Goal: Entertainment & Leisure: Consume media (video, audio)

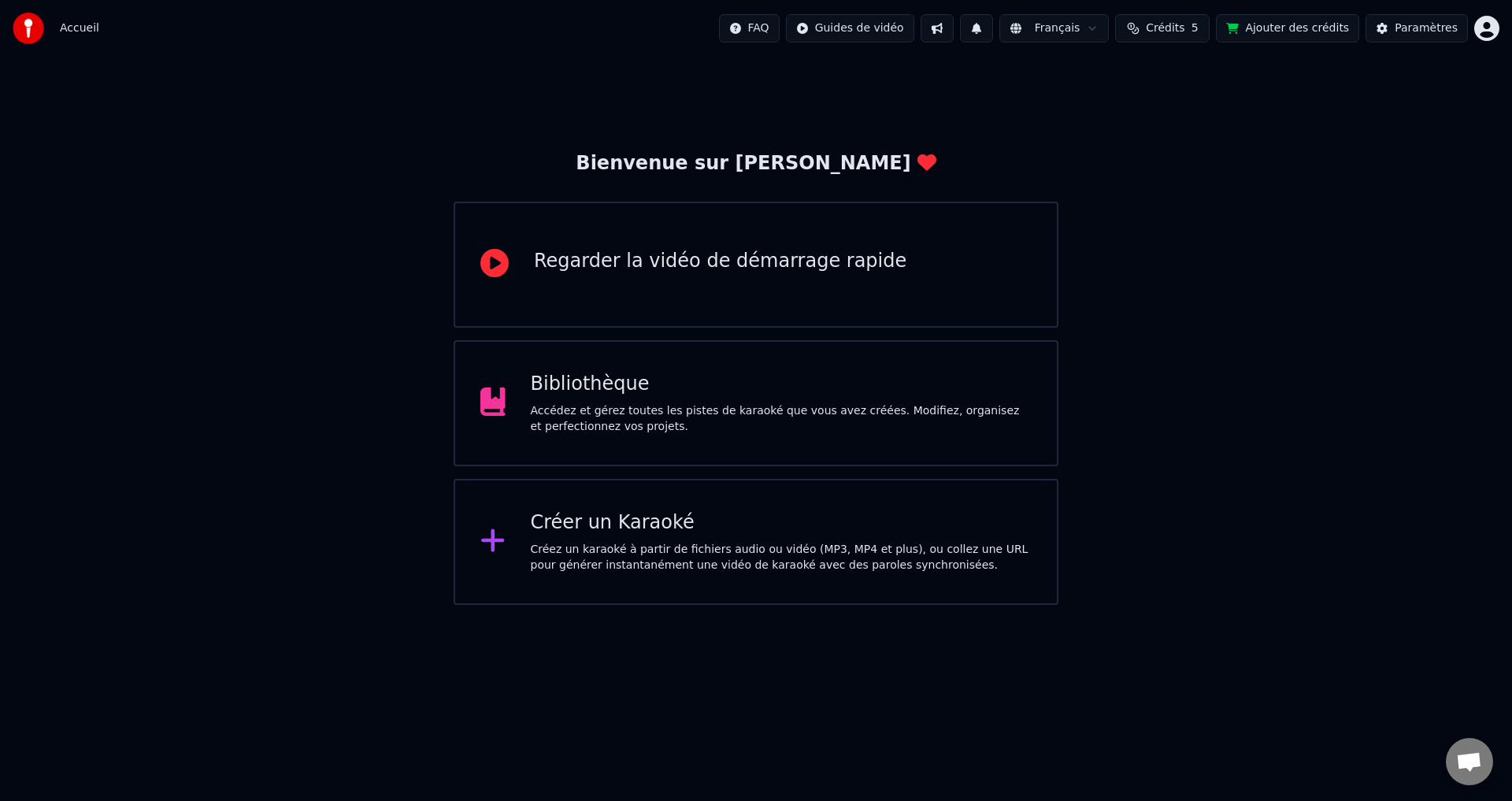
click at [561, 423] on div "Accédez et gérez toutes les pistes de karaoké que vous avez créées. Modifiez, o…" at bounding box center [781, 419] width 502 height 31
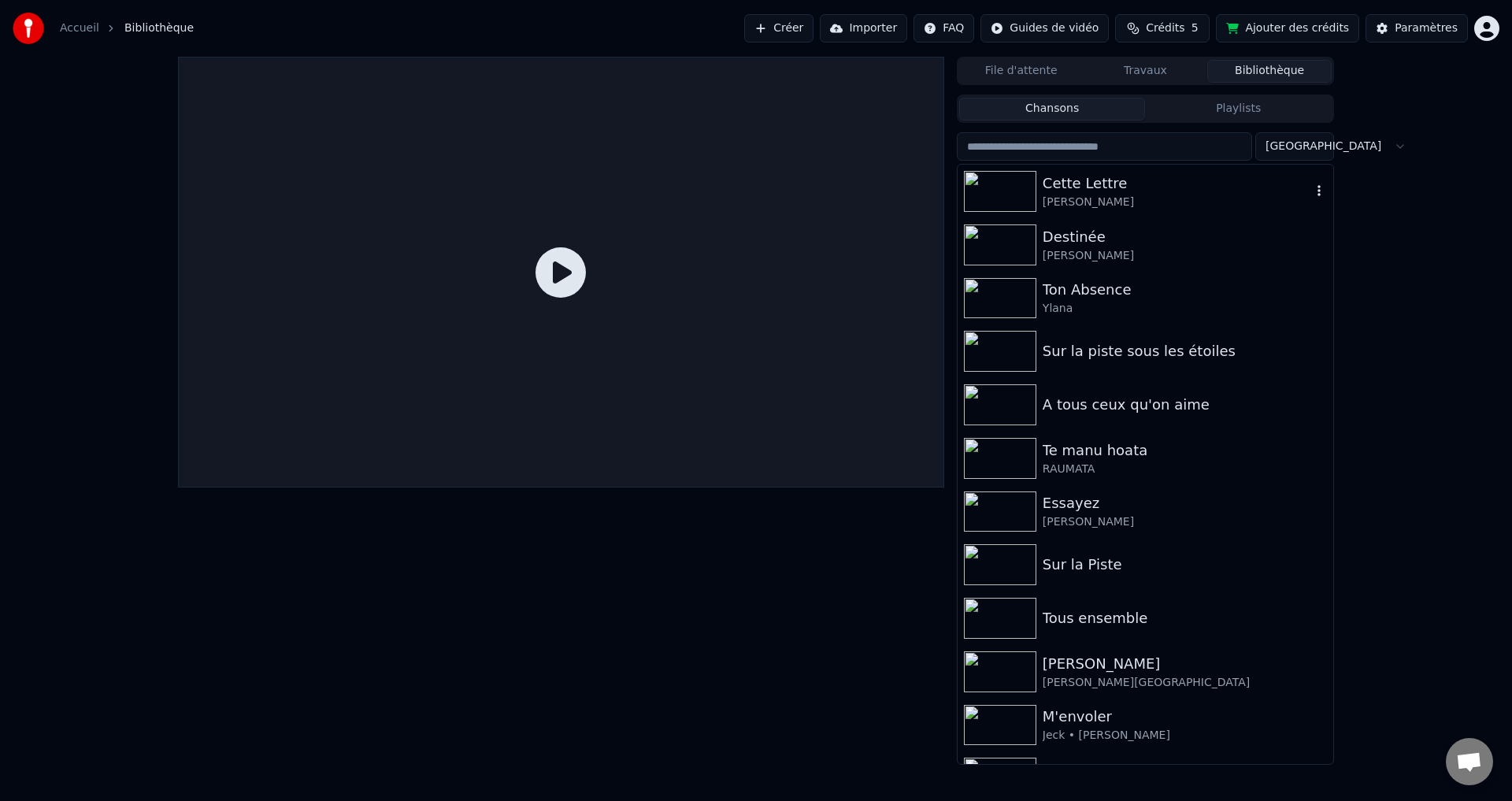
click at [1050, 186] on div "Cette Lettre" at bounding box center [1177, 183] width 269 height 22
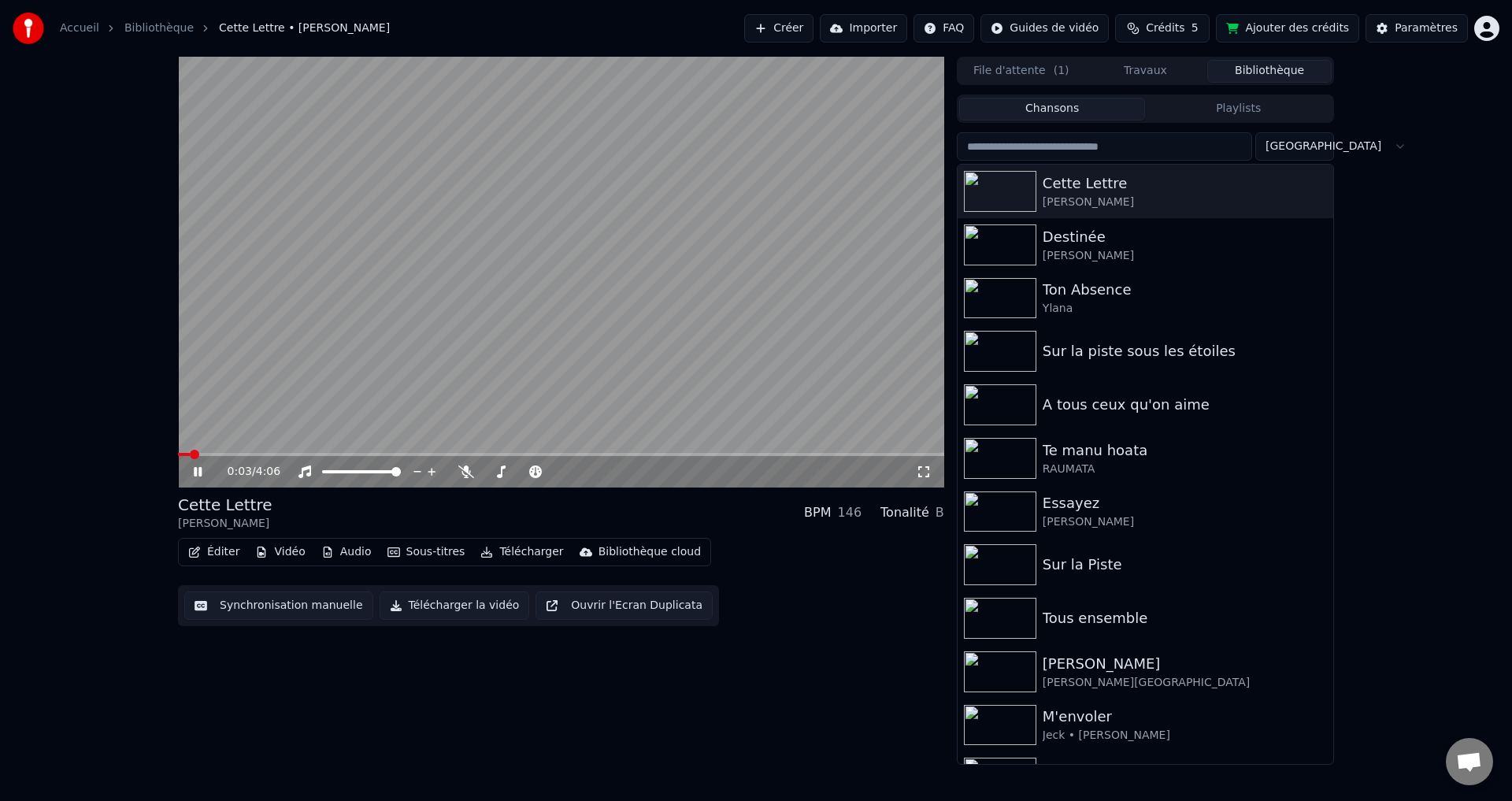
click at [344, 451] on video at bounding box center [561, 272] width 766 height 430
click at [290, 459] on span at bounding box center [293, 455] width 10 height 10
drag, startPoint x: 295, startPoint y: 461, endPoint x: 322, endPoint y: 457, distance: 27.3
click at [322, 457] on div "0:36 / 4:06" at bounding box center [561, 471] width 766 height 31
click at [362, 459] on span at bounding box center [363, 455] width 10 height 10
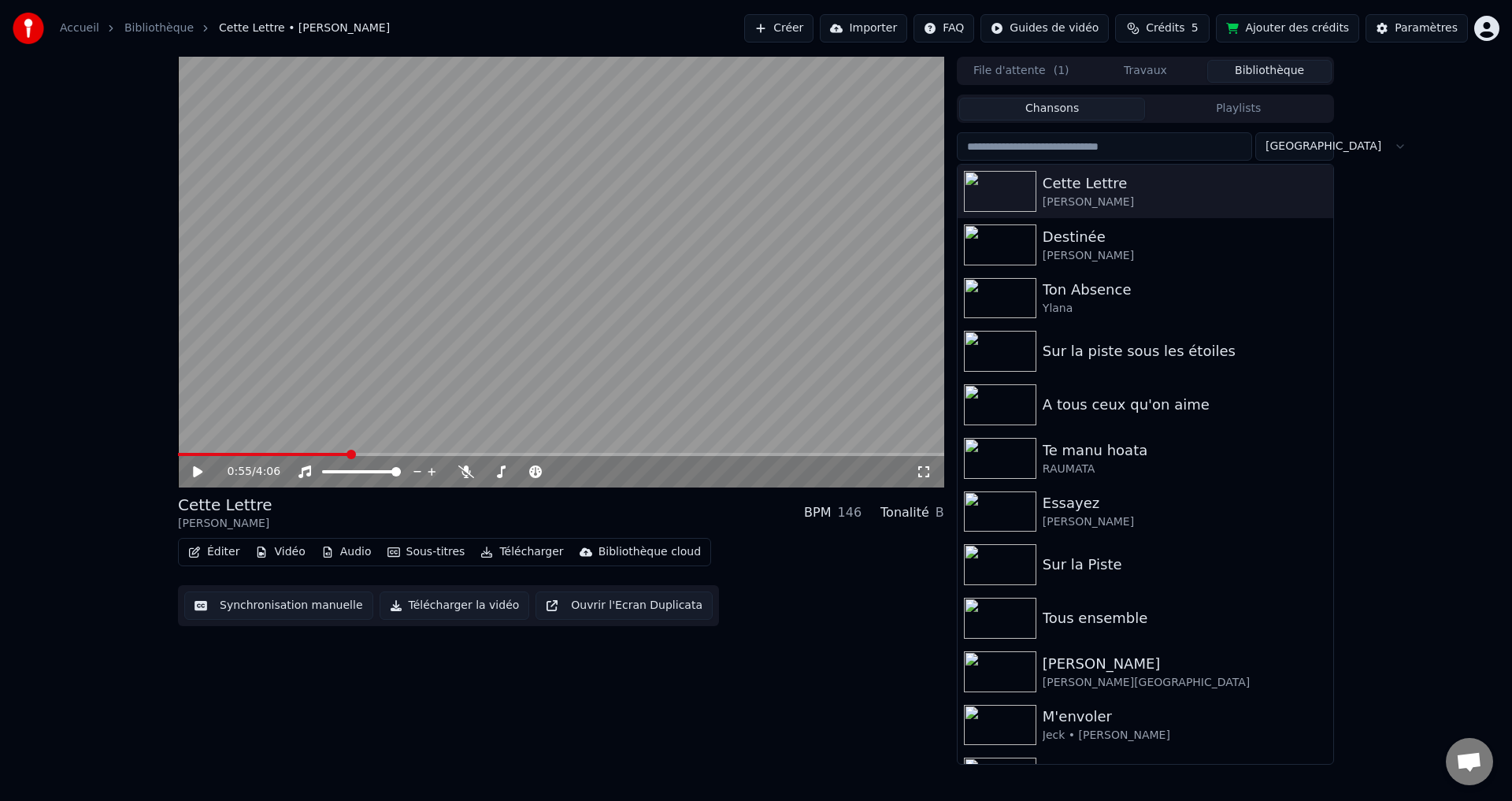
click at [349, 456] on span at bounding box center [351, 455] width 10 height 10
click at [317, 455] on span at bounding box center [247, 455] width 139 height 4
click at [196, 475] on icon at bounding box center [197, 471] width 10 height 11
click at [181, 459] on span at bounding box center [186, 455] width 10 height 10
click at [180, 462] on div "0:01 / 4:06" at bounding box center [561, 471] width 766 height 31
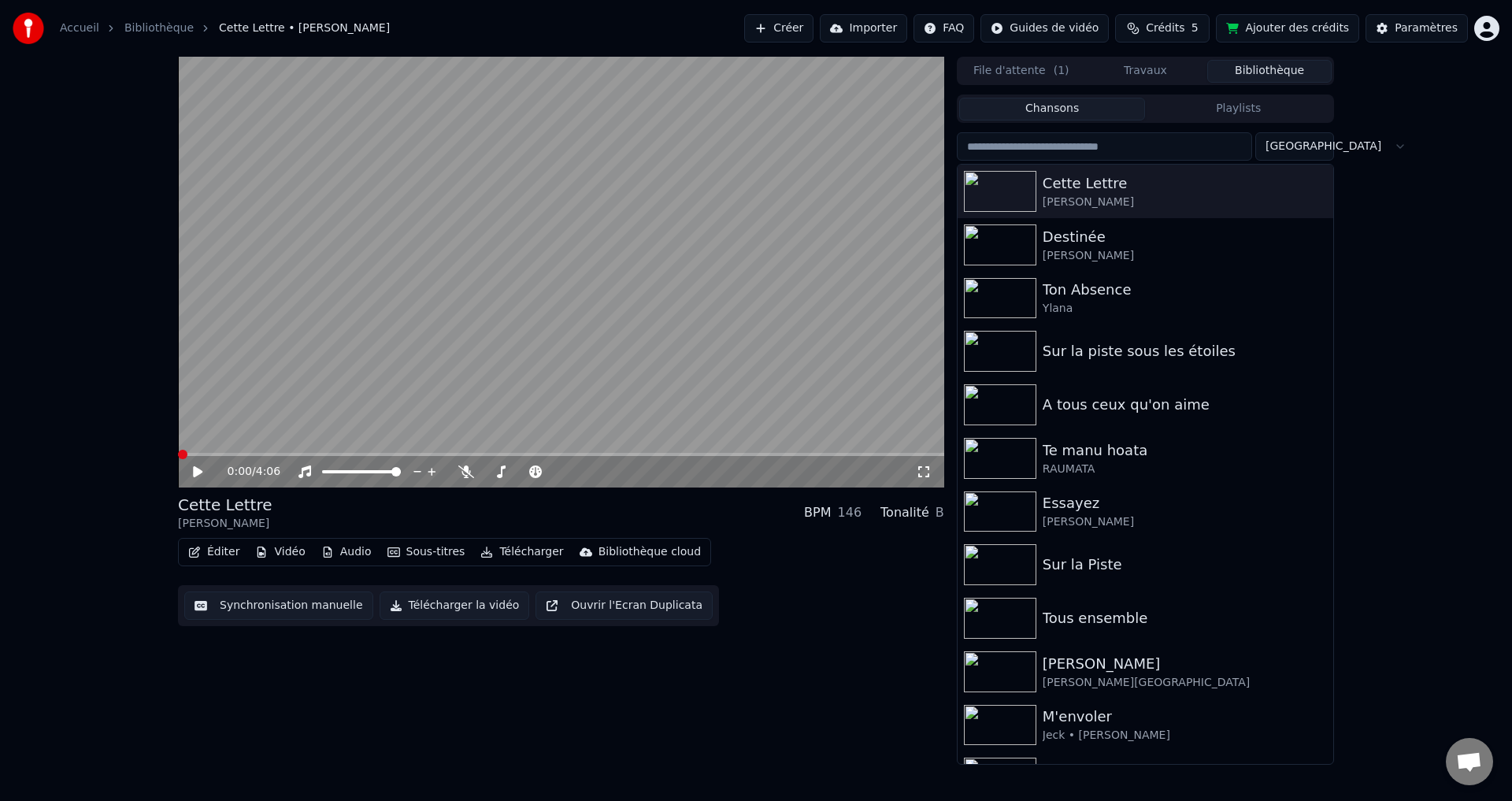
click at [178, 458] on span at bounding box center [182, 455] width 10 height 10
click at [924, 472] on icon at bounding box center [924, 471] width 16 height 13
click at [464, 473] on icon at bounding box center [466, 471] width 16 height 13
drag, startPoint x: 196, startPoint y: 452, endPoint x: 96, endPoint y: 465, distance: 100.8
click at [96, 465] on div "1:49 / 4:06 Cette Lettre [PERSON_NAME] BPM 146 Tonalité B Éditer Vidéo Audio So…" at bounding box center [756, 411] width 1512 height 708
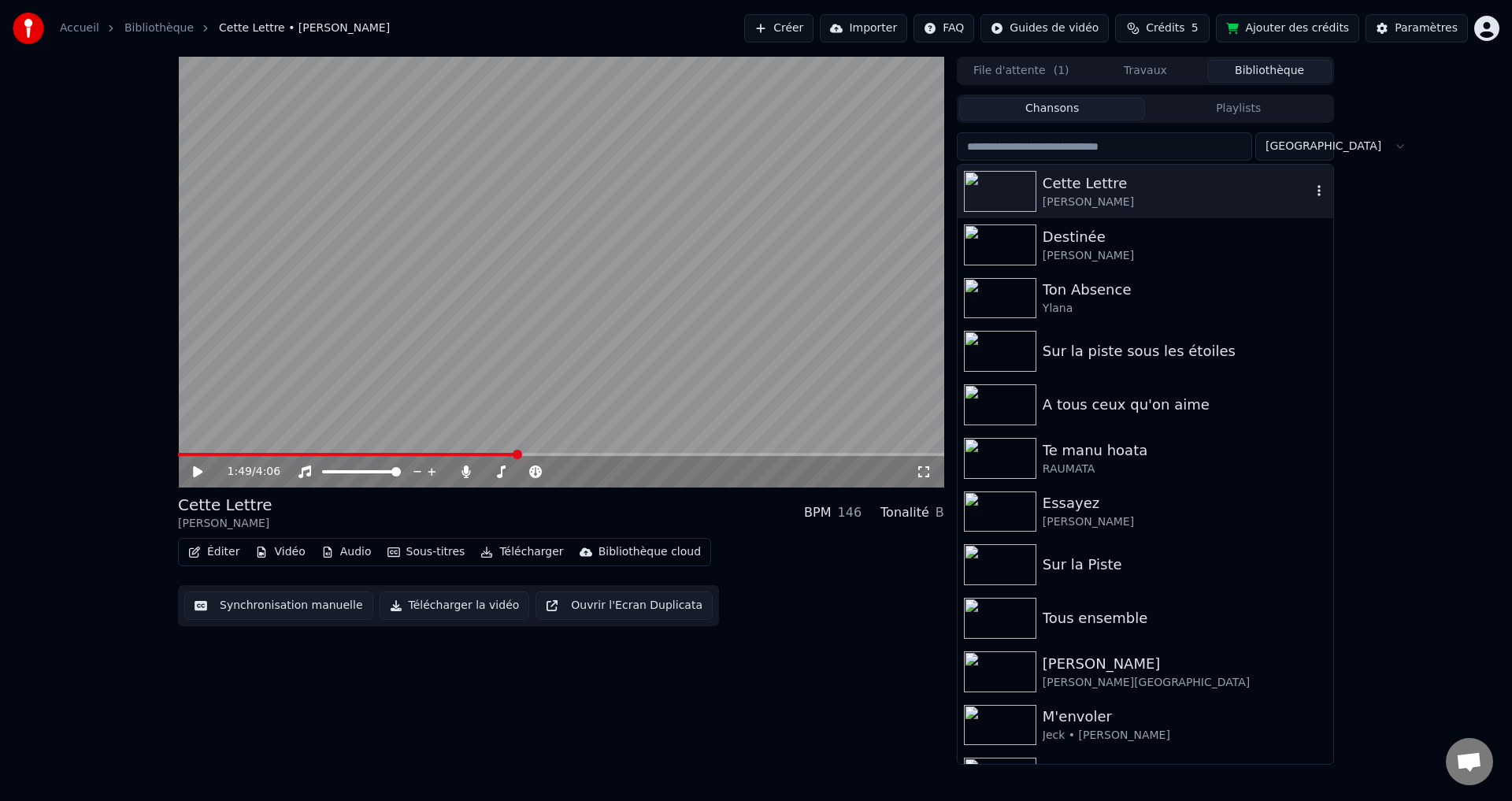
click at [1050, 190] on div "Cette Lettre" at bounding box center [1177, 183] width 269 height 22
click at [1007, 183] on img at bounding box center [1000, 191] width 72 height 41
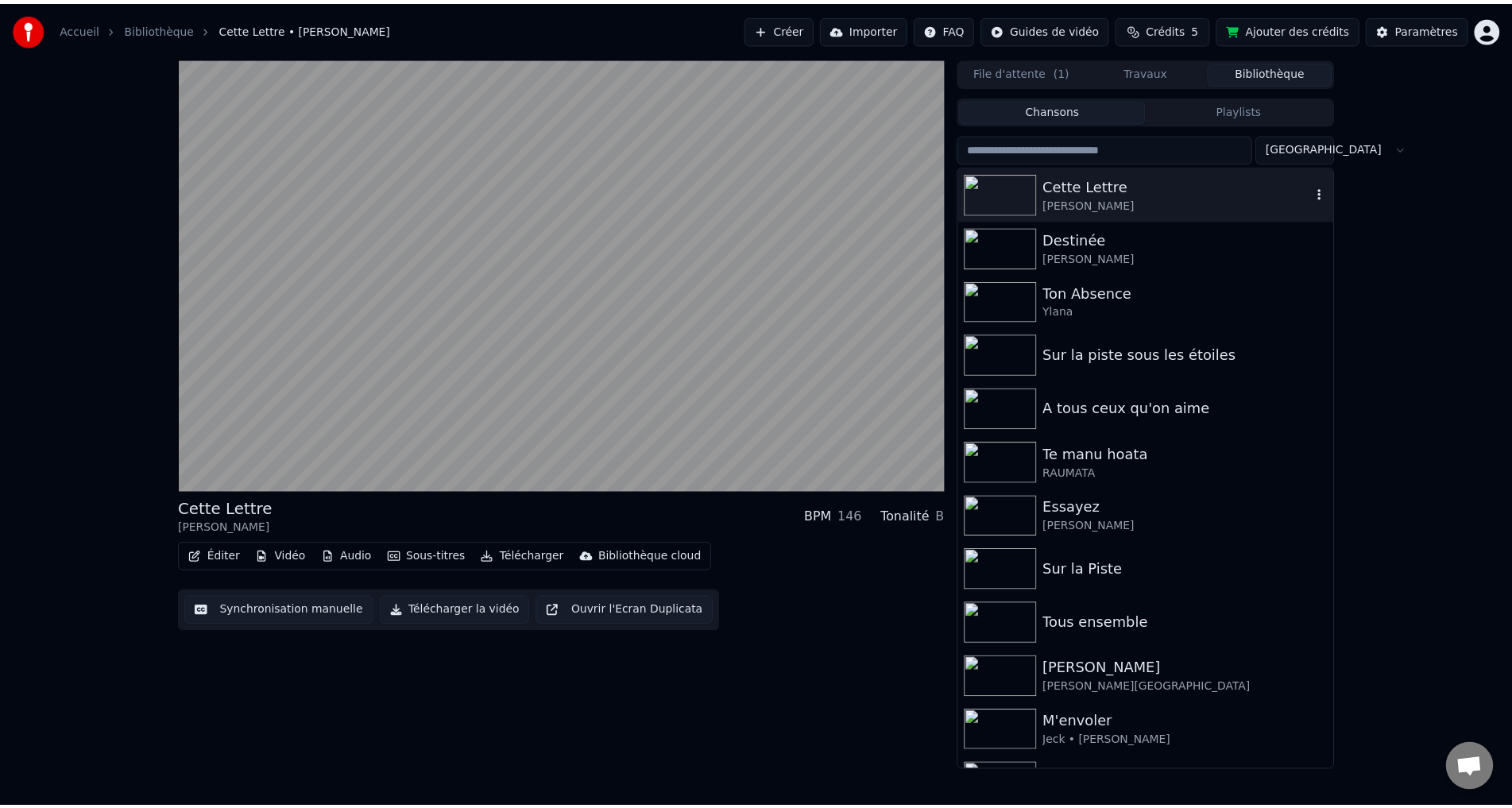
scroll to position [528, 0]
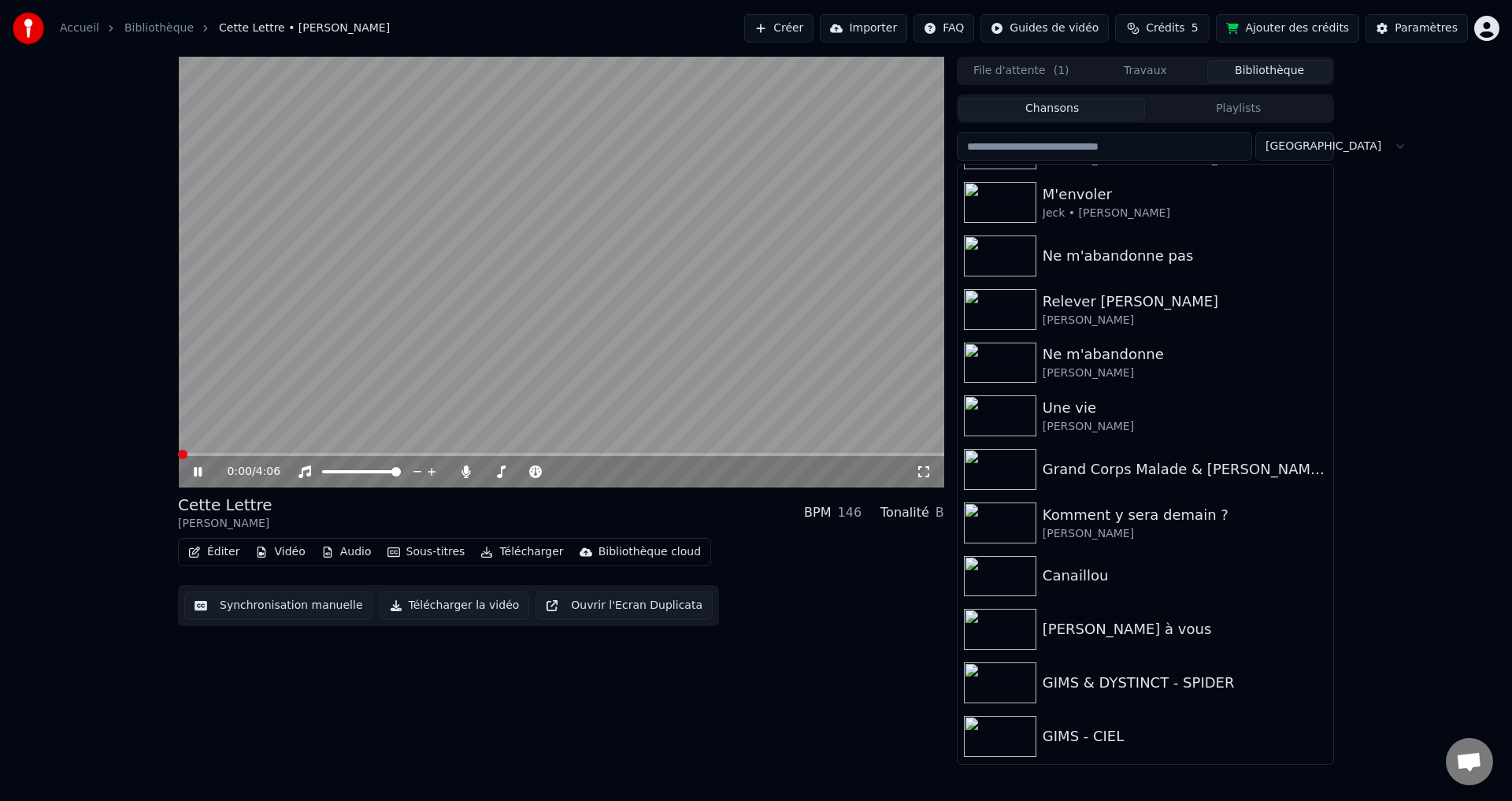
click at [178, 450] on span at bounding box center [182, 455] width 10 height 10
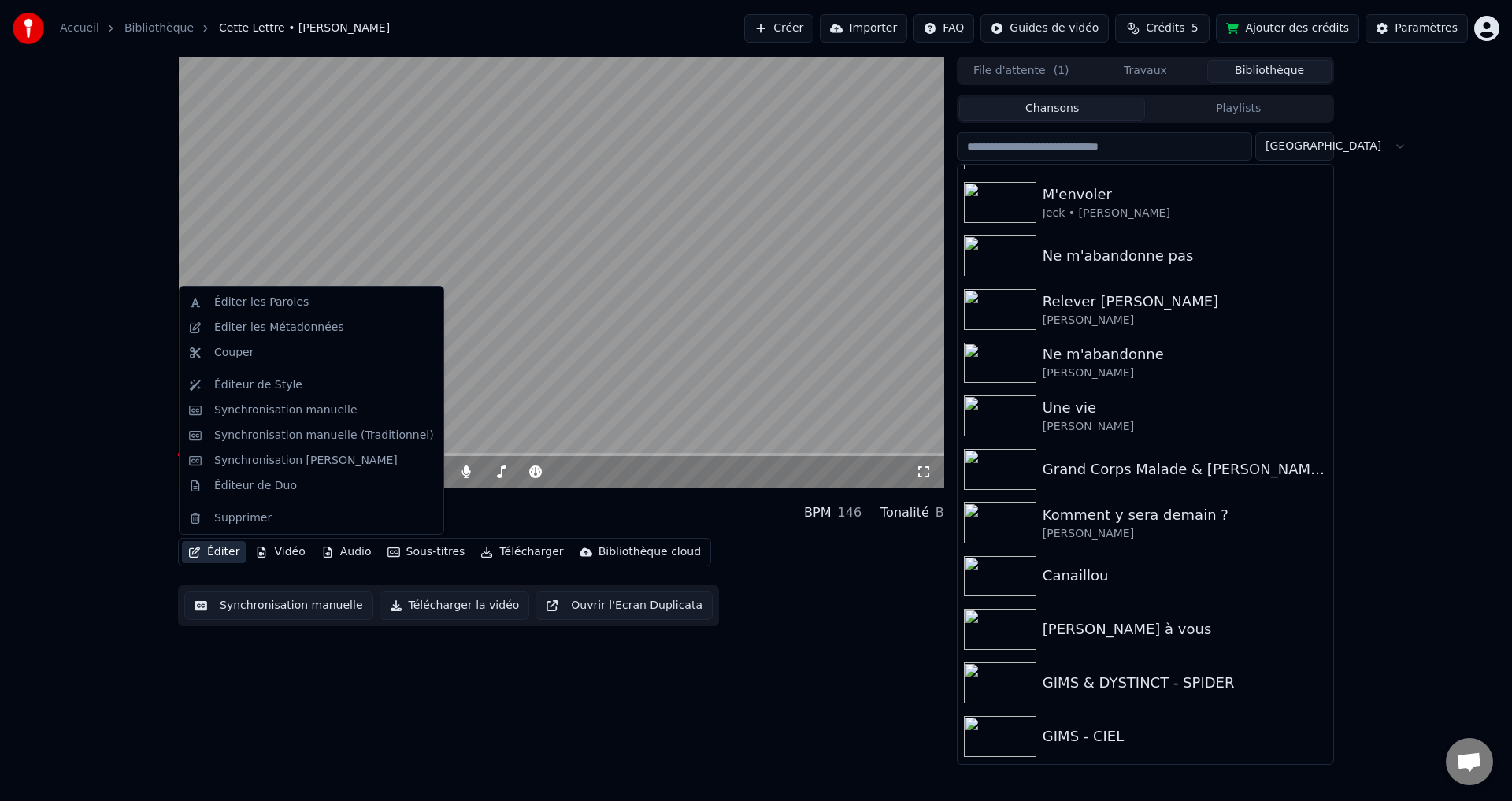
click at [201, 552] on button "Éditer" at bounding box center [213, 552] width 63 height 22
click at [266, 488] on div "Éditeur de Duo" at bounding box center [255, 486] width 83 height 16
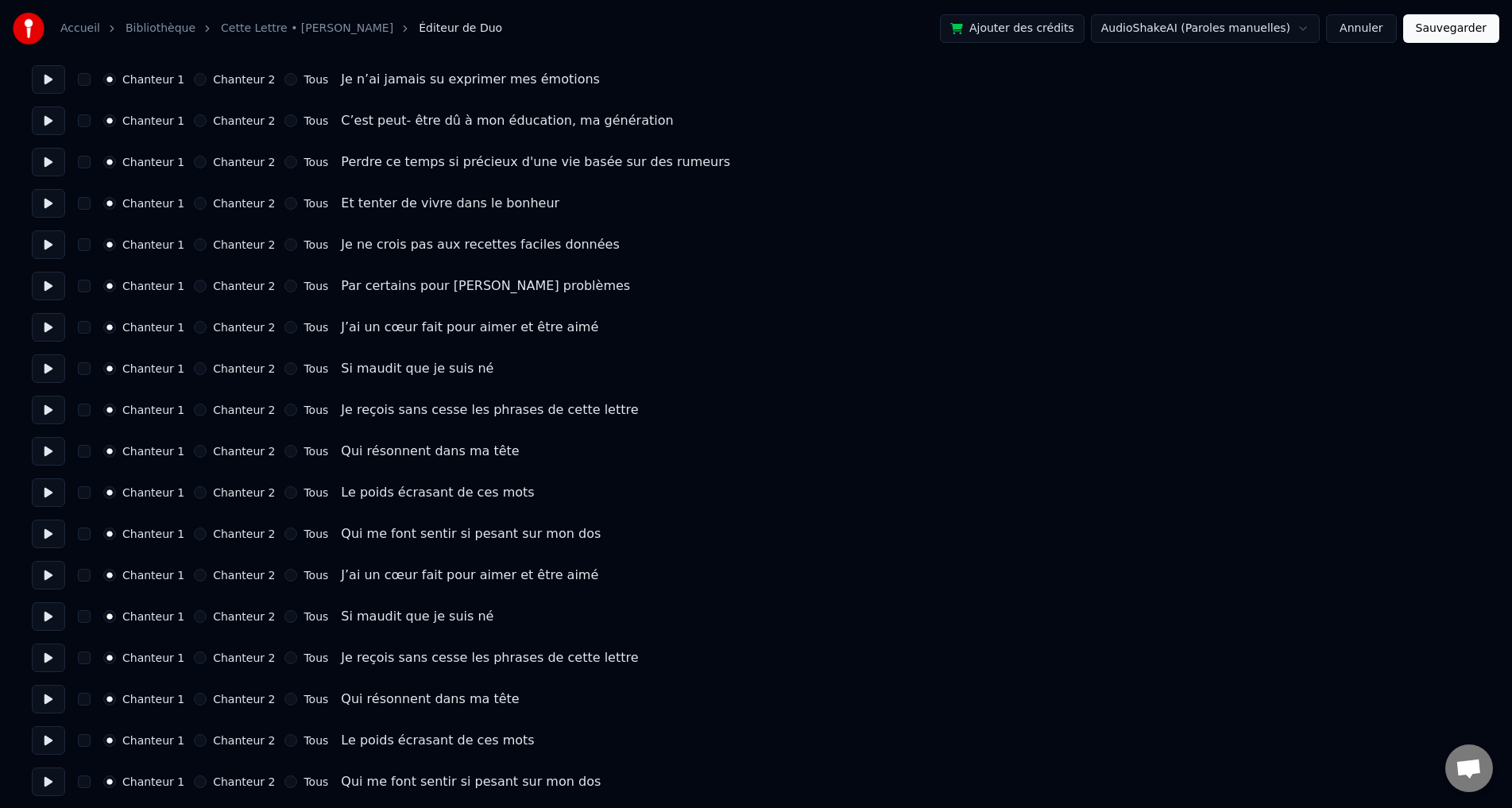
scroll to position [394, 0]
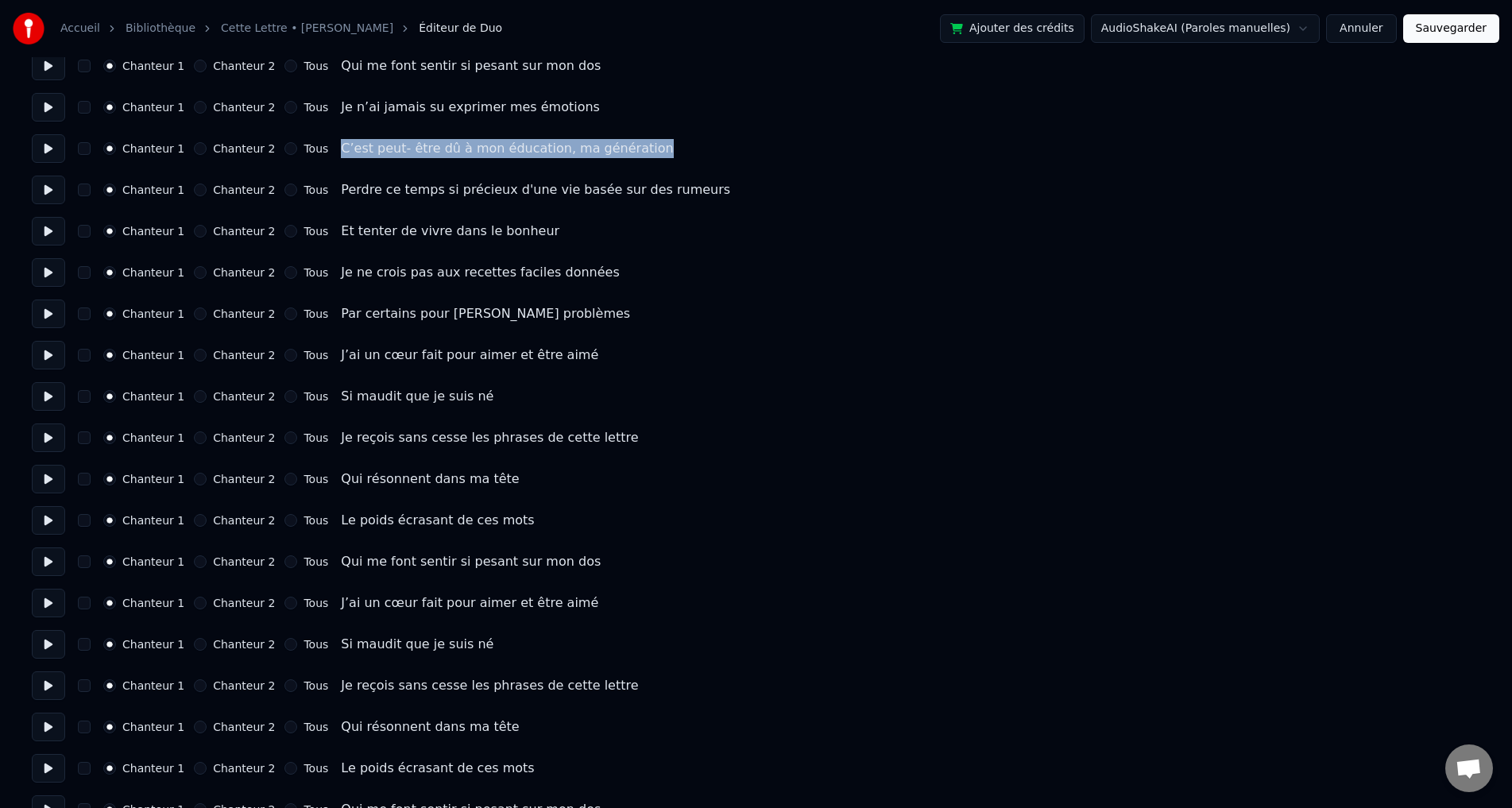
drag, startPoint x: 669, startPoint y: 147, endPoint x: 321, endPoint y: 151, distance: 348.0
click at [321, 151] on div "Chanteur 1 Chanteur 2 Tous C’est peut- être dû à mon éducation, ma génération" at bounding box center [756, 149] width 1449 height 29
click at [1200, 347] on div "Chanteur 1 Chanteur 2 Tous J’ai un cœur fait pour aimer et être aimé" at bounding box center [756, 355] width 1449 height 29
click at [1390, 32] on button "Annuler" at bounding box center [1362, 29] width 70 height 29
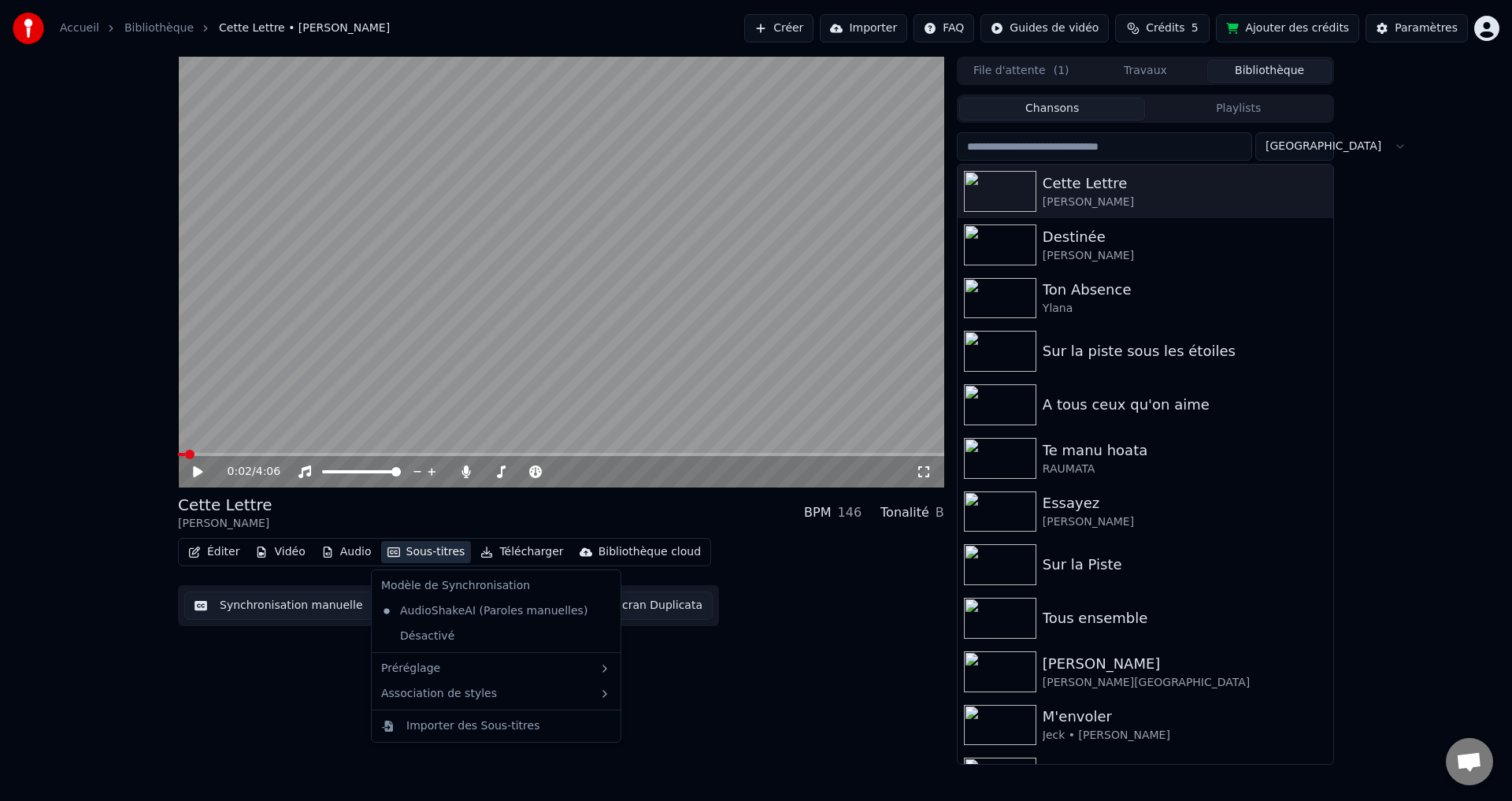
click at [442, 554] on button "Sous-titres" at bounding box center [426, 552] width 90 height 22
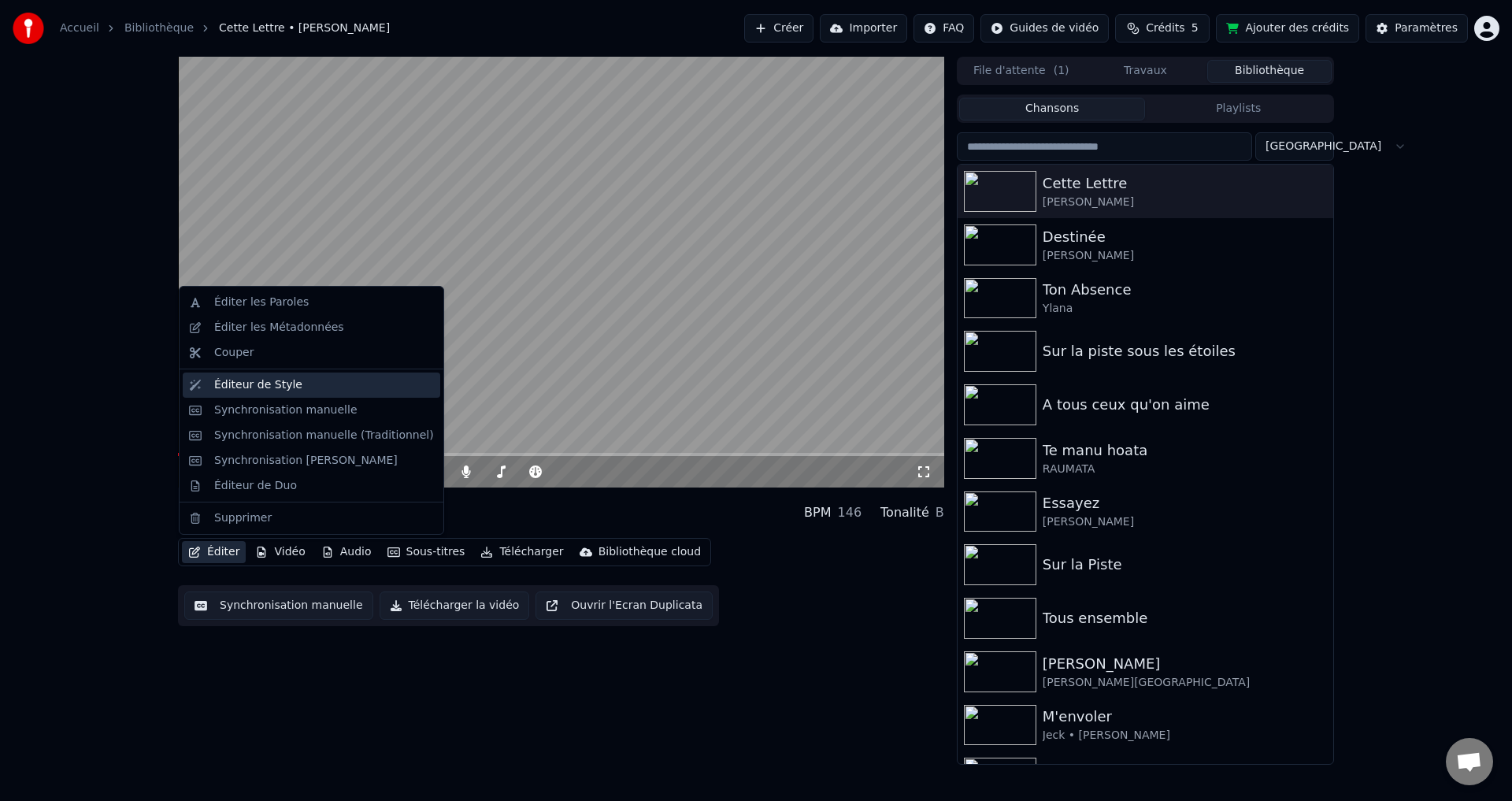
click at [224, 384] on div "Éditeur de Style" at bounding box center [258, 385] width 88 height 16
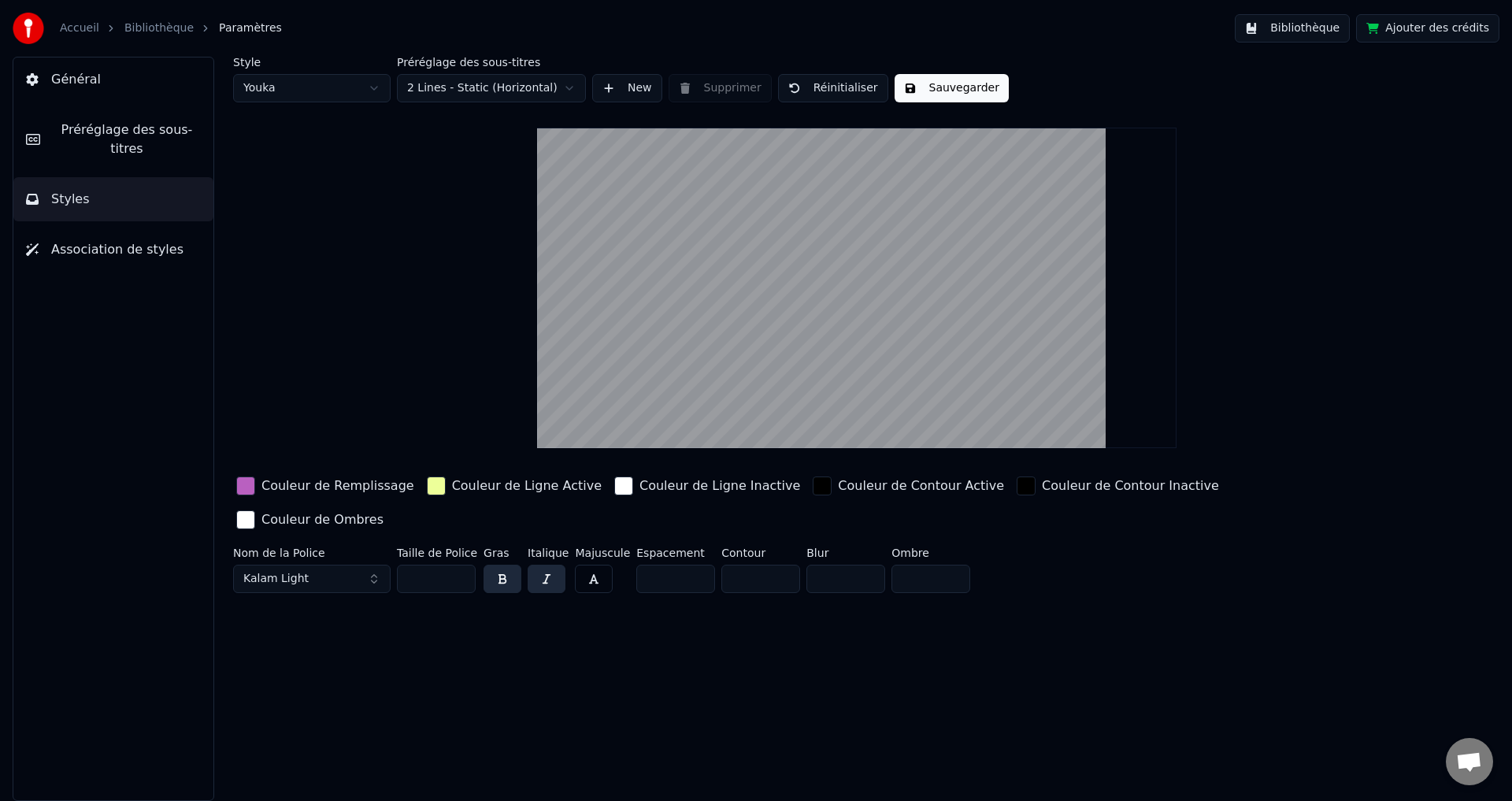
click at [375, 564] on button "Kalam Light" at bounding box center [312, 579] width 157 height 29
click at [319, 564] on button "Kalam Light" at bounding box center [312, 579] width 157 height 29
click at [310, 712] on div "Alef Regular" at bounding box center [324, 707] width 112 height 16
click at [341, 564] on button "Alef Regular" at bounding box center [312, 579] width 157 height 29
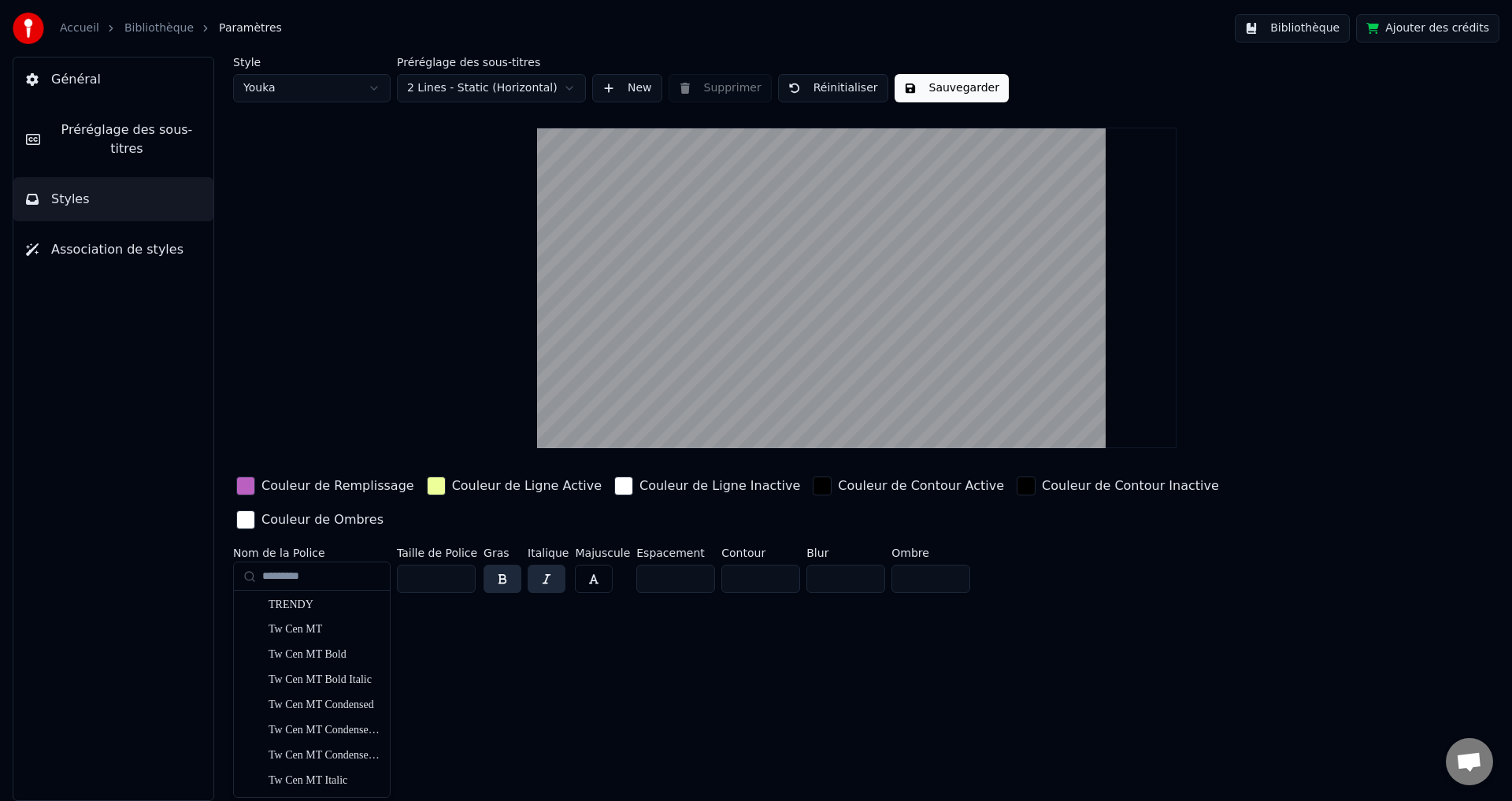
scroll to position [15394, 0]
click at [290, 752] on div "Ubuntu Mono Bold" at bounding box center [324, 755] width 112 height 16
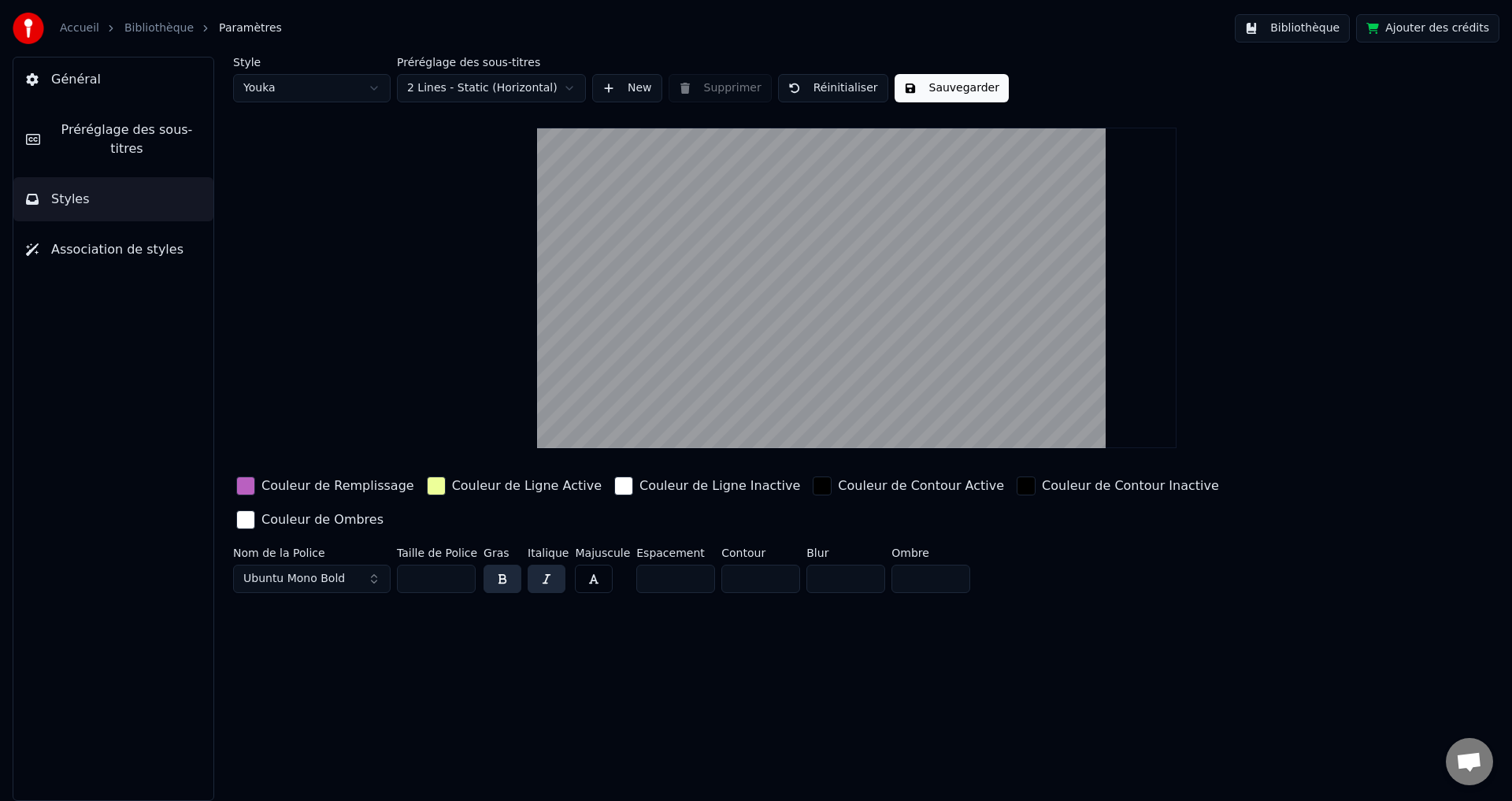
click at [372, 564] on button "Ubuntu Mono Bold" at bounding box center [312, 579] width 157 height 29
click at [311, 608] on div "ABSALOM" at bounding box center [324, 606] width 112 height 16
click at [373, 564] on button "ABSALOM" at bounding box center [312, 579] width 157 height 29
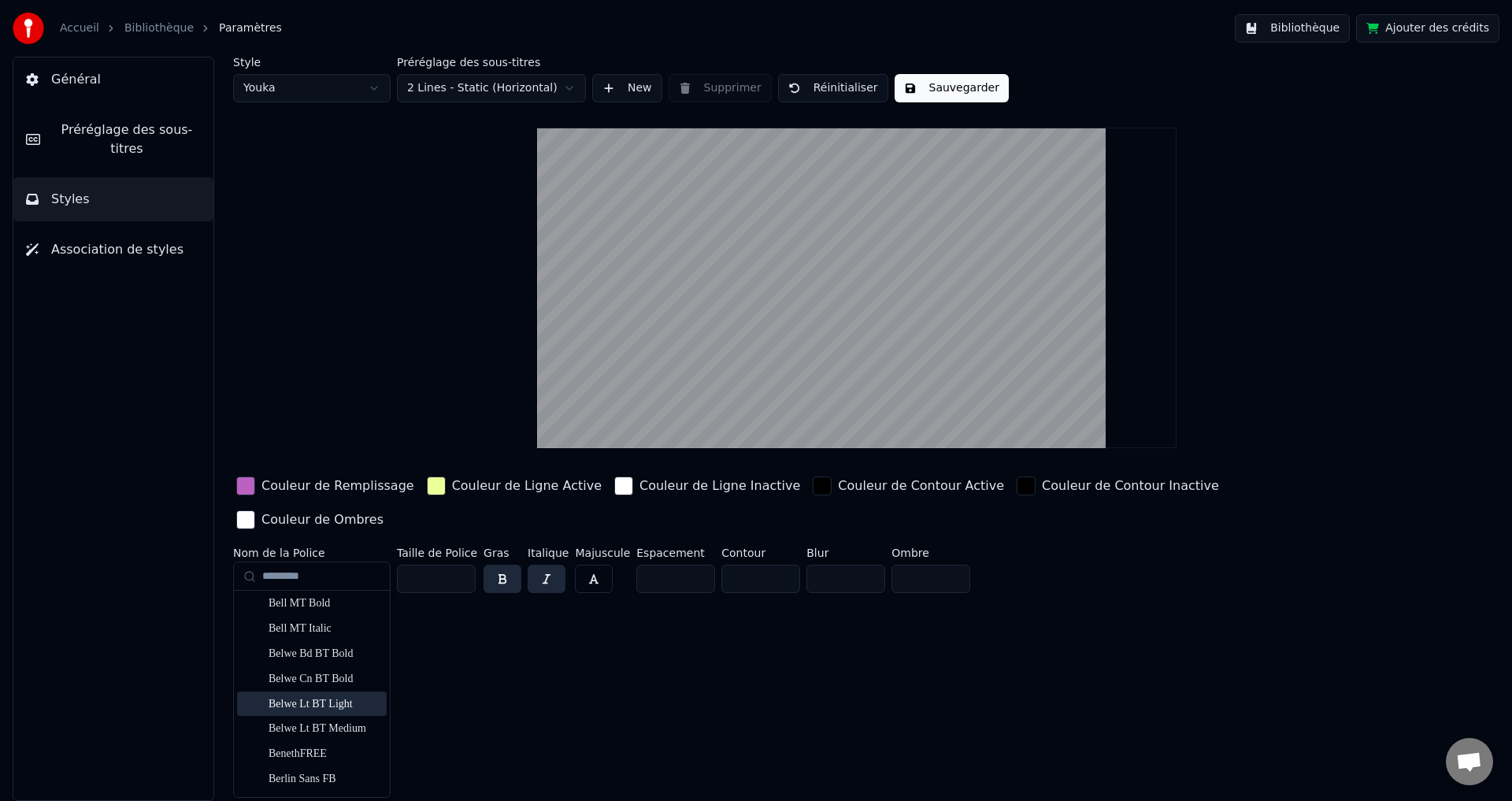
click at [330, 700] on div "Belwe Lt BT Light" at bounding box center [324, 705] width 112 height 16
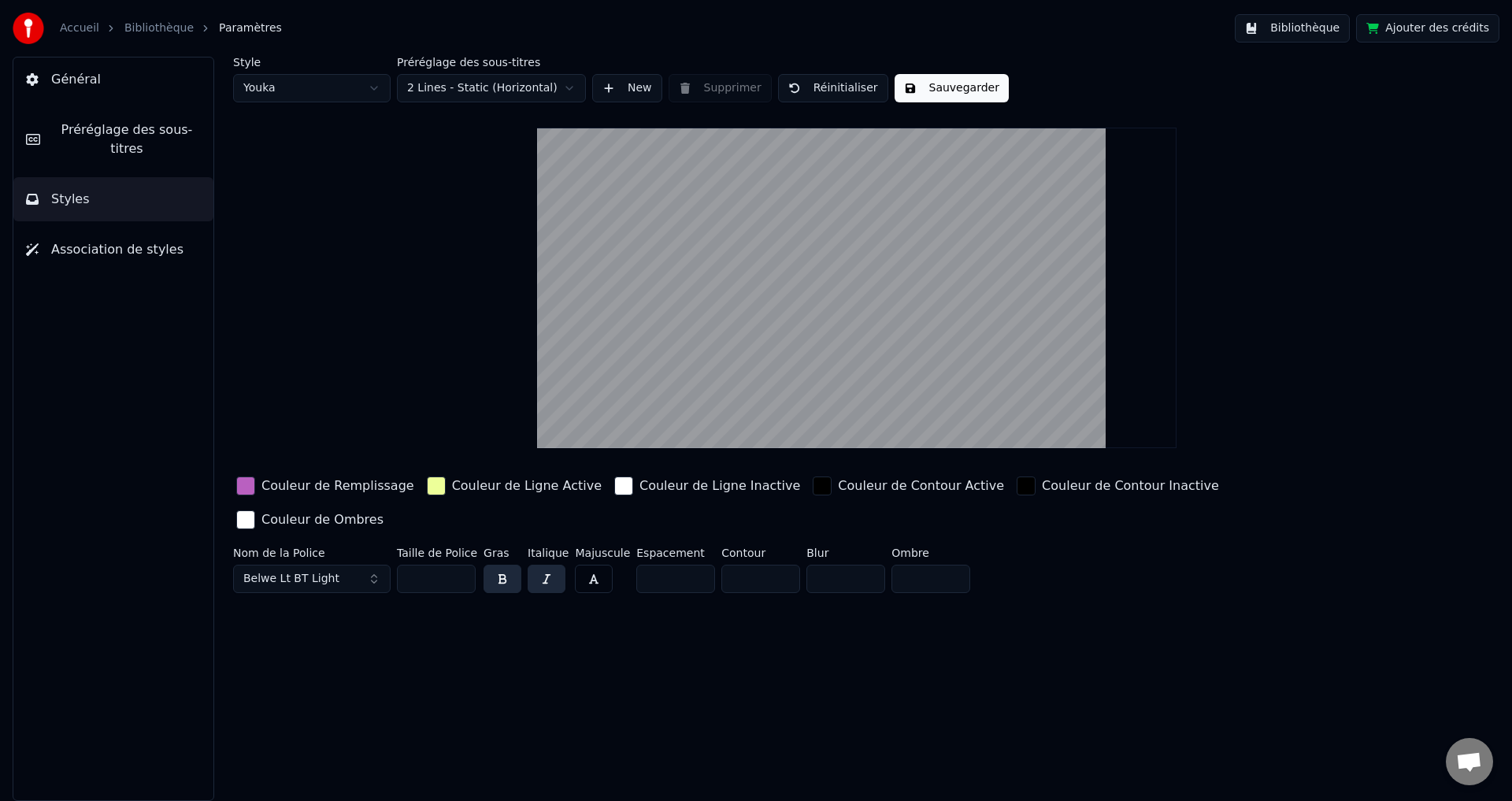
click at [371, 564] on button "Belwe Lt BT Light" at bounding box center [312, 579] width 157 height 29
click at [294, 705] on div "CASMIRA" at bounding box center [324, 703] width 112 height 16
click at [372, 564] on button "CASMIRA" at bounding box center [312, 579] width 157 height 29
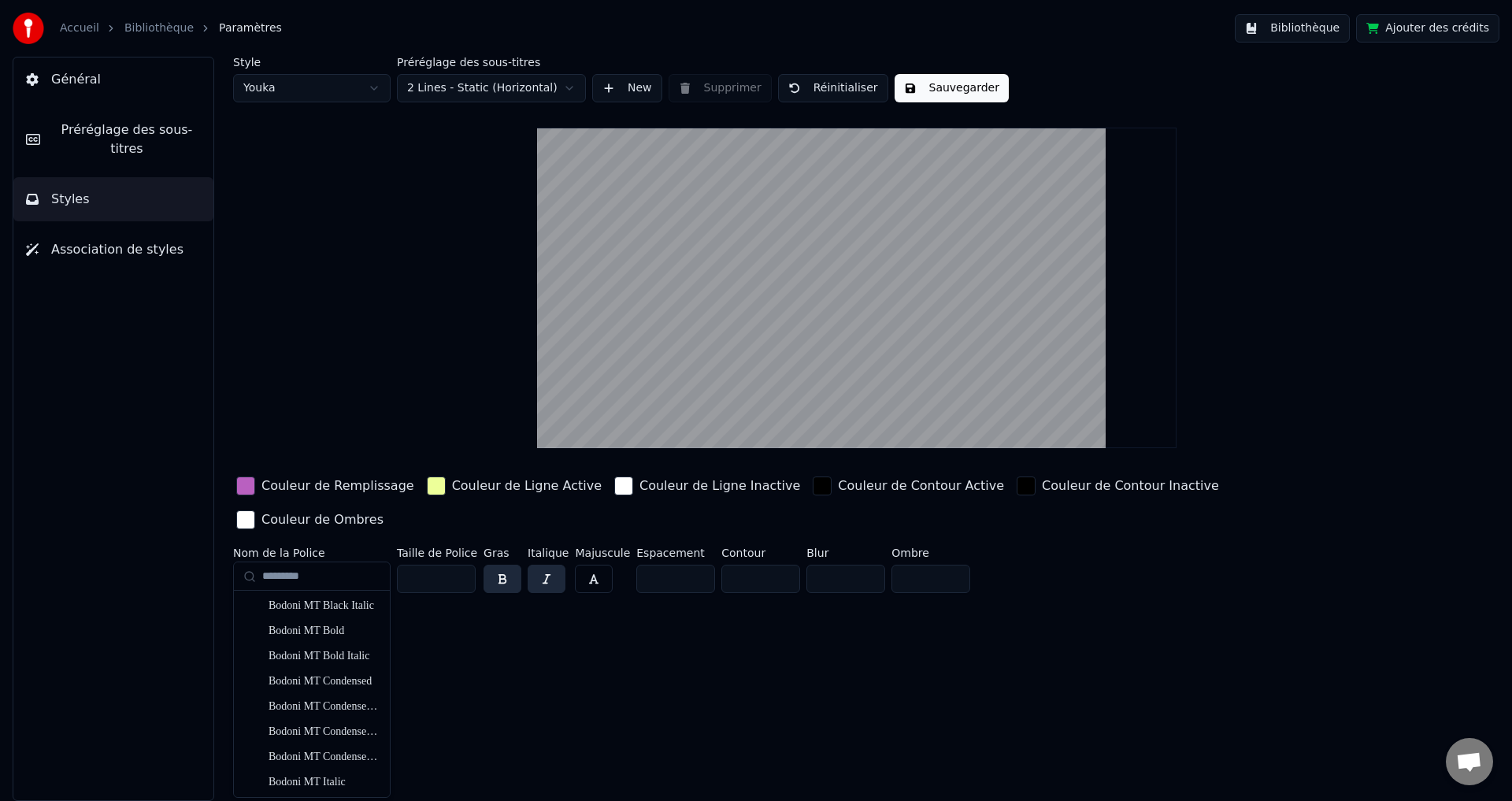
scroll to position [1103, 0]
click at [74, 31] on link "Accueil" at bounding box center [79, 29] width 39 height 16
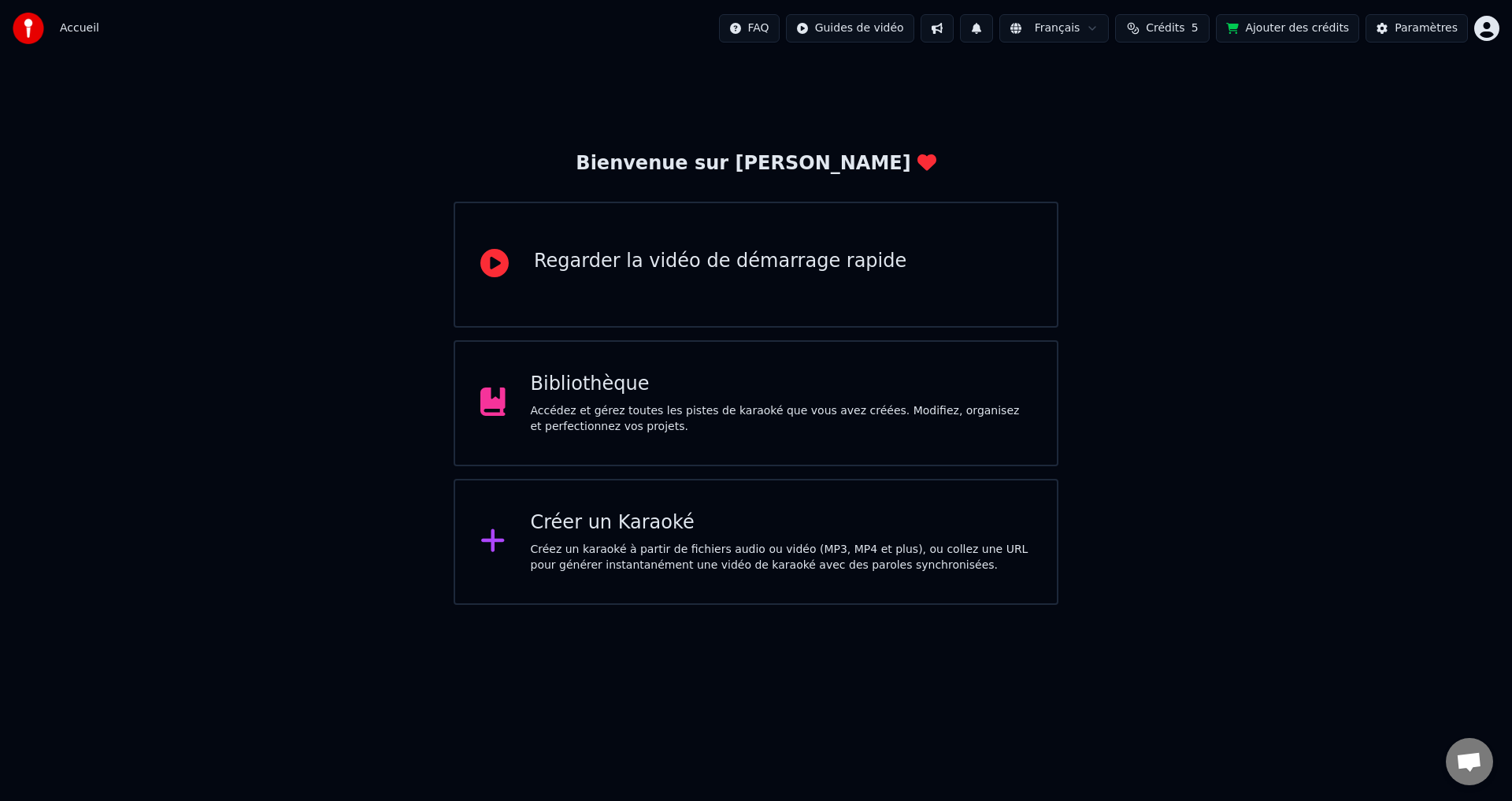
click at [586, 398] on div "Bibliothèque Accédez et gérez toutes les pistes de karaoké que vous avez créées…" at bounding box center [781, 403] width 502 height 63
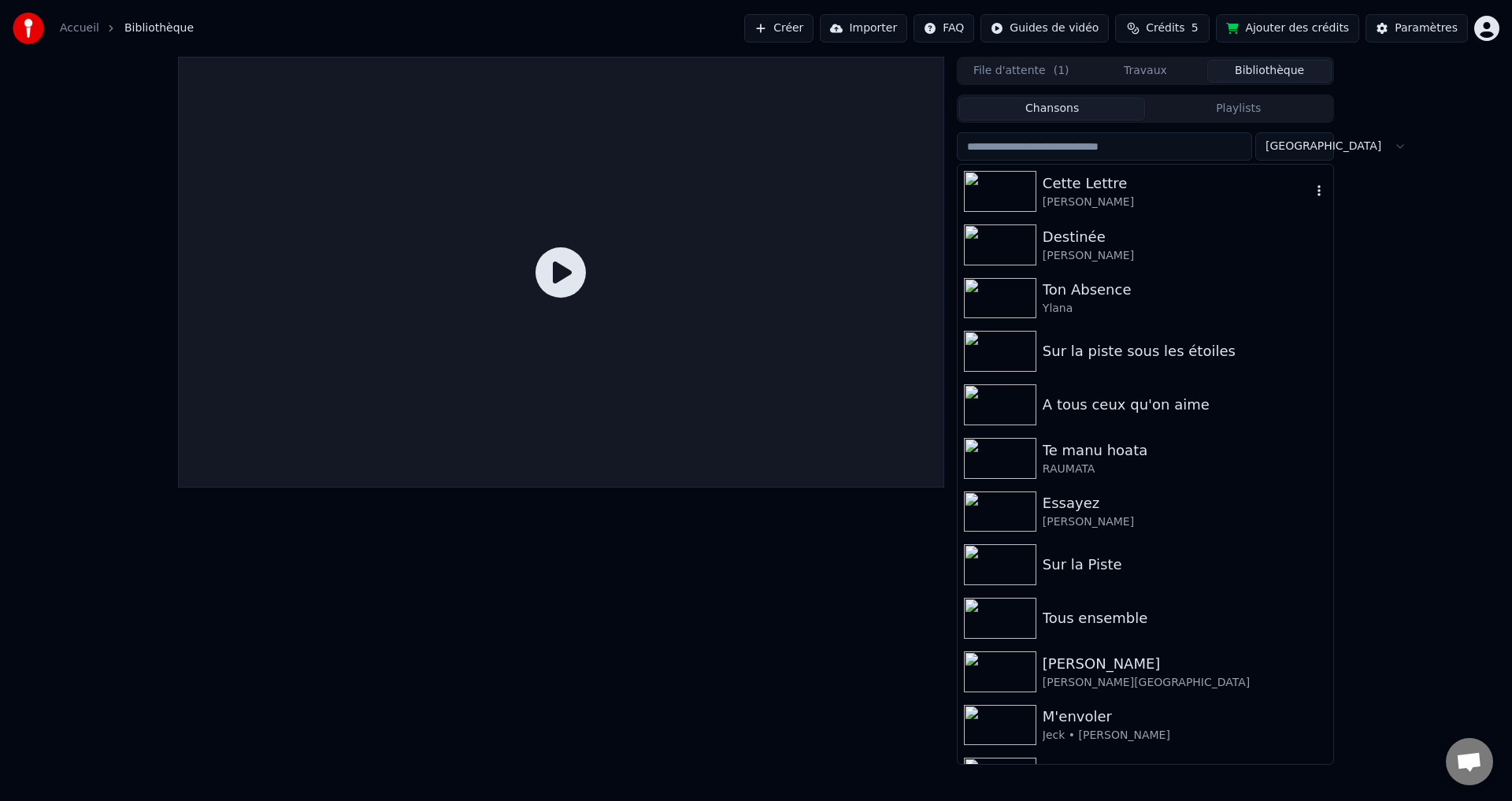
click at [1061, 188] on div "Cette Lettre" at bounding box center [1177, 183] width 269 height 22
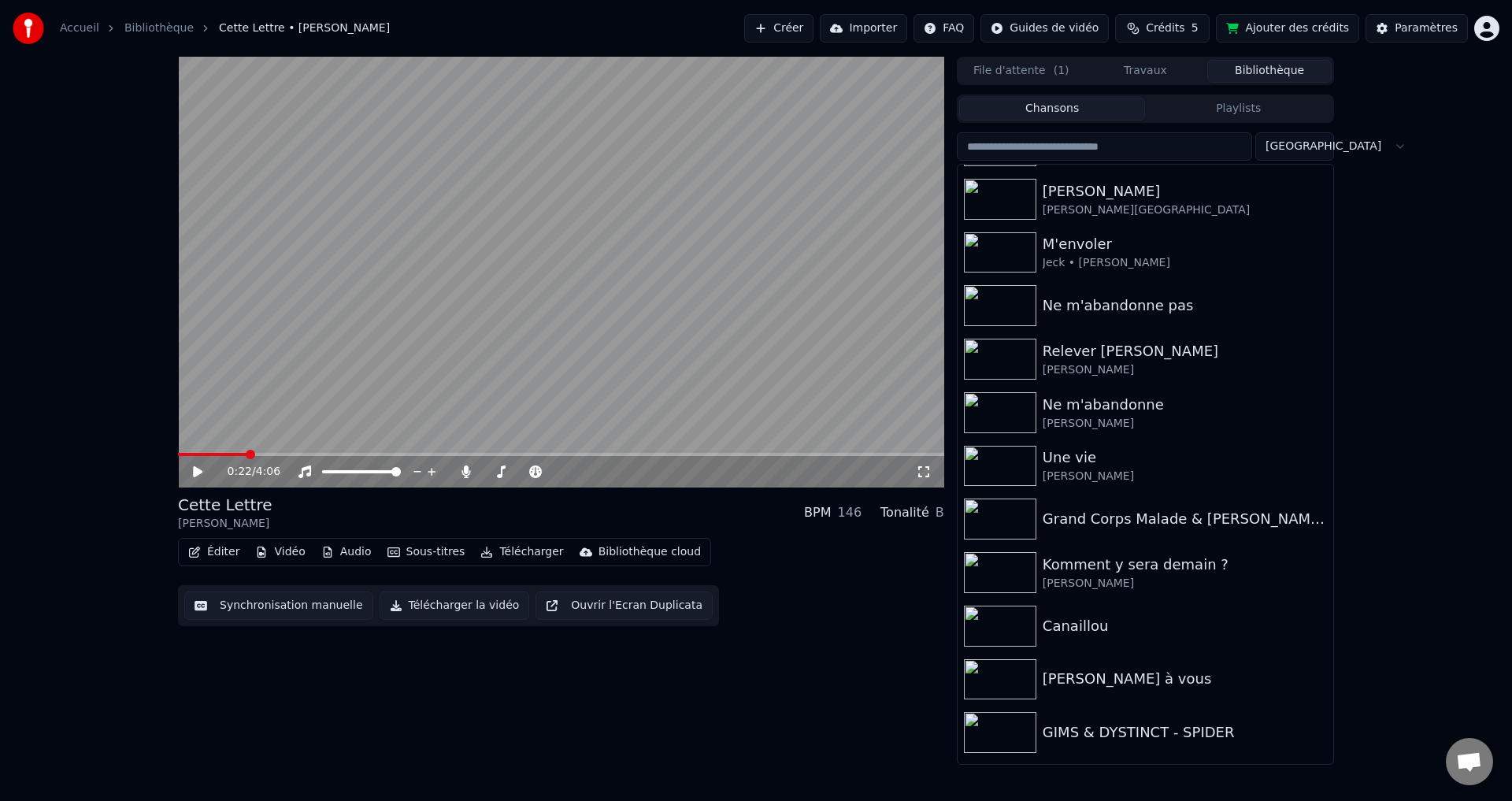
scroll to position [523, 0]
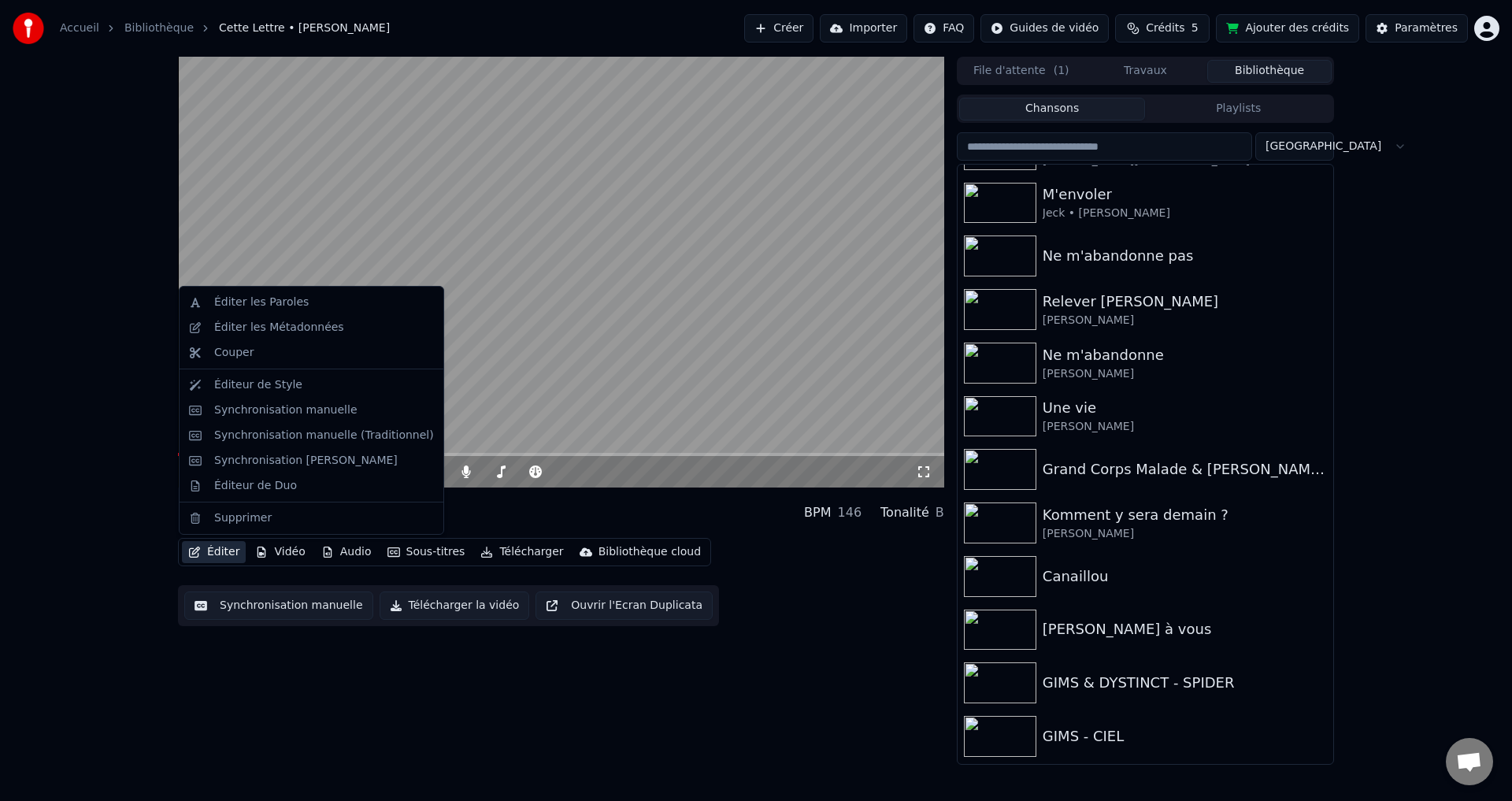
click at [192, 554] on icon "button" at bounding box center [195, 552] width 11 height 11
click at [237, 384] on div "Éditeur de Style" at bounding box center [258, 385] width 88 height 16
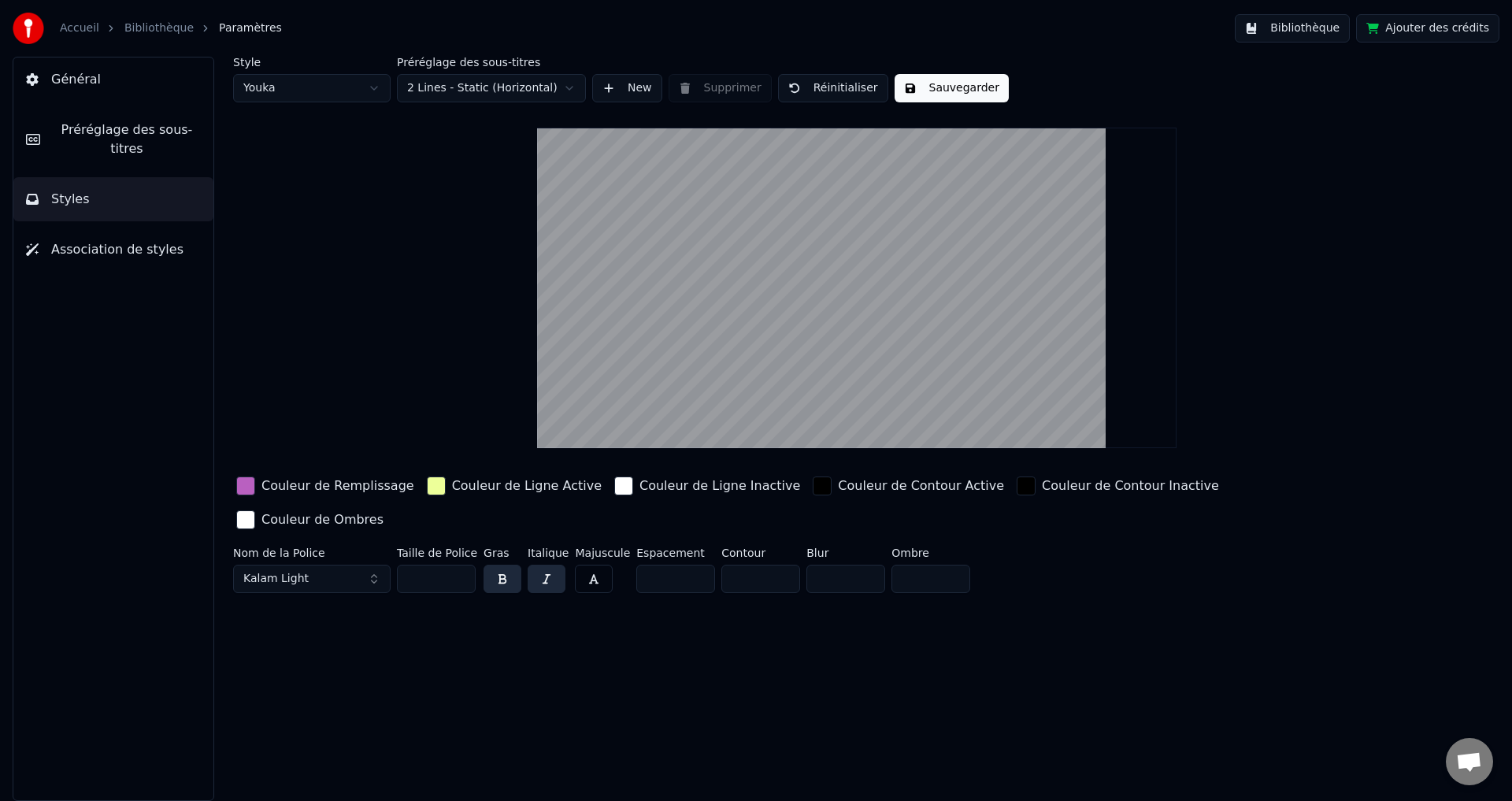
click at [460, 564] on input "***" at bounding box center [437, 579] width 79 height 29
type input "***"
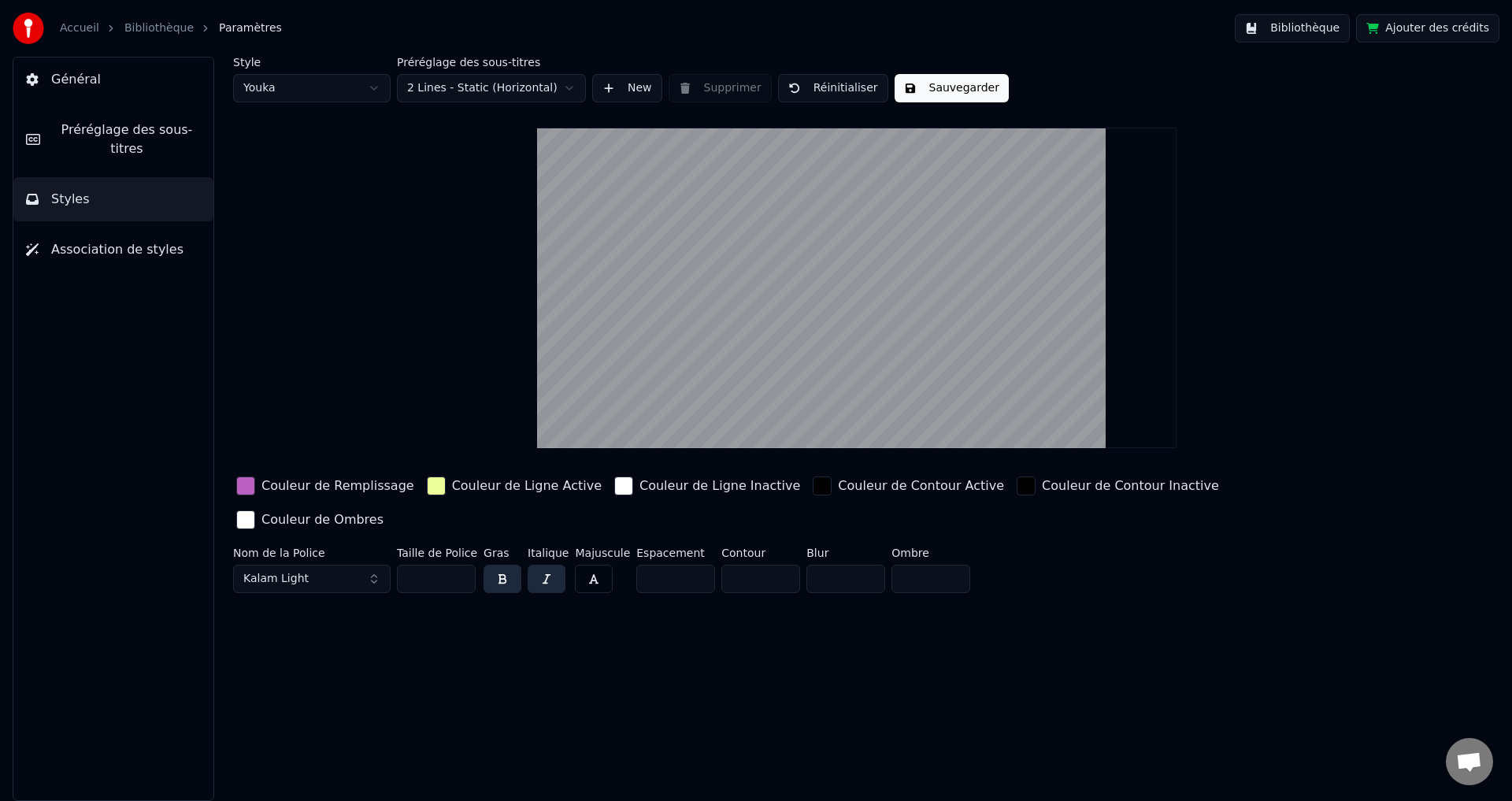
click at [460, 564] on input "***" at bounding box center [437, 579] width 79 height 29
click at [427, 481] on div "button" at bounding box center [436, 486] width 19 height 19
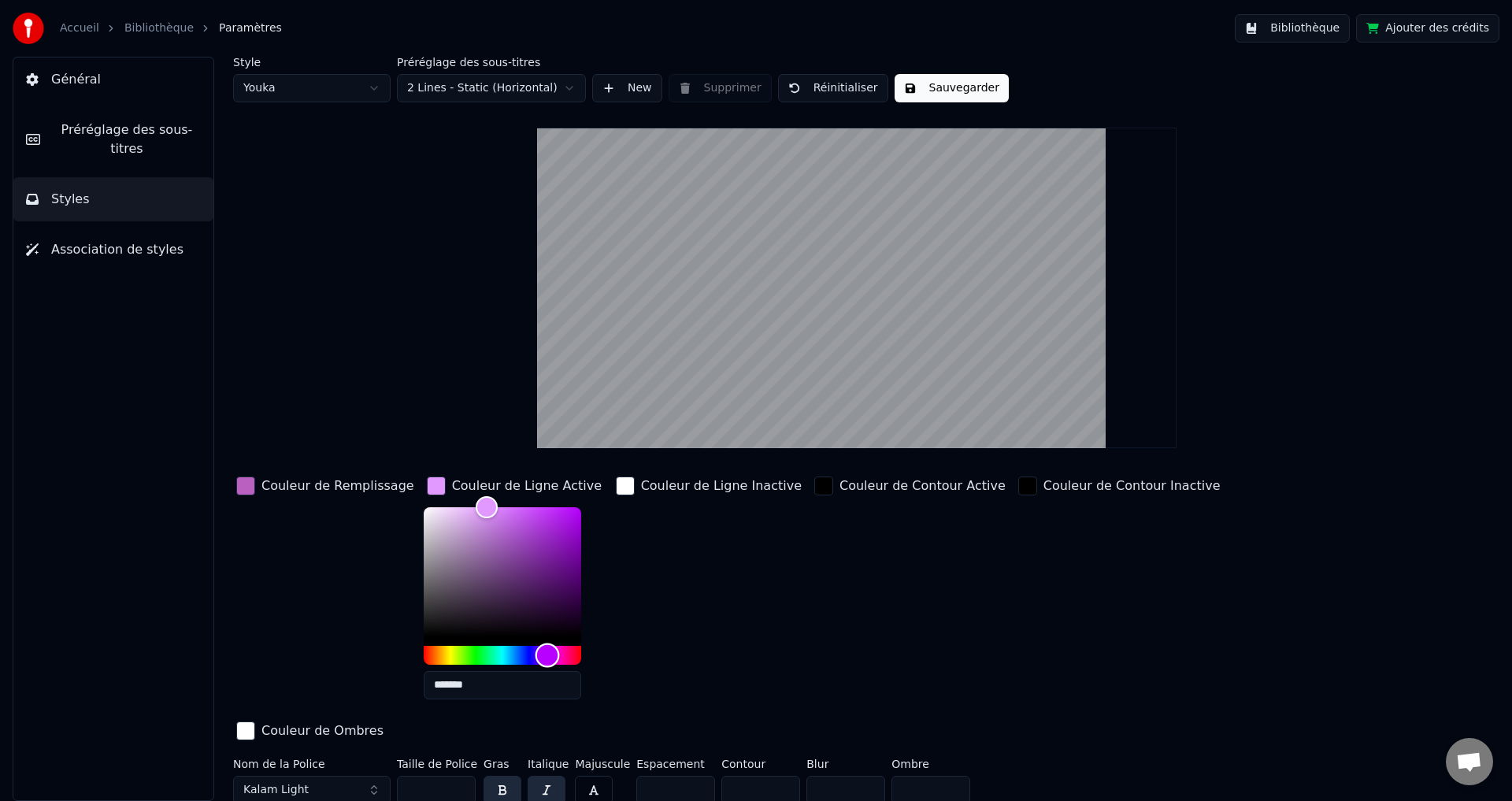
click at [529, 655] on div "Hue" at bounding box center [502, 655] width 157 height 19
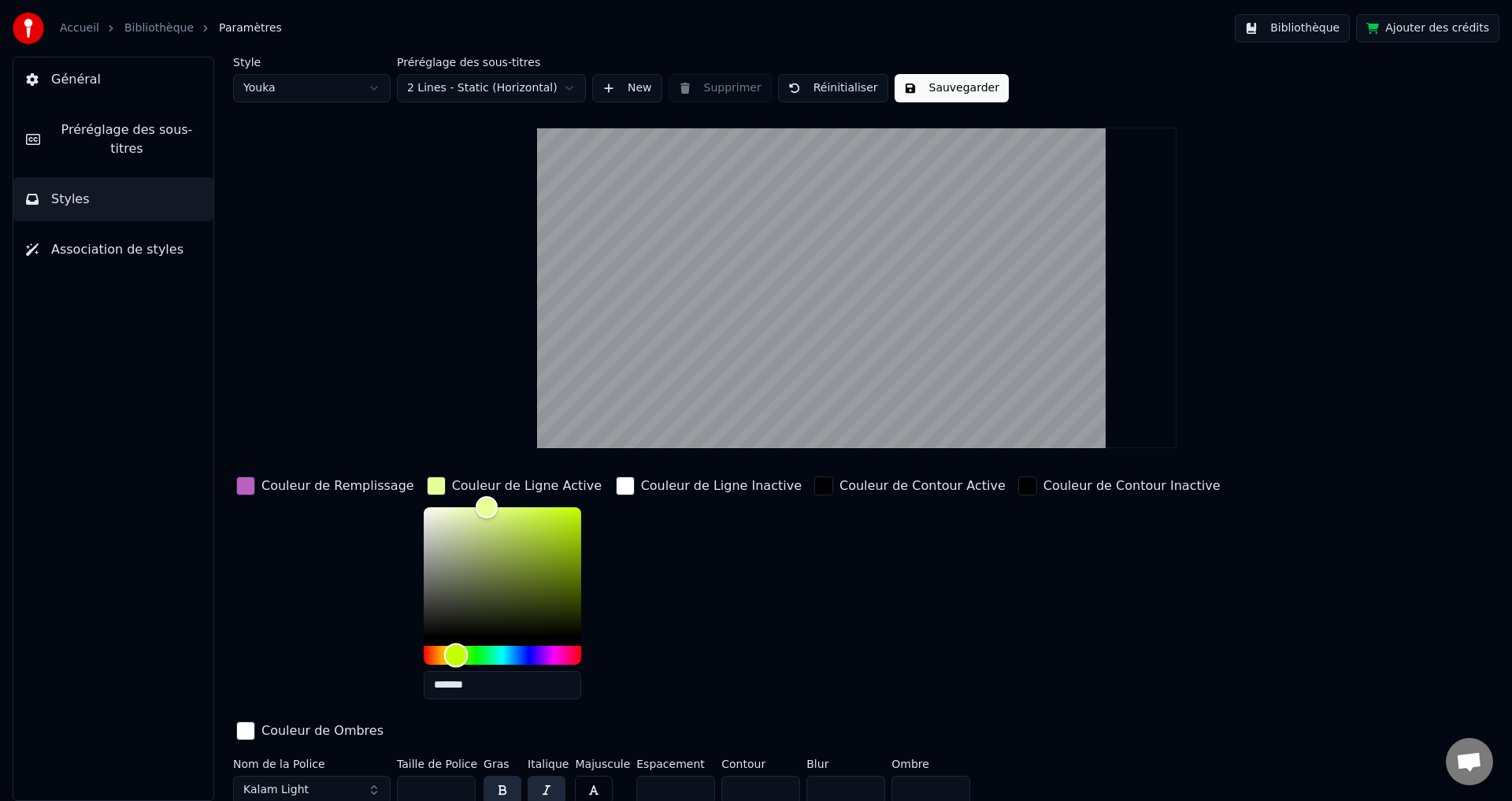
click at [437, 649] on div "Hue" at bounding box center [502, 655] width 157 height 19
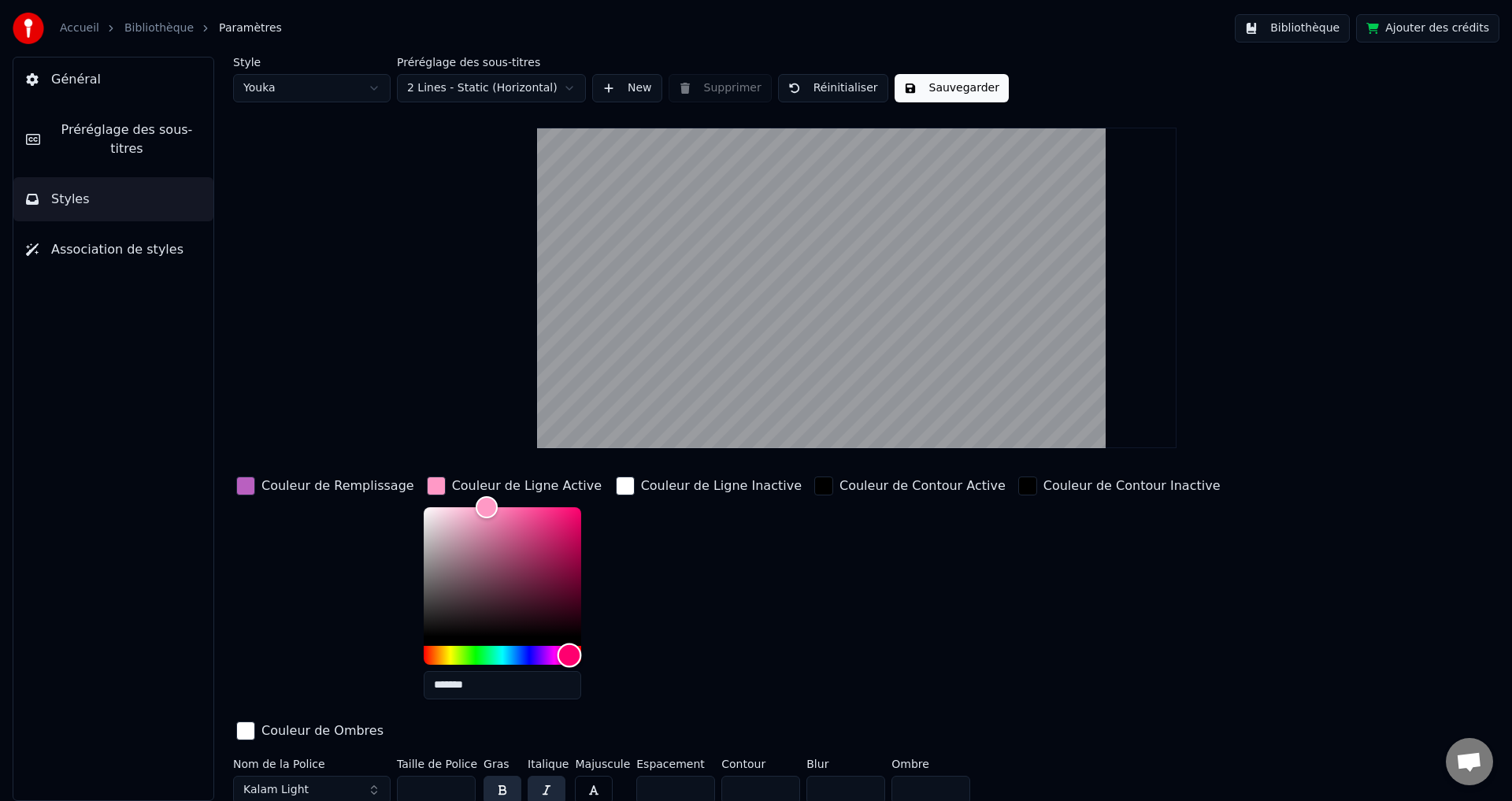
click at [550, 650] on div "Hue" at bounding box center [502, 655] width 157 height 19
type input "*******"
click at [509, 651] on div "Hue" at bounding box center [502, 655] width 157 height 19
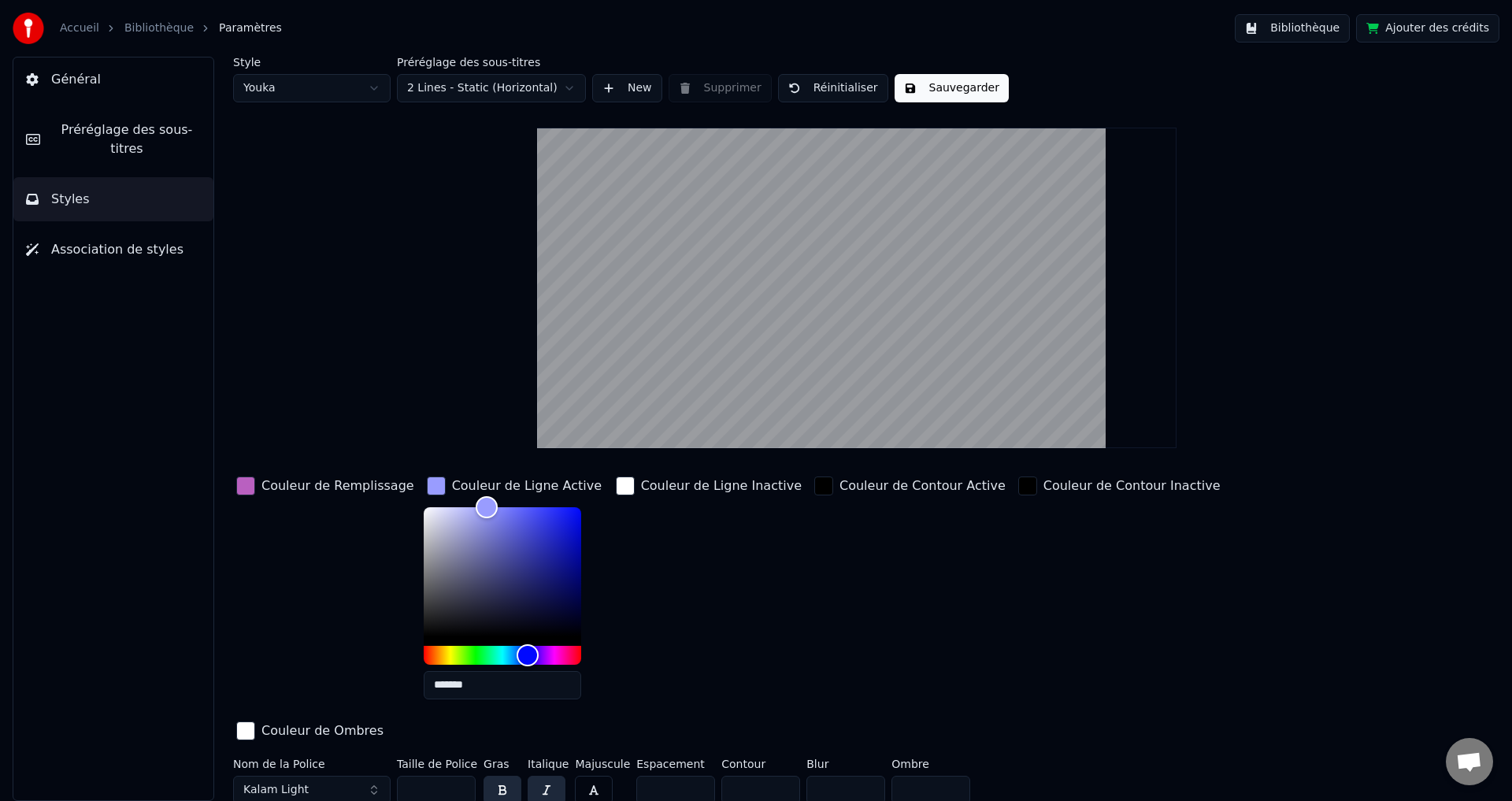
click at [244, 487] on div "button" at bounding box center [246, 486] width 19 height 19
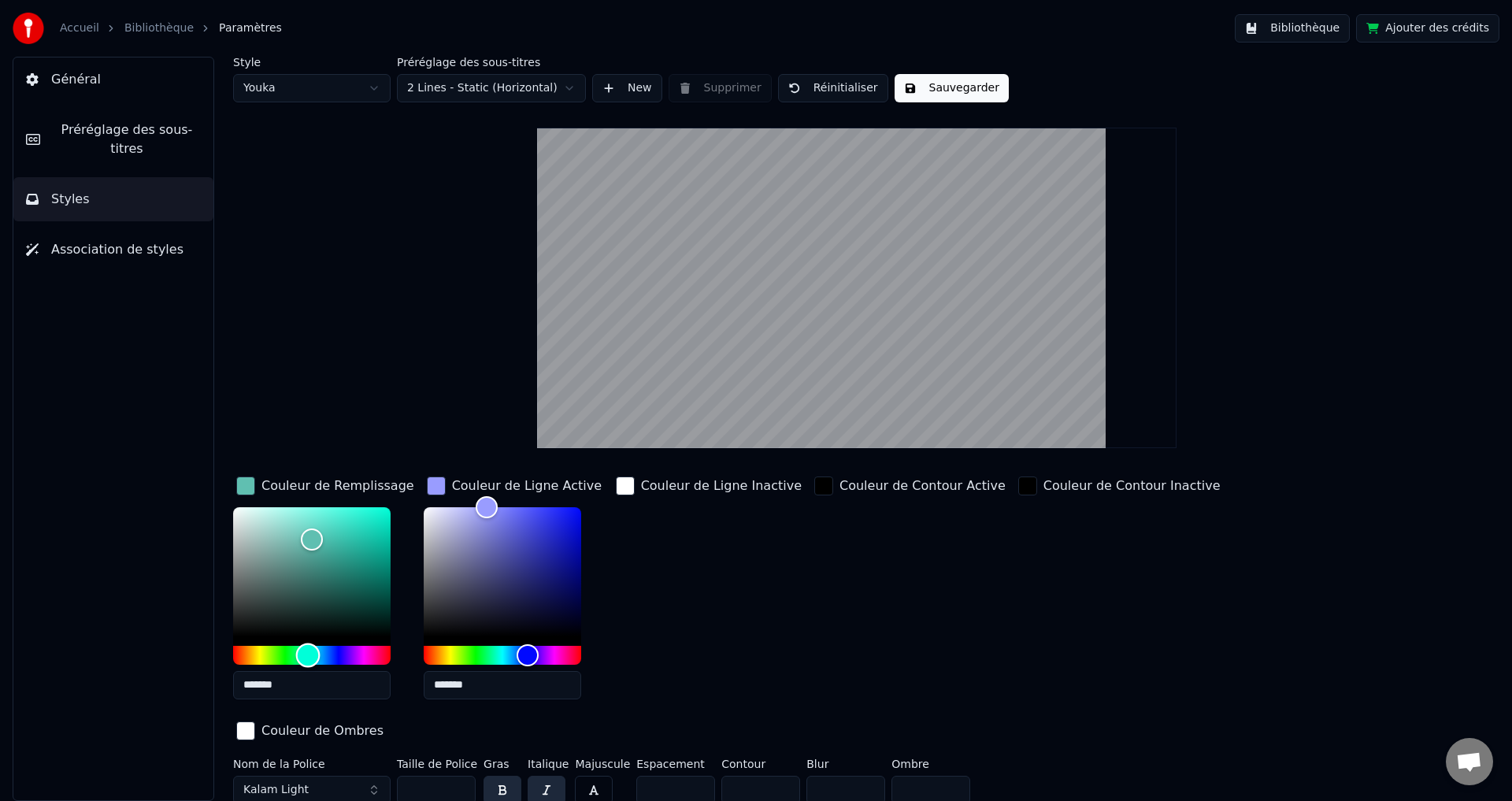
click at [308, 654] on div "Hue" at bounding box center [312, 655] width 157 height 19
click at [241, 517] on div "Color" at bounding box center [312, 572] width 157 height 129
type input "*******"
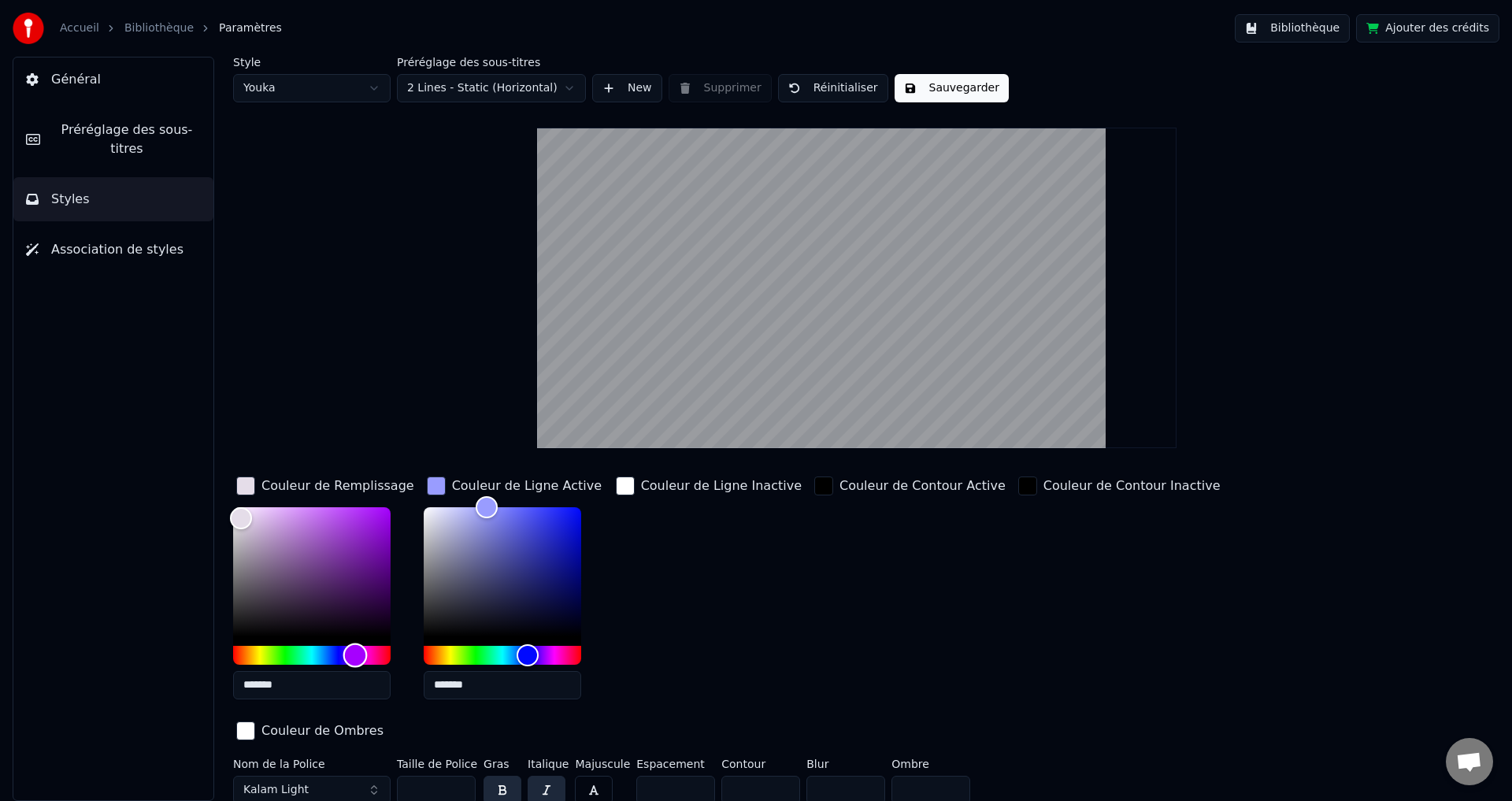
click at [355, 650] on div "Hue" at bounding box center [312, 655] width 157 height 19
type input "*******"
click at [563, 530] on div "Color" at bounding box center [502, 572] width 157 height 129
click at [814, 486] on div "button" at bounding box center [823, 486] width 19 height 19
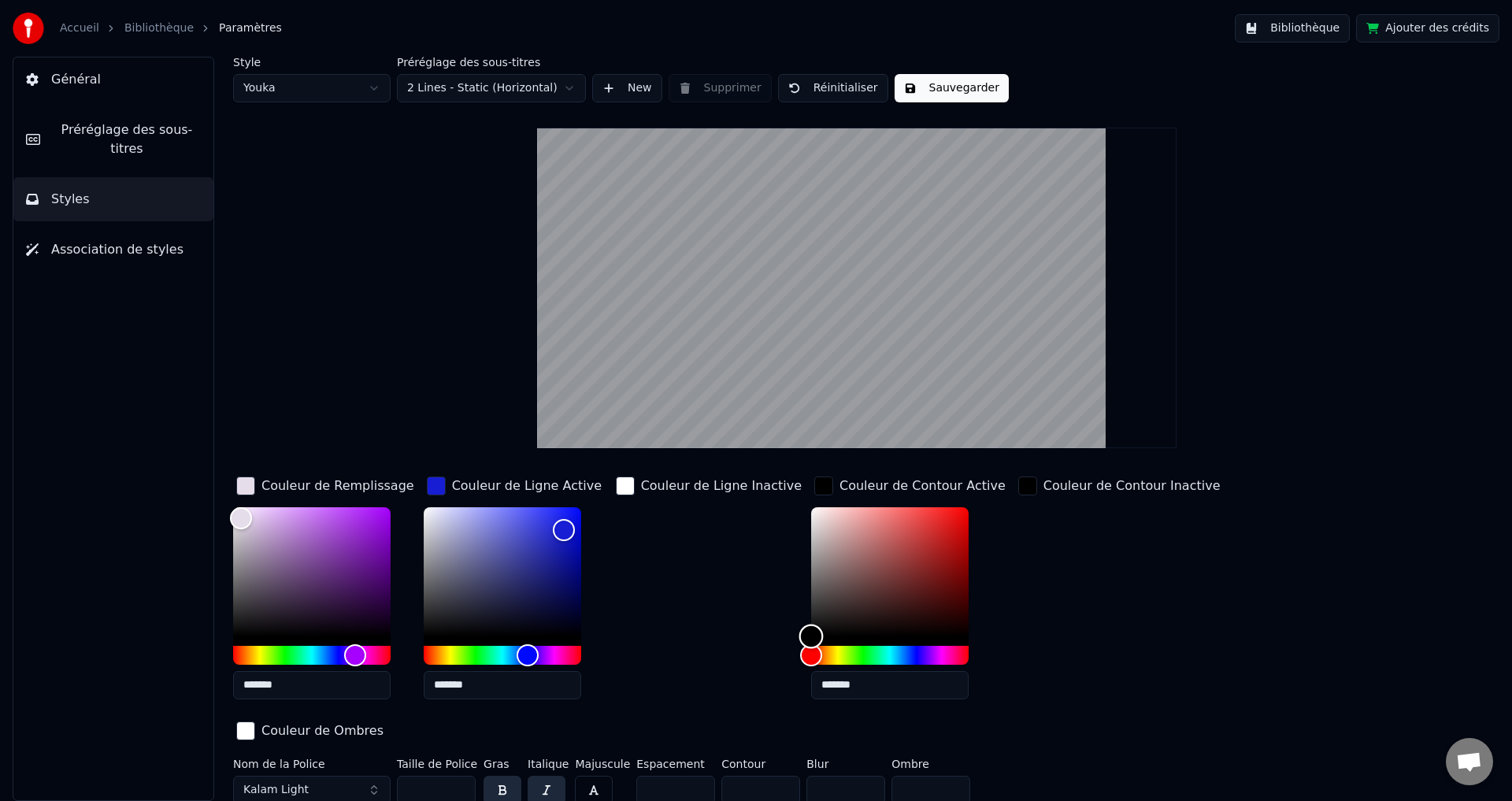
type input "*******"
click at [820, 629] on div "Color" at bounding box center [890, 572] width 157 height 129
click at [1018, 484] on div "button" at bounding box center [1027, 486] width 19 height 19
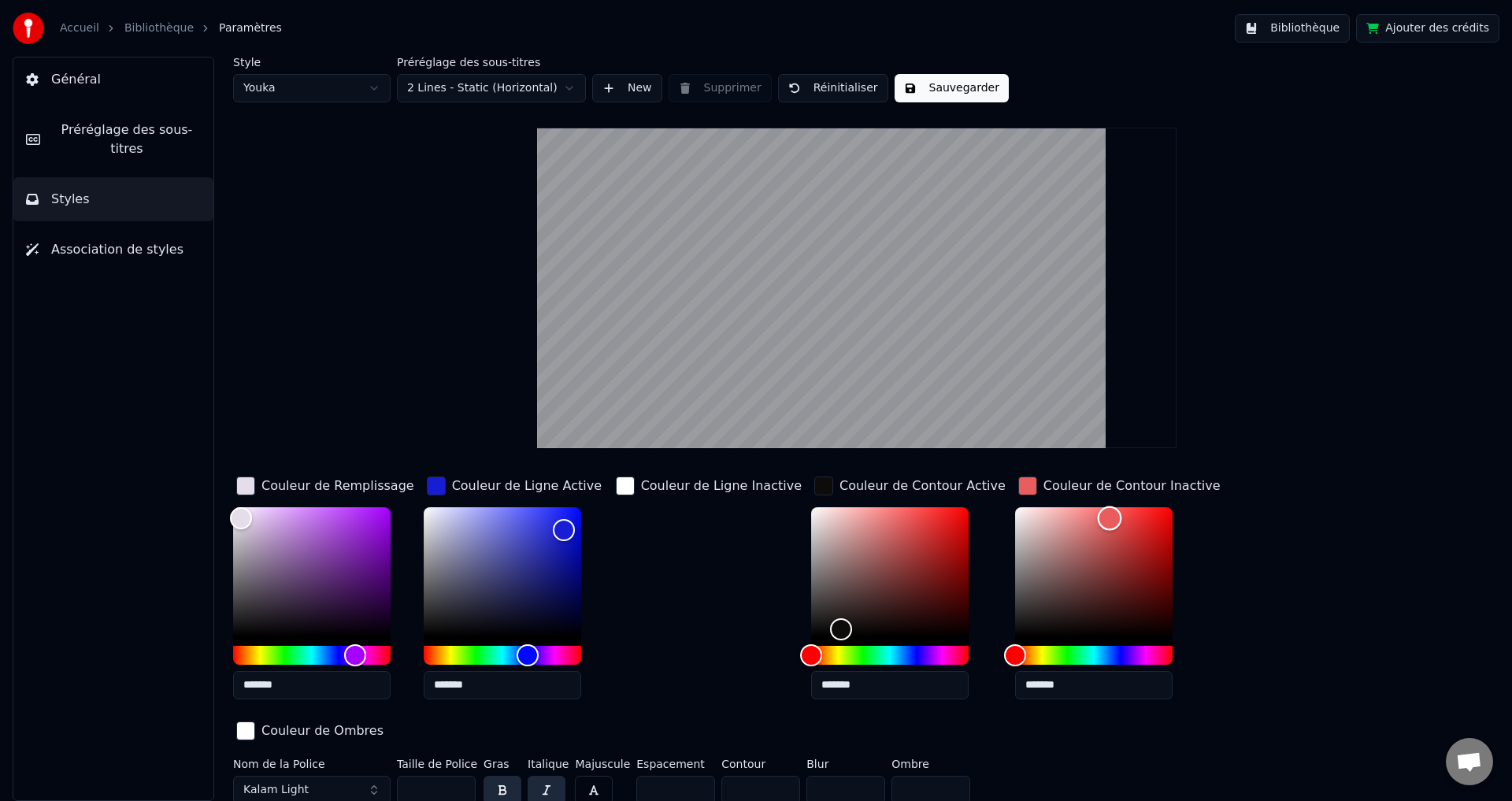
click at [1073, 517] on div "Color" at bounding box center [1094, 572] width 157 height 129
type input "*******"
click at [1015, 522] on div "Color" at bounding box center [1094, 572] width 157 height 129
click at [1018, 479] on div "button" at bounding box center [1027, 486] width 19 height 19
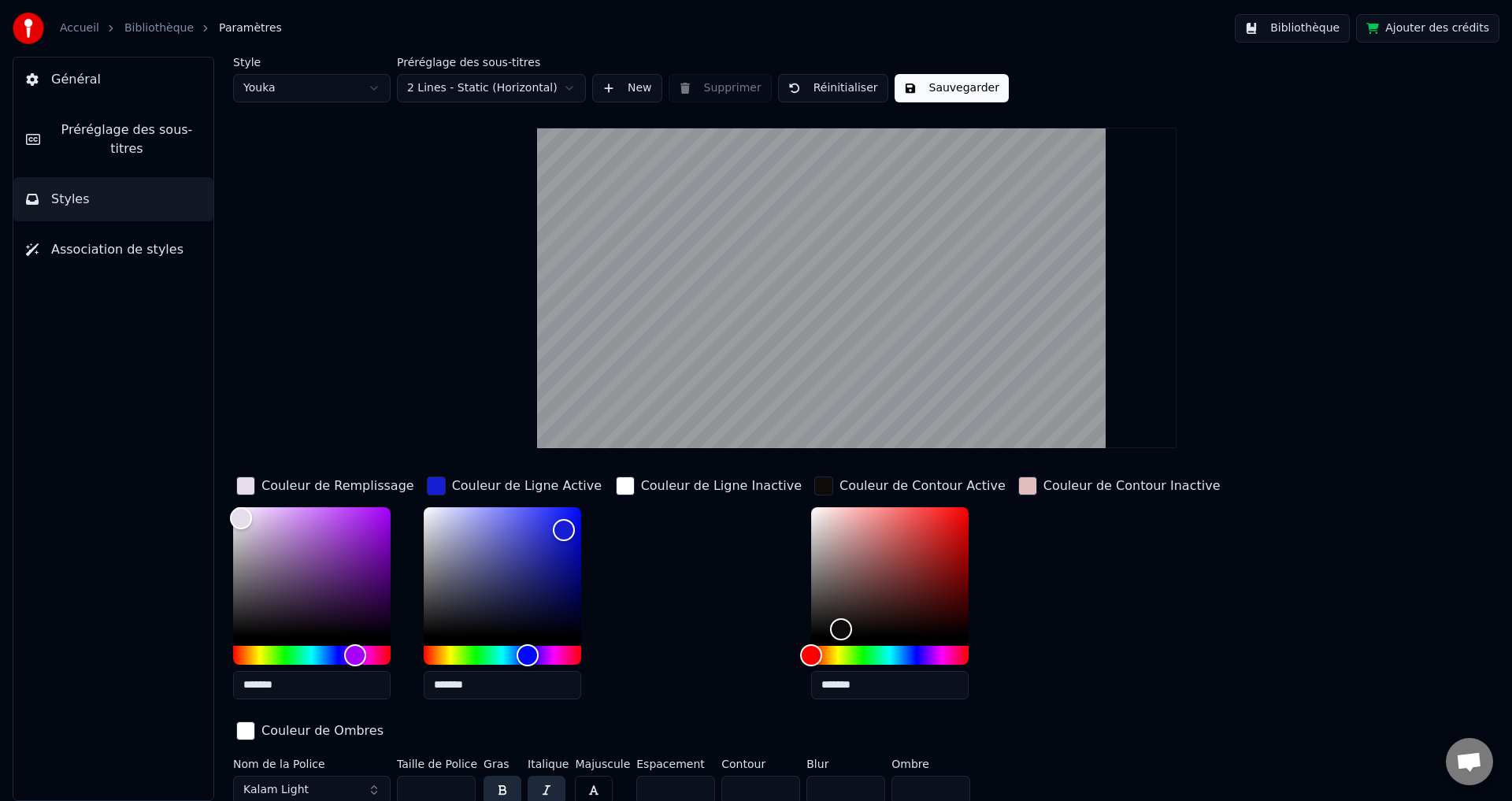
click at [1018, 489] on div "button" at bounding box center [1027, 486] width 19 height 19
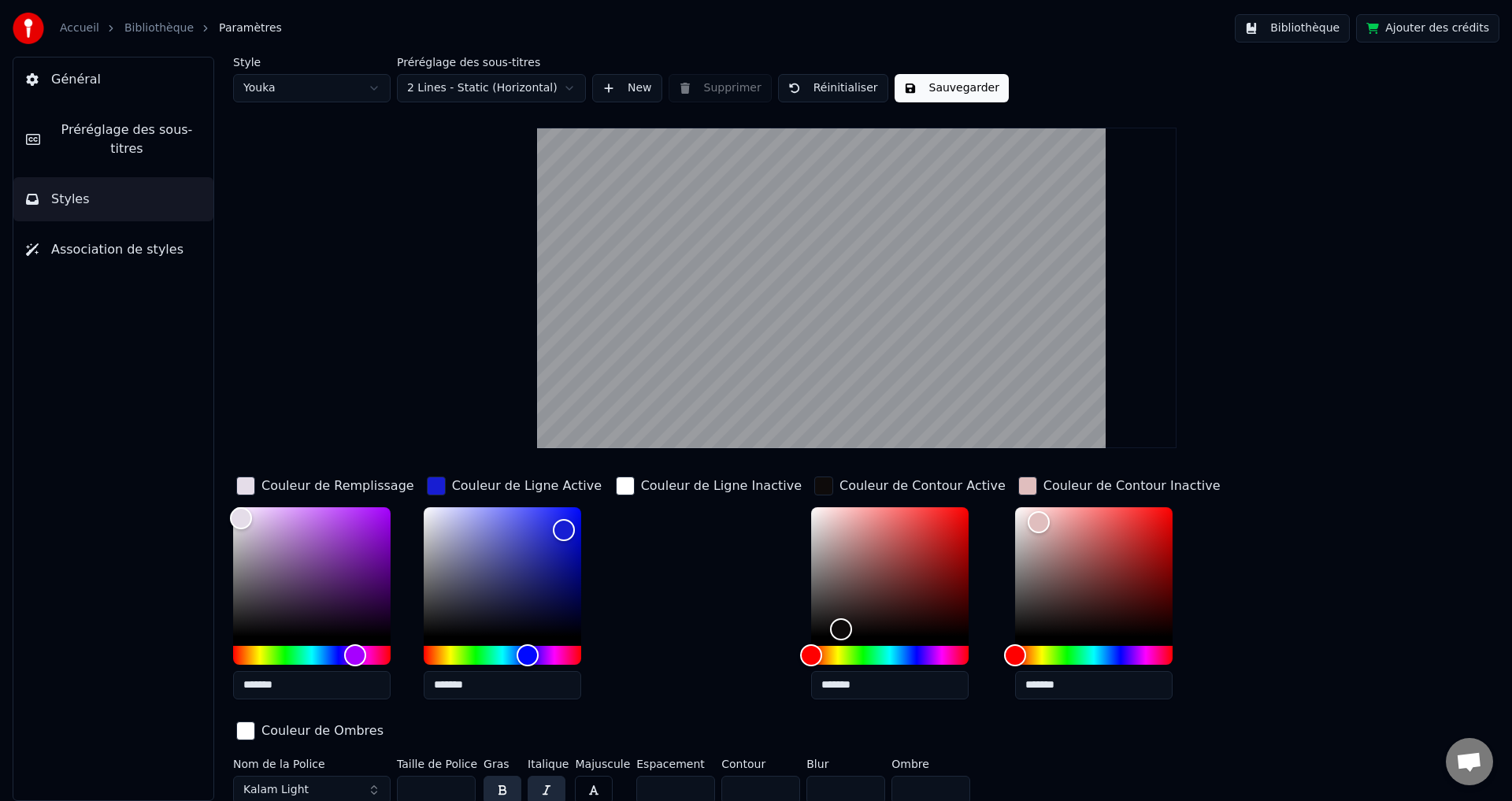
click at [1018, 484] on div "button" at bounding box center [1027, 486] width 19 height 19
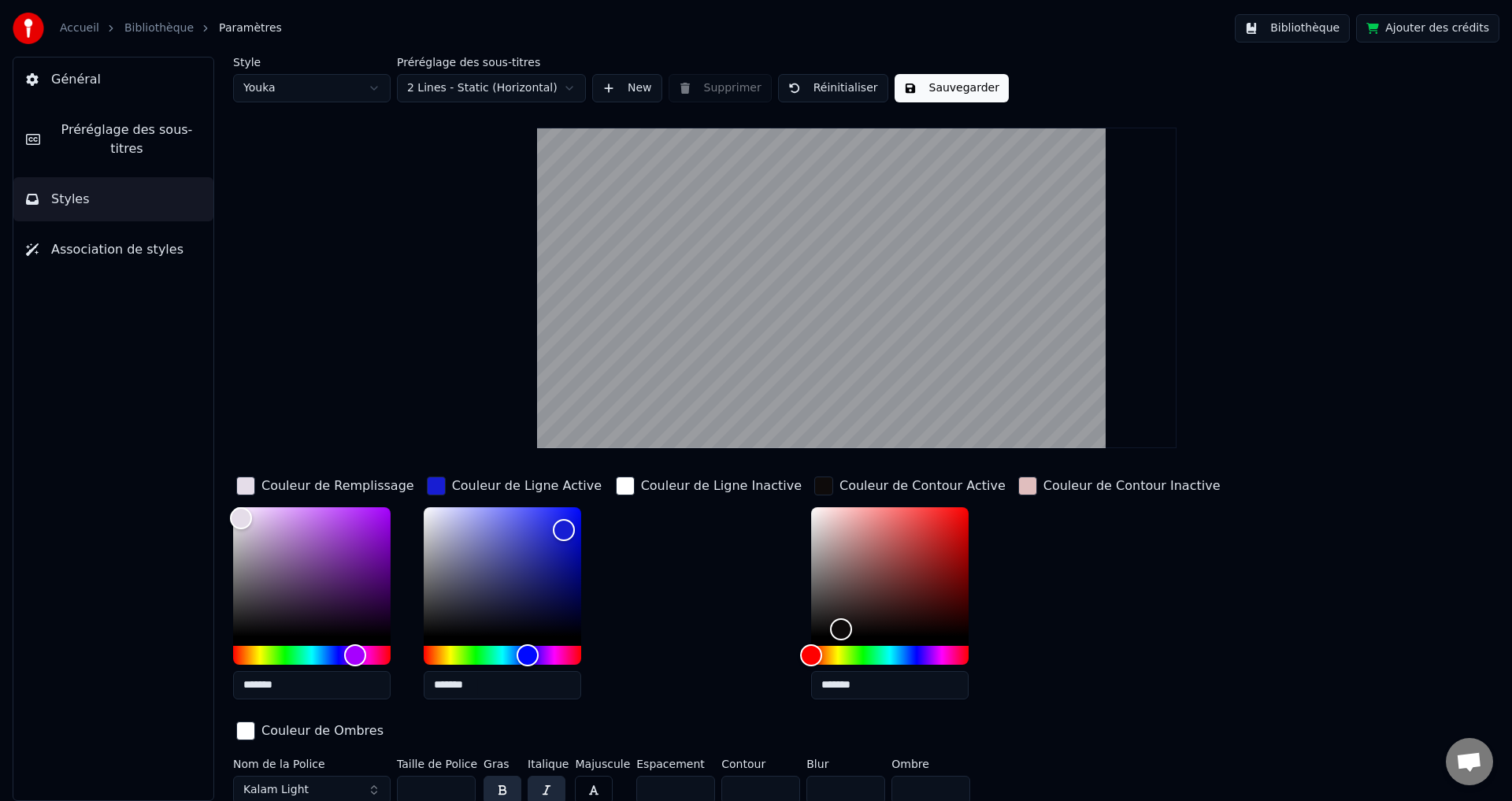
click at [1018, 484] on div "button" at bounding box center [1027, 486] width 19 height 19
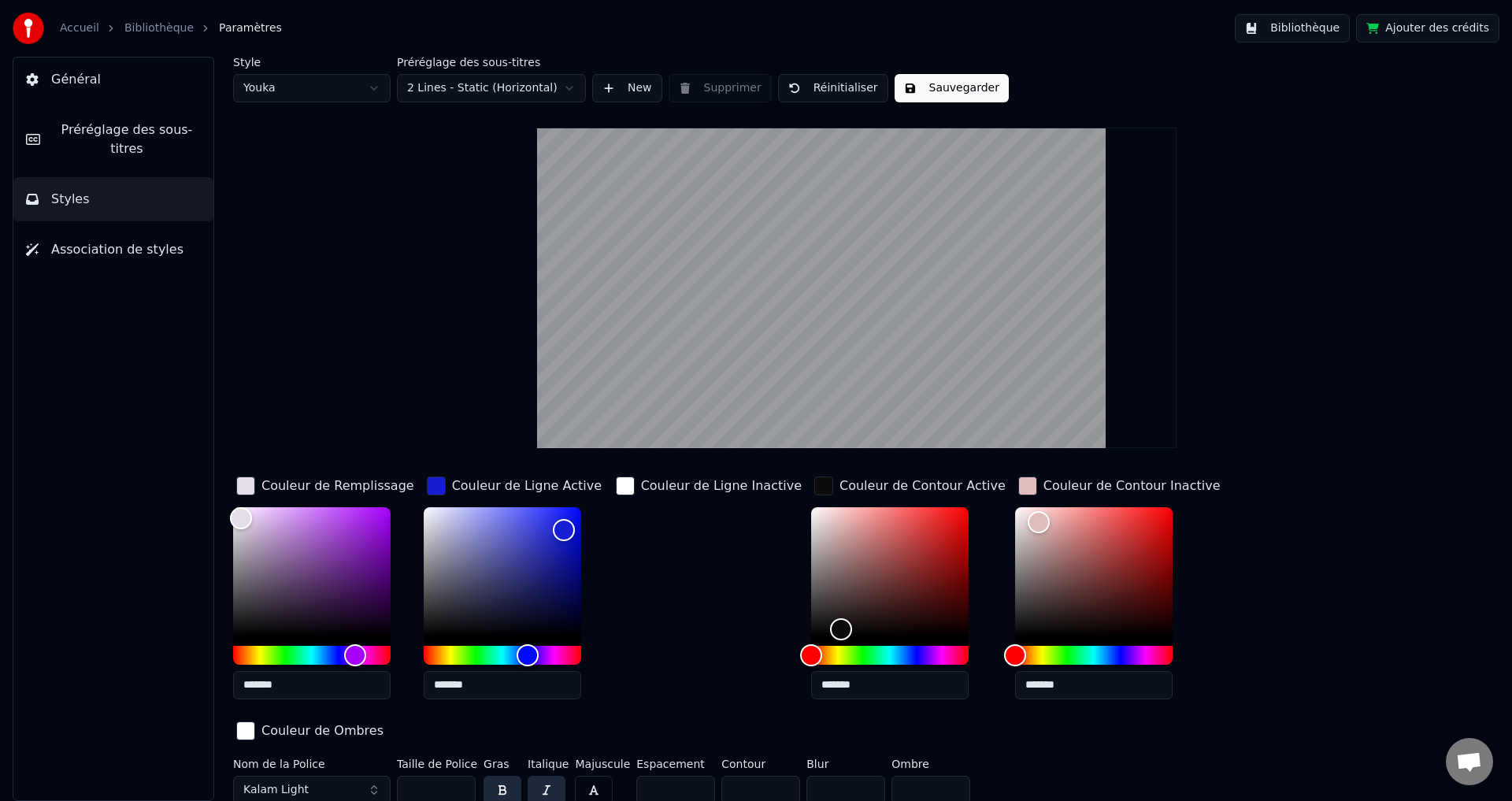
click at [1079, 637] on div at bounding box center [1094, 576] width 157 height 138
type input "*******"
click at [1019, 626] on div "Color" at bounding box center [1094, 572] width 157 height 129
click at [683, 602] on div "Couleur de Ligne Inactive" at bounding box center [708, 592] width 192 height 238
click at [617, 488] on div "button" at bounding box center [625, 486] width 19 height 19
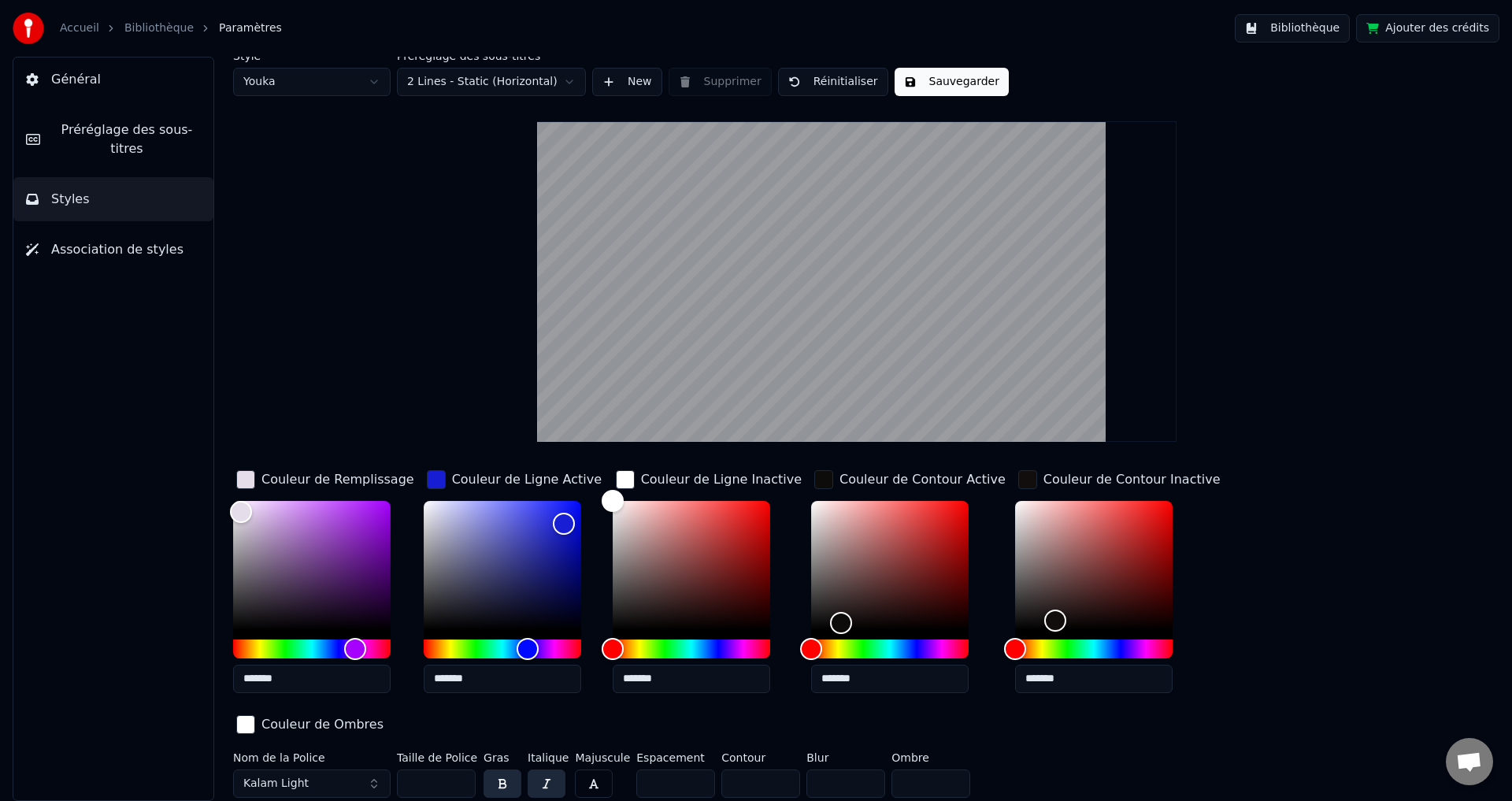
scroll to position [8, 0]
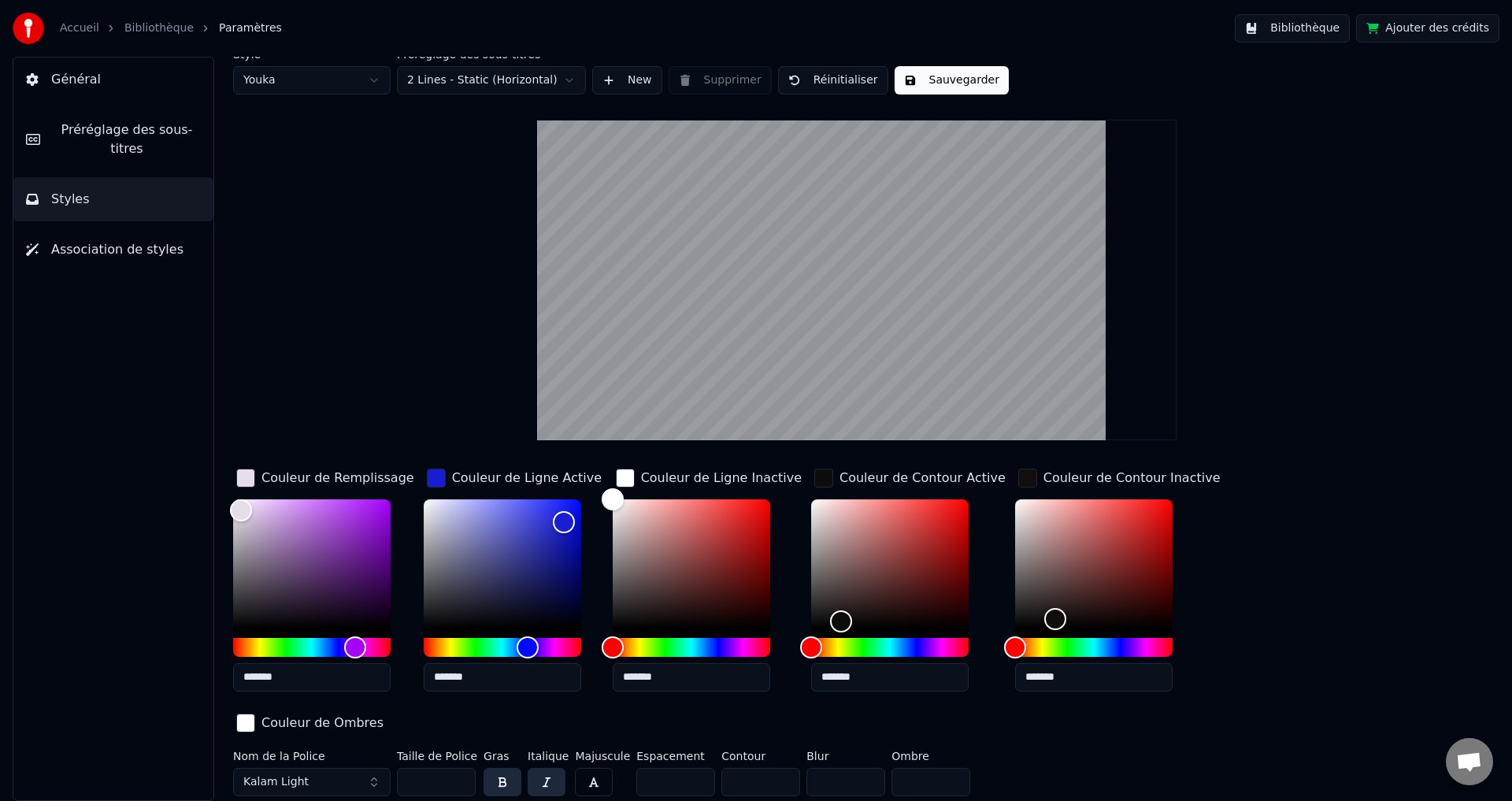
click at [544, 784] on button "button" at bounding box center [547, 782] width 38 height 29
type input "*******"
click at [358, 511] on div "Color" at bounding box center [312, 563] width 157 height 129
click at [553, 776] on button "button" at bounding box center [547, 782] width 38 height 29
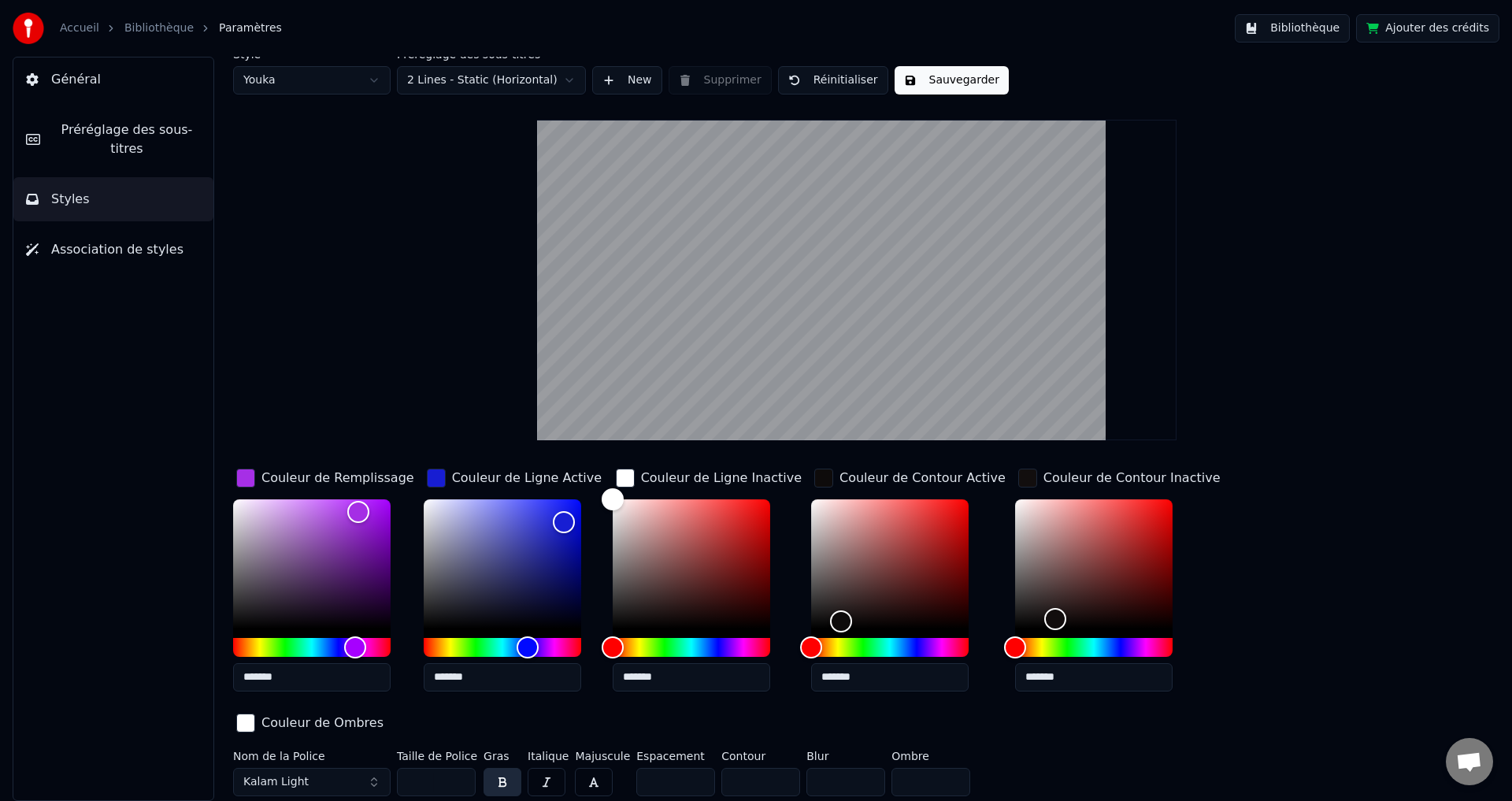
click at [584, 777] on button "button" at bounding box center [594, 782] width 38 height 29
click at [545, 780] on button "button" at bounding box center [547, 782] width 38 height 29
click at [459, 782] on input "***" at bounding box center [437, 782] width 79 height 29
click at [460, 782] on input "***" at bounding box center [437, 782] width 79 height 29
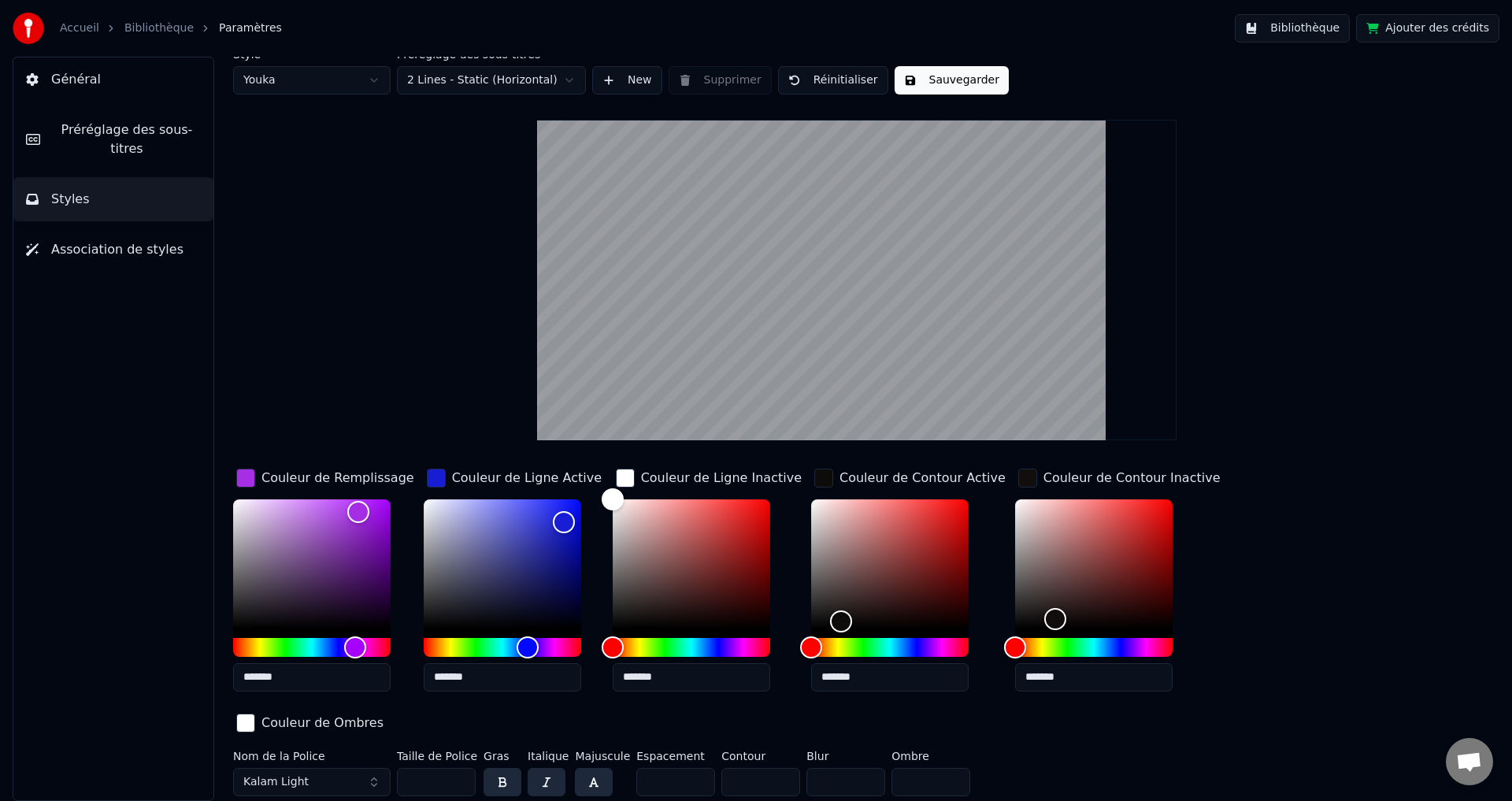
click at [588, 781] on button "button" at bounding box center [594, 782] width 38 height 29
click at [458, 775] on input "***" at bounding box center [437, 782] width 79 height 29
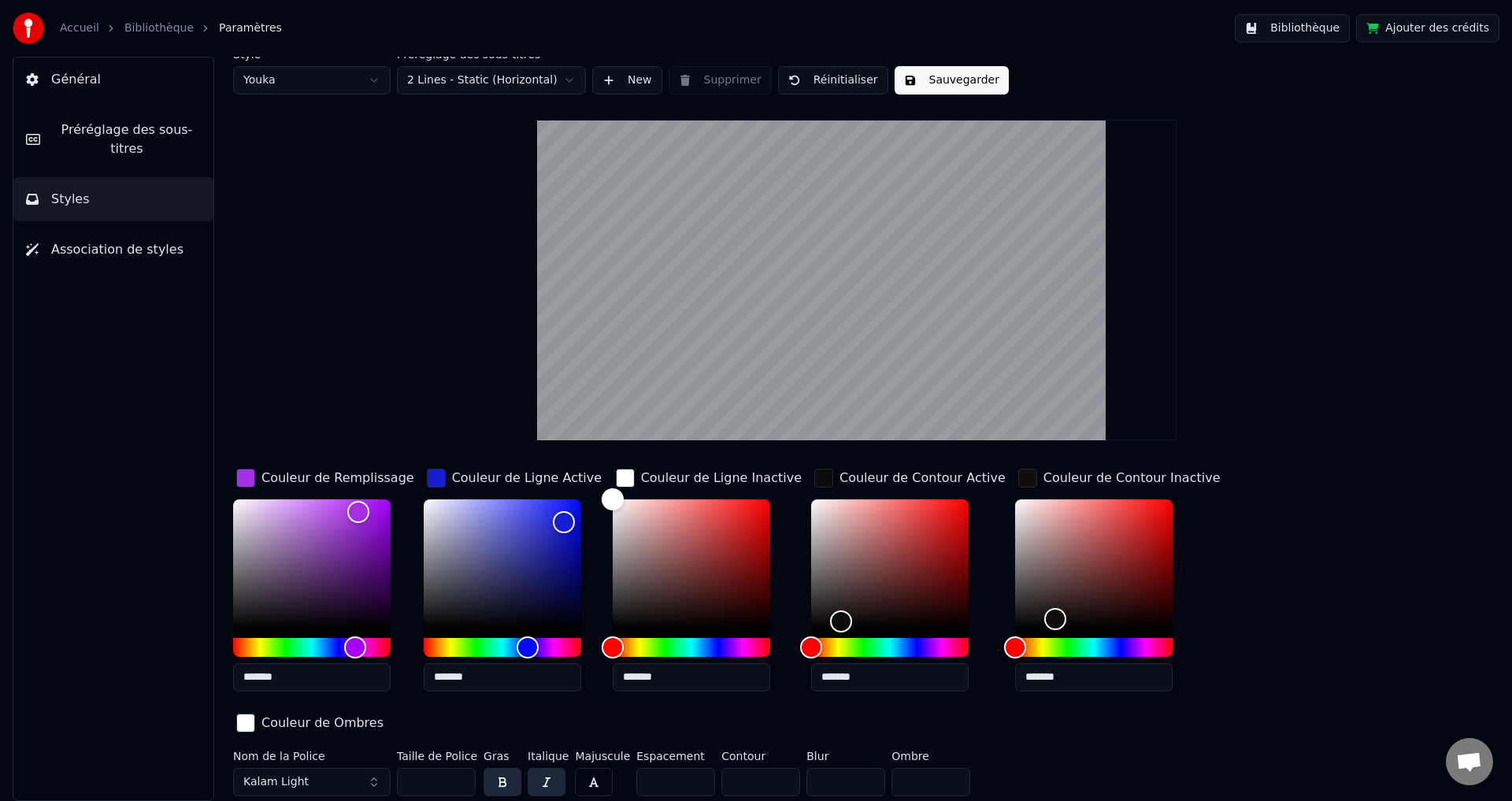
click at [458, 775] on input "***" at bounding box center [437, 782] width 79 height 29
click at [459, 775] on input "***" at bounding box center [437, 782] width 79 height 29
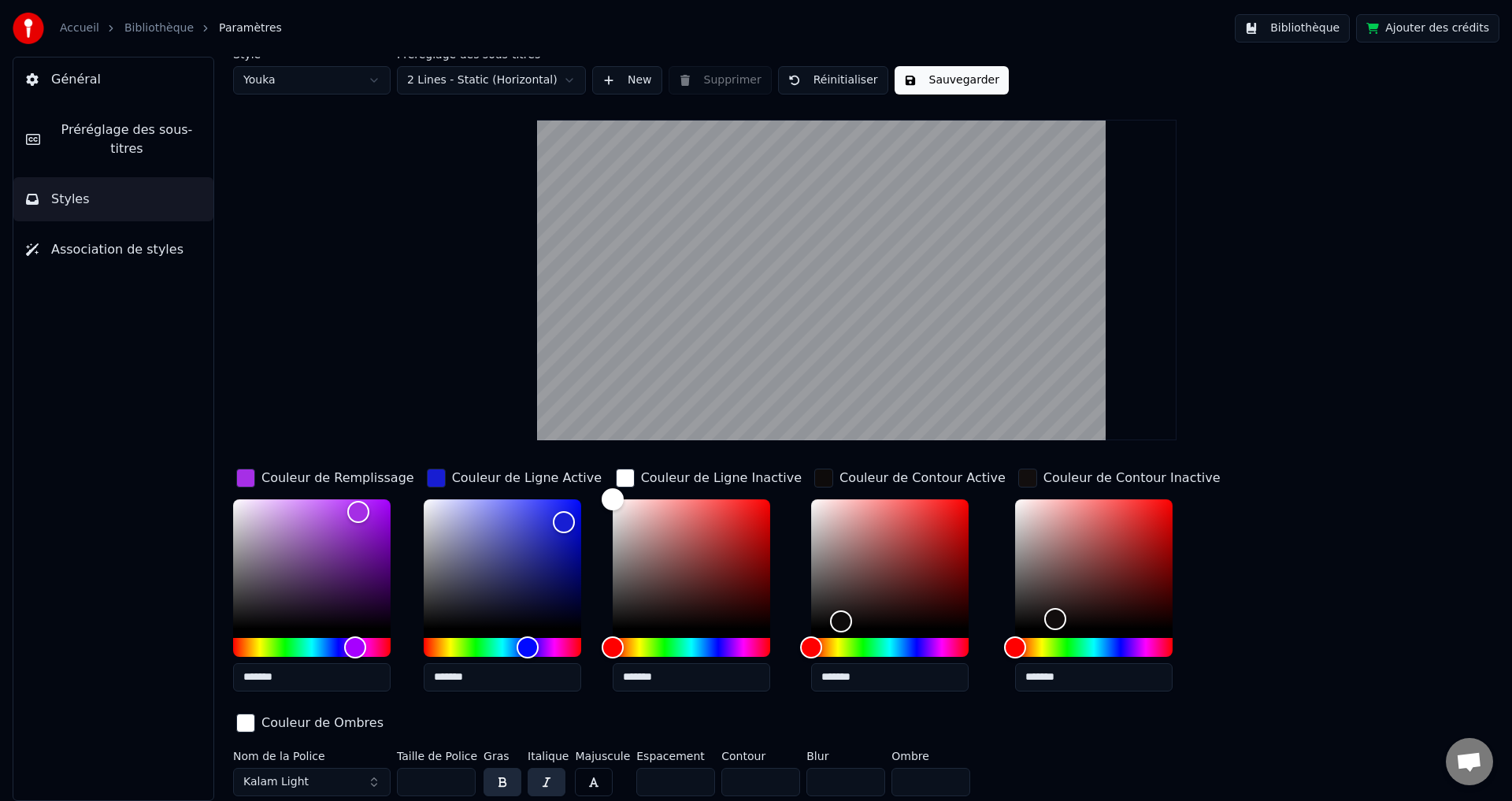
click at [459, 775] on input "***" at bounding box center [437, 782] width 79 height 29
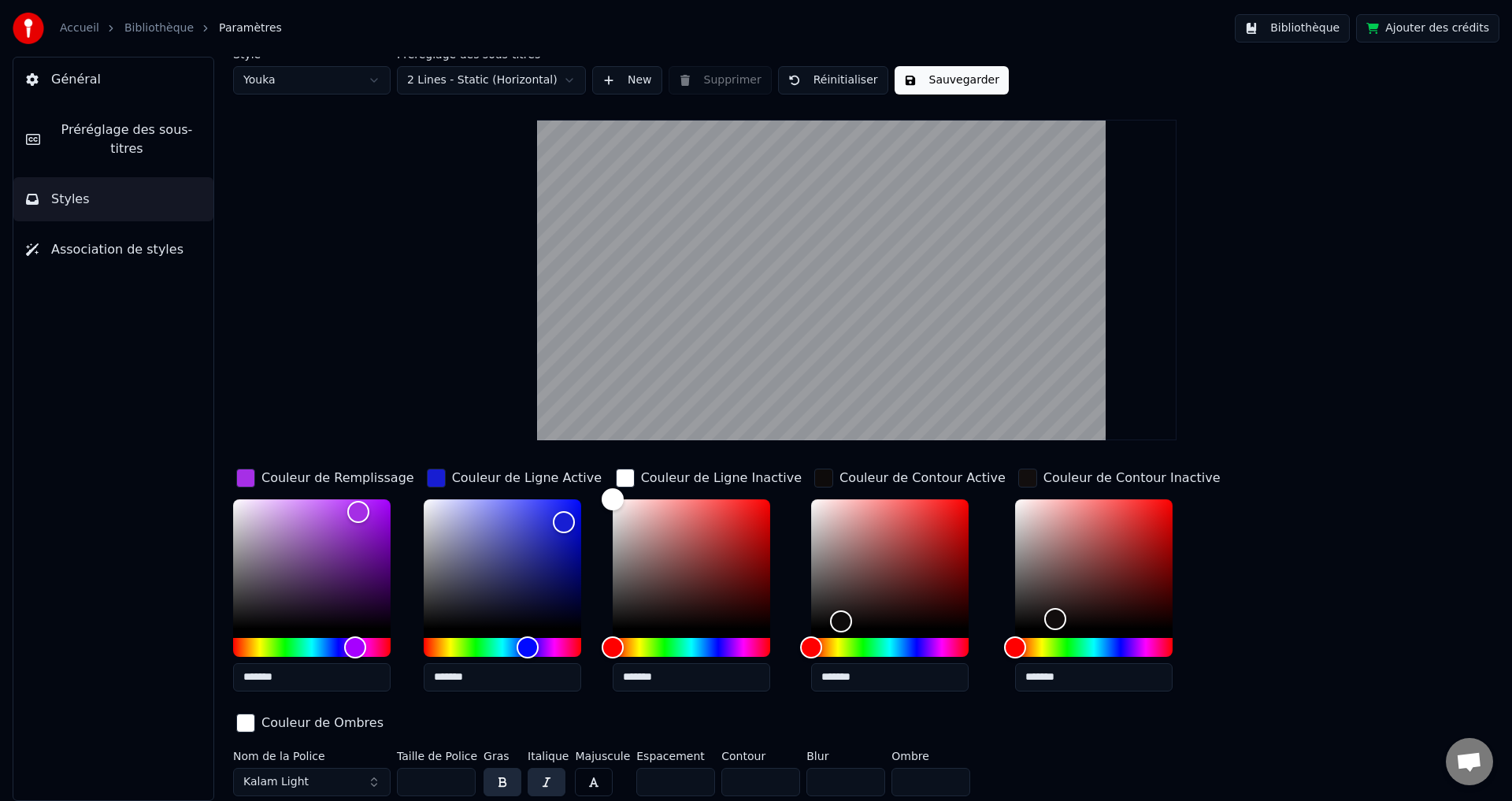
click at [459, 775] on input "***" at bounding box center [437, 782] width 79 height 29
type input "***"
click at [459, 775] on input "***" at bounding box center [437, 782] width 79 height 29
click at [938, 83] on button "Sauvegarder" at bounding box center [952, 80] width 114 height 29
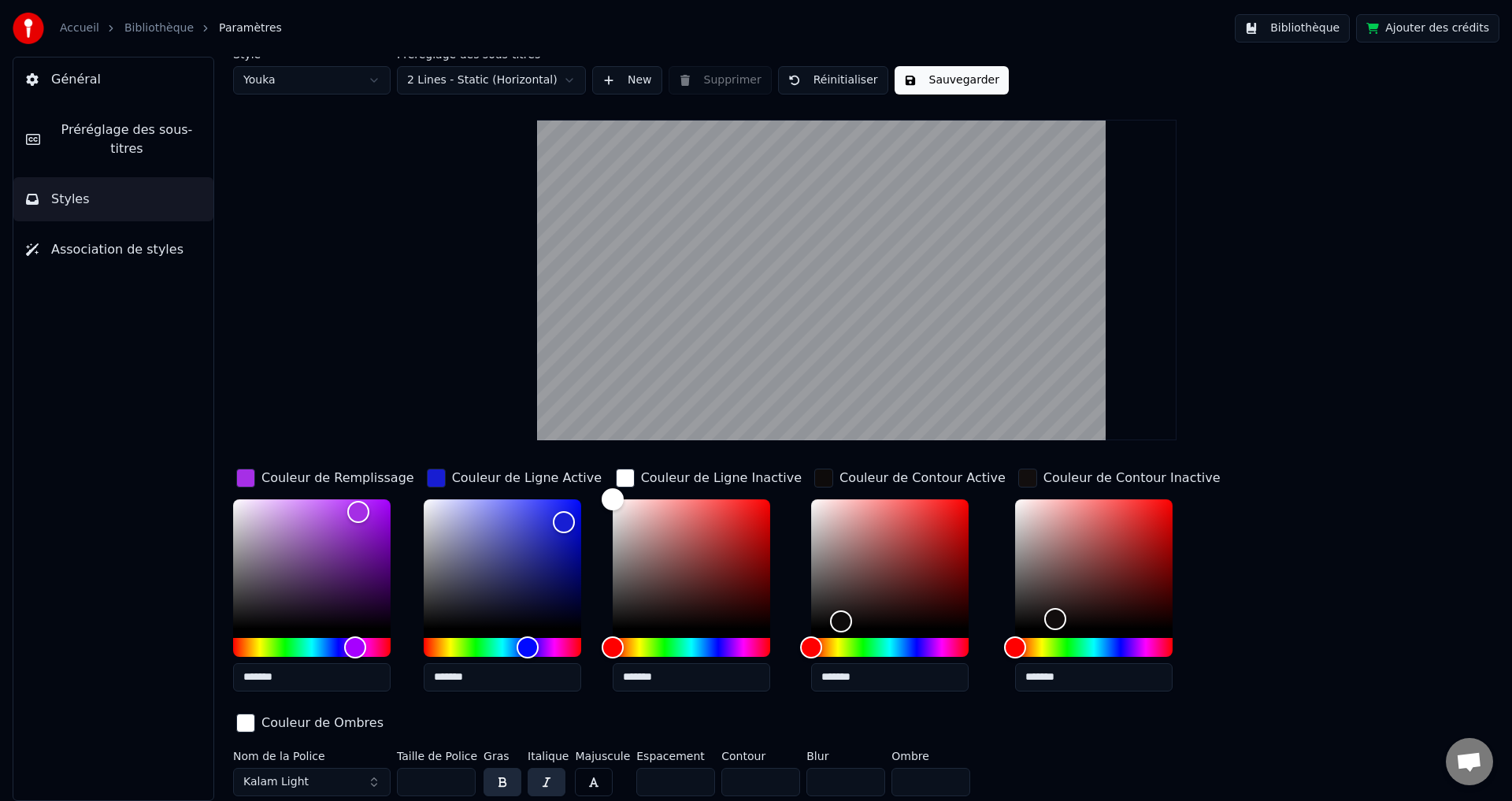
click at [66, 27] on link "Accueil" at bounding box center [79, 29] width 39 height 16
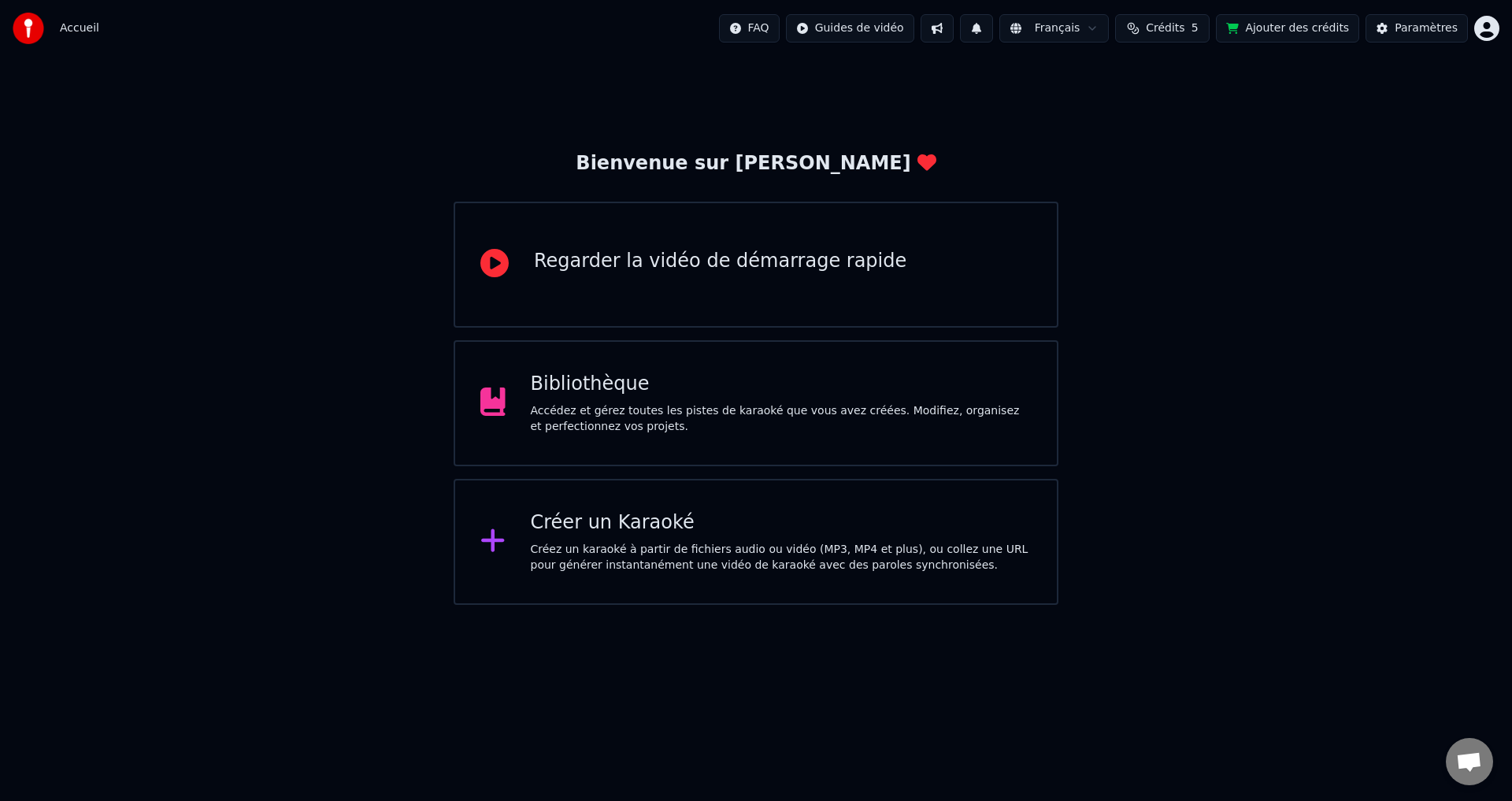
click at [630, 410] on div "Accédez et gérez toutes les pistes de karaoké que vous avez créées. Modifiez, o…" at bounding box center [781, 419] width 502 height 31
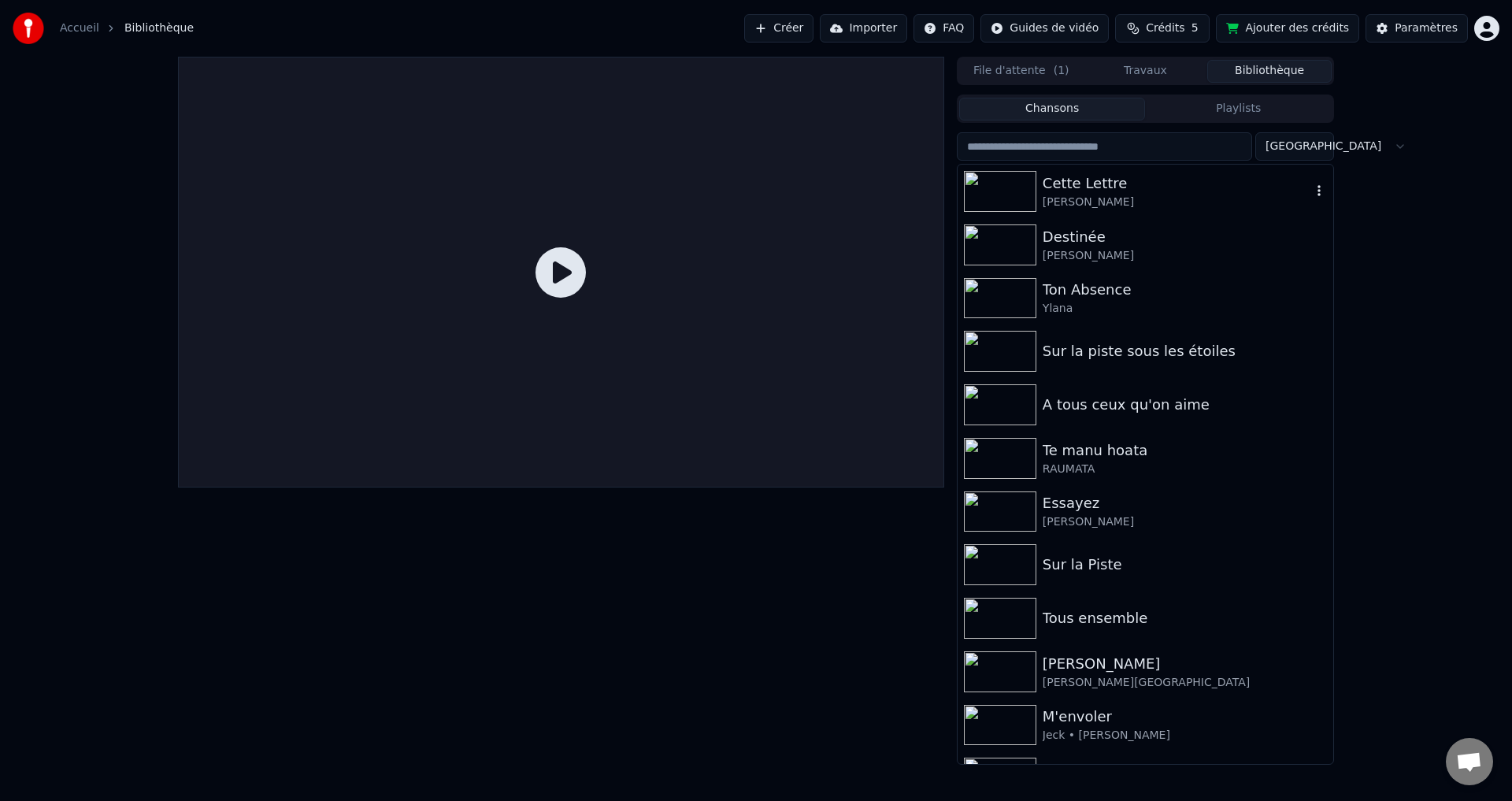
click at [1065, 185] on div "Cette Lettre" at bounding box center [1177, 183] width 269 height 22
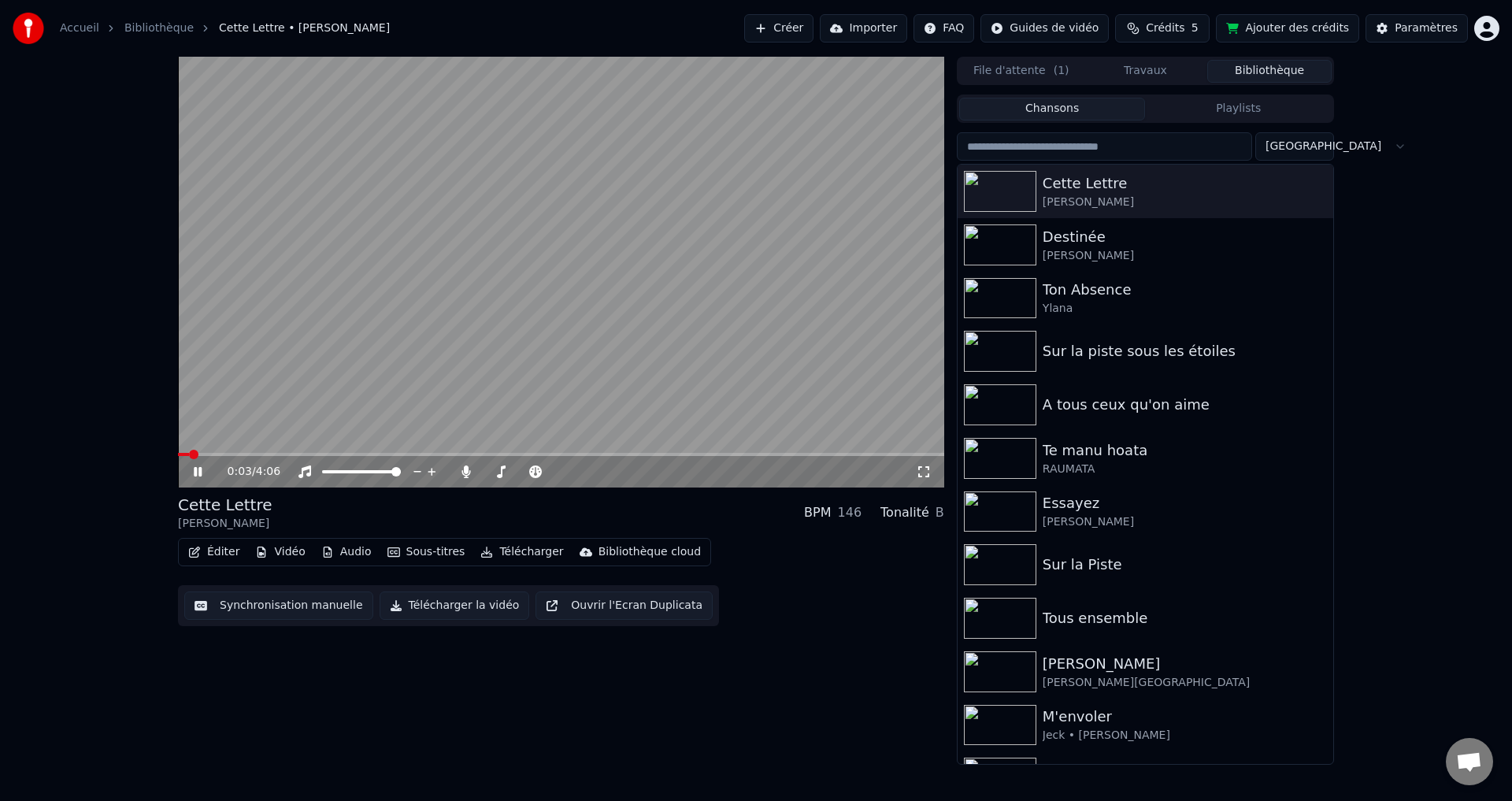
click at [920, 471] on icon at bounding box center [924, 471] width 16 height 13
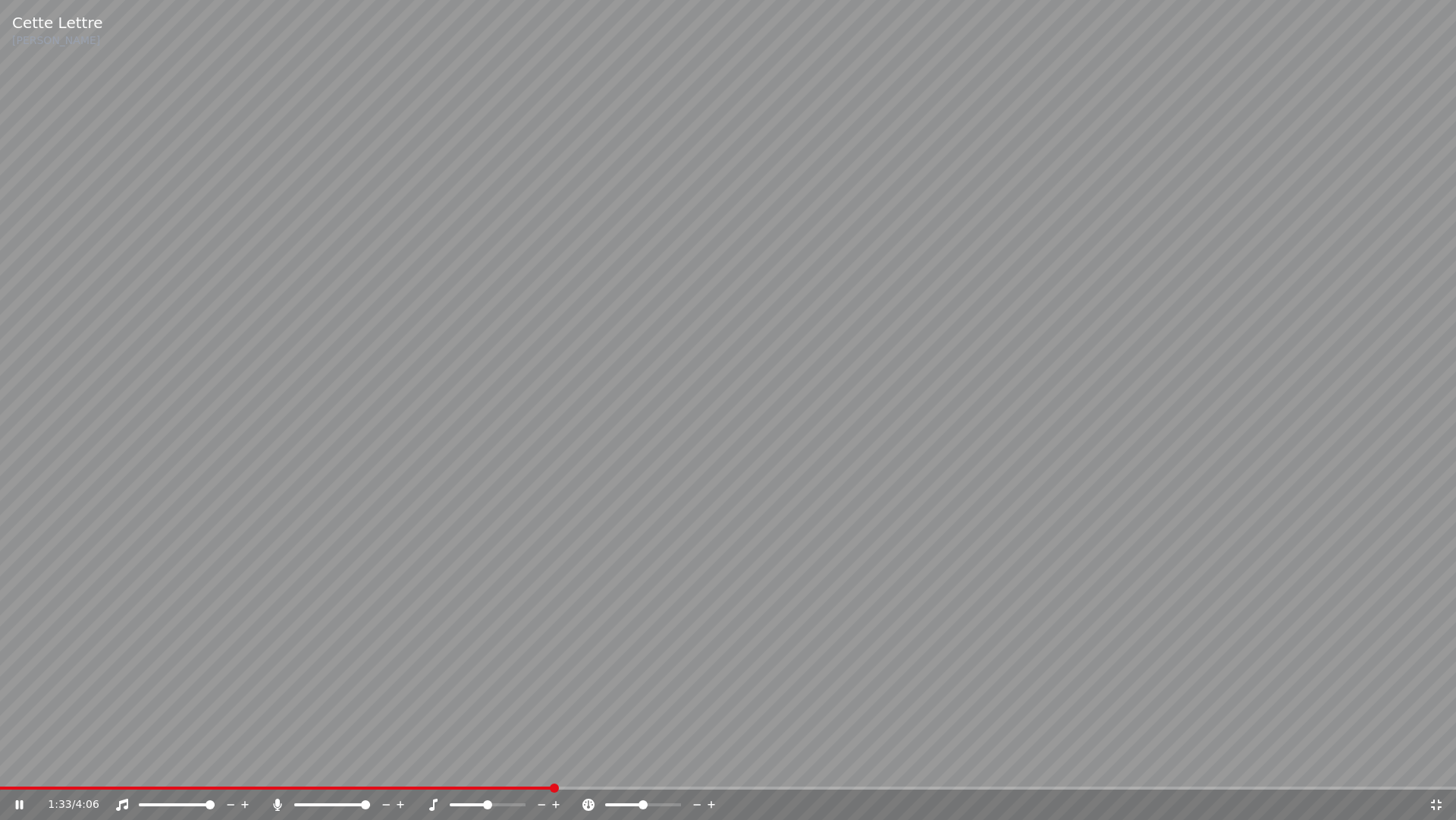
click at [772, 347] on video at bounding box center [728, 410] width 1456 height 820
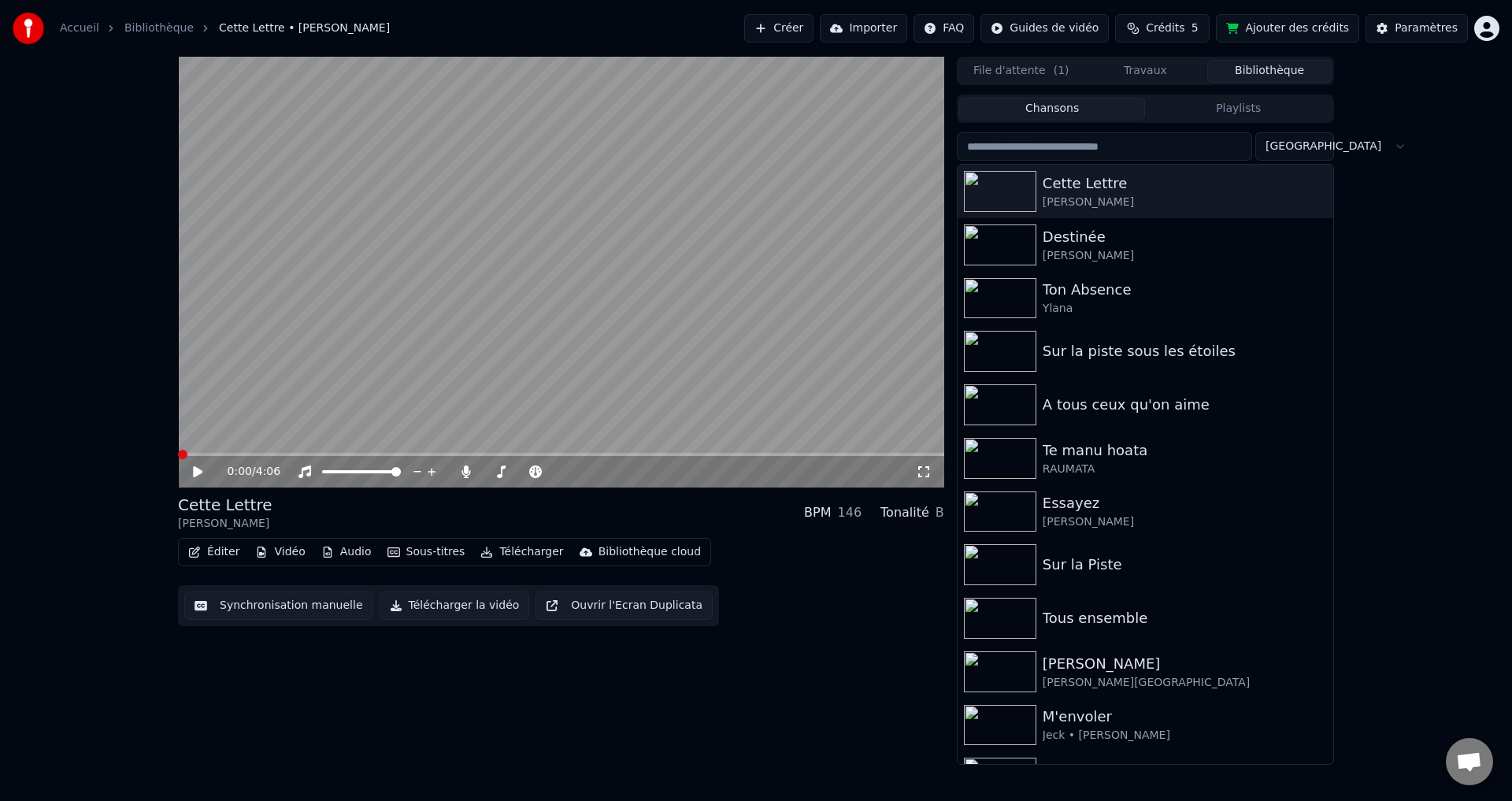
click at [178, 457] on span at bounding box center [182, 455] width 10 height 10
click at [484, 477] on span at bounding box center [489, 471] width 10 height 10
click at [1401, 533] on div "0:00 / 4:06 Cette Lettre [PERSON_NAME] BPM 146 Tonalité B Éditer Vidéo Audio So…" at bounding box center [756, 411] width 1512 height 708
click at [480, 550] on icon "button" at bounding box center [487, 552] width 13 height 11
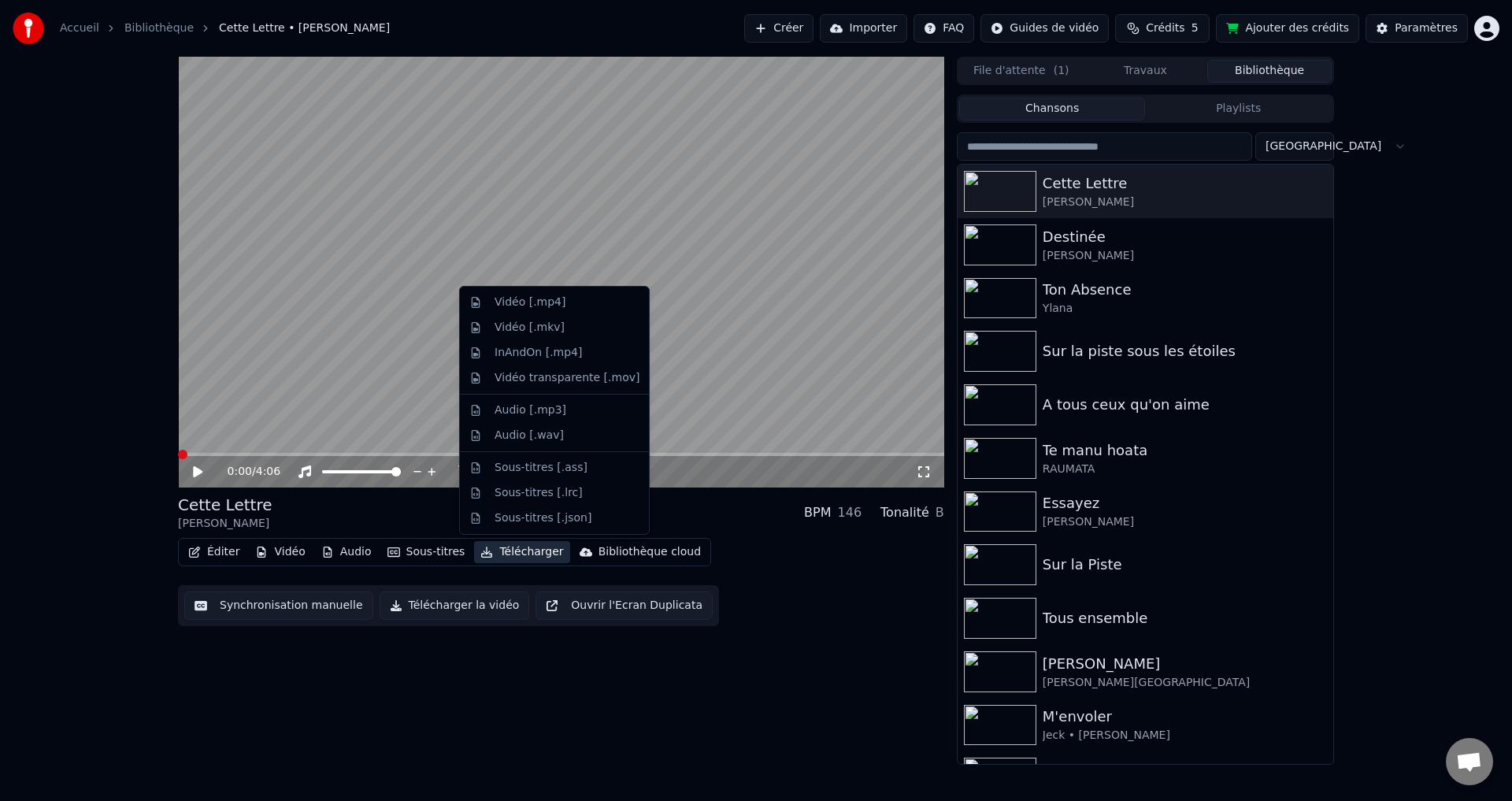
click at [773, 729] on div "0:00 / 4:06 Cette Lettre [PERSON_NAME] BPM 146 Tonalité B Éditer Vidéo Audio So…" at bounding box center [561, 411] width 766 height 708
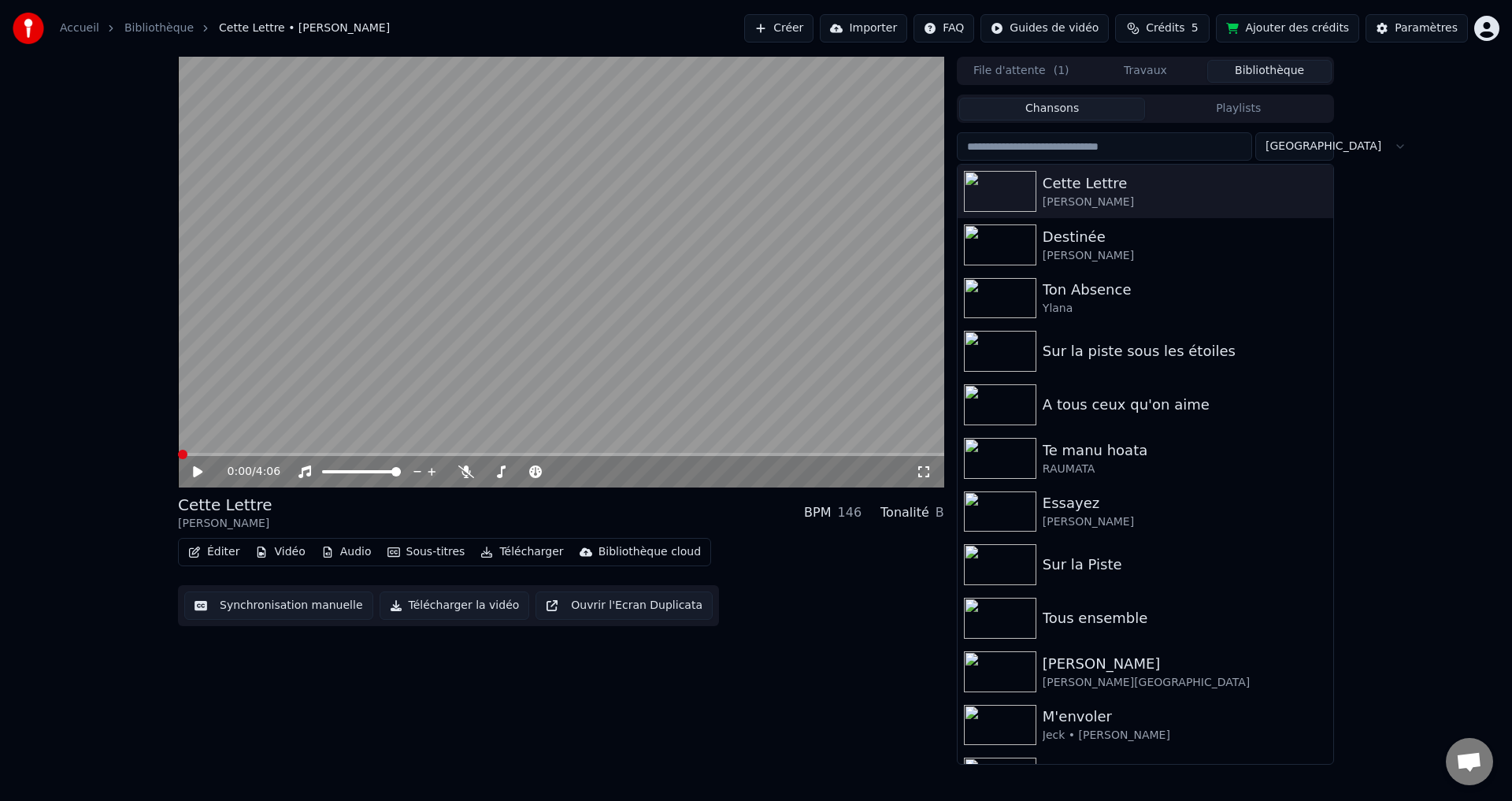
click at [384, 604] on button "Télécharger la vidéo" at bounding box center [455, 605] width 150 height 29
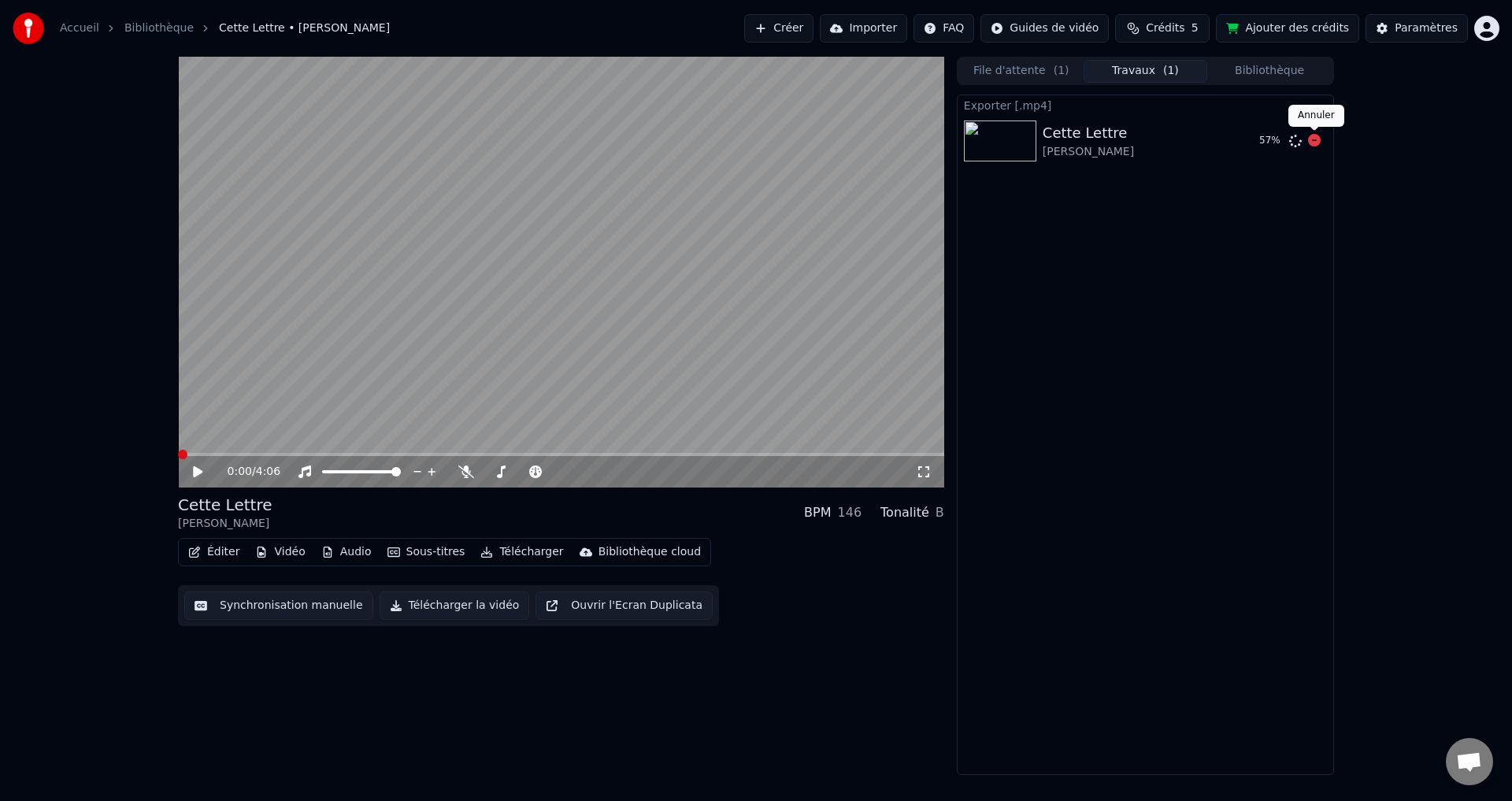
click at [1313, 140] on icon at bounding box center [1315, 140] width 13 height 13
click at [1292, 139] on icon at bounding box center [1296, 141] width 13 height 13
click at [1316, 213] on icon at bounding box center [1315, 213] width 13 height 13
click at [1277, 142] on button "Afficher" at bounding box center [1267, 141] width 70 height 29
click at [1314, 214] on icon at bounding box center [1315, 213] width 13 height 13
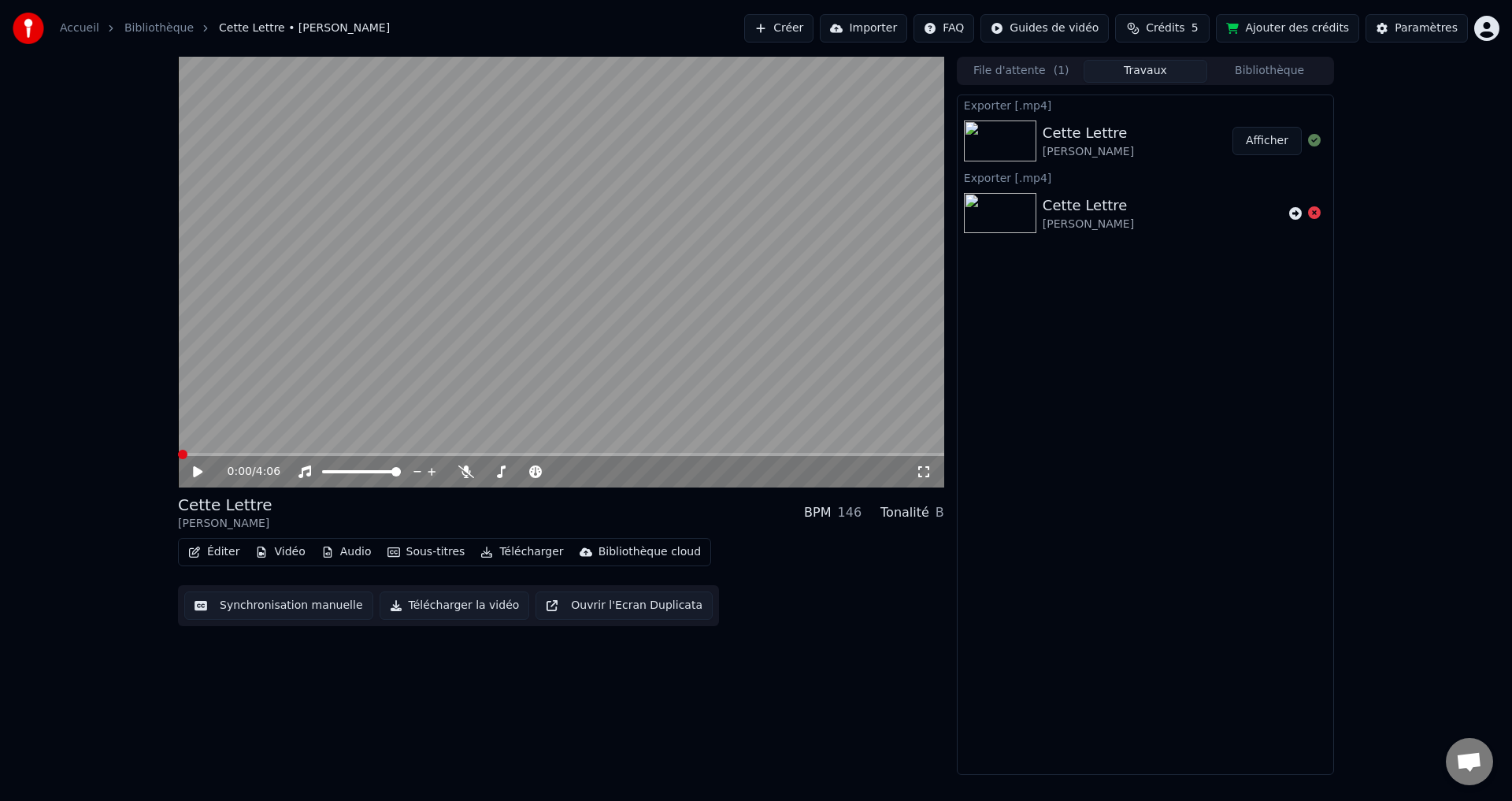
click at [1315, 213] on icon at bounding box center [1315, 213] width 13 height 13
click at [1272, 68] on button "Bibliothèque" at bounding box center [1269, 71] width 124 height 23
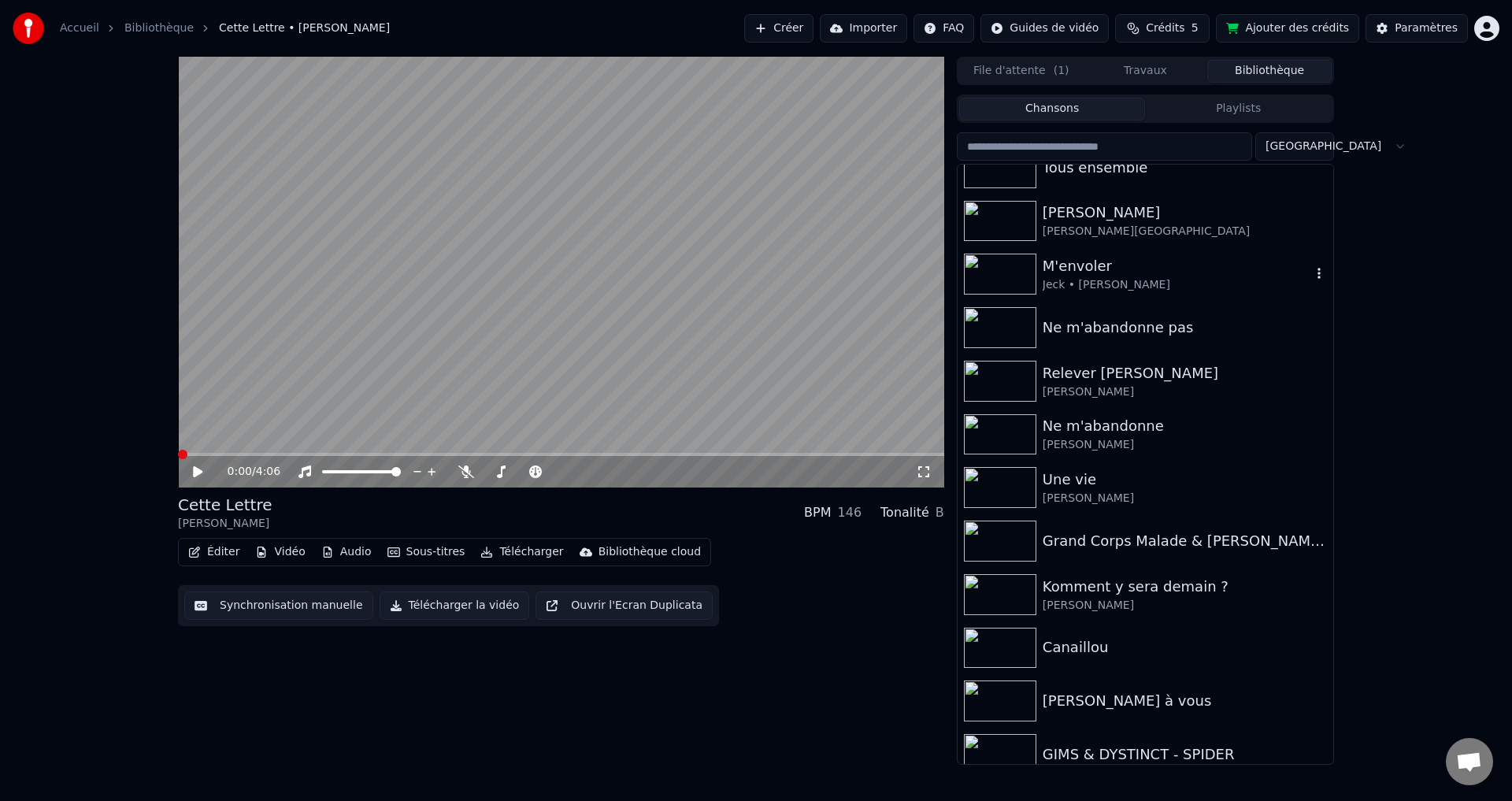
scroll to position [472, 0]
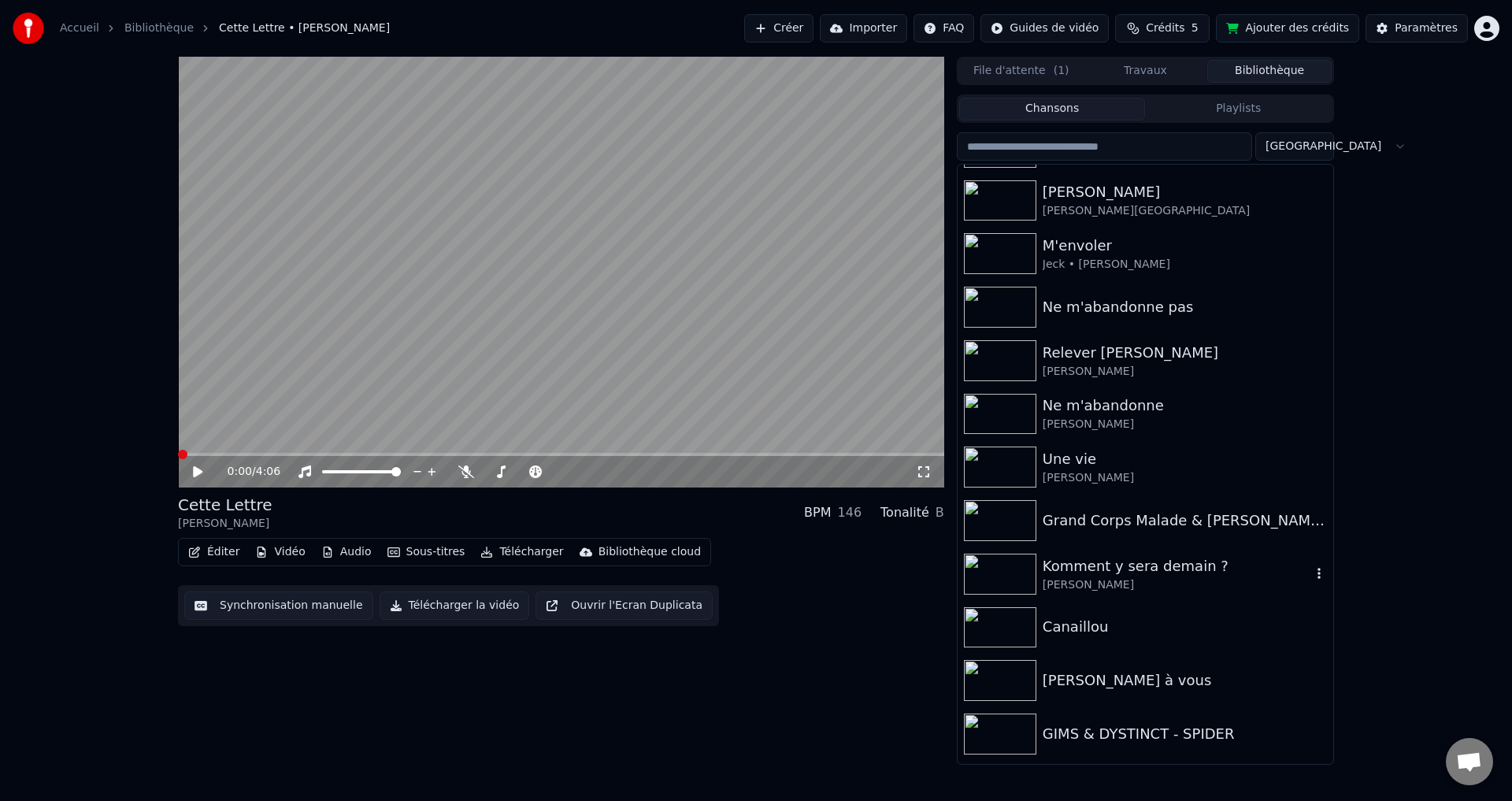
click at [1117, 572] on div "Komment y sera demain ?" at bounding box center [1177, 566] width 269 height 22
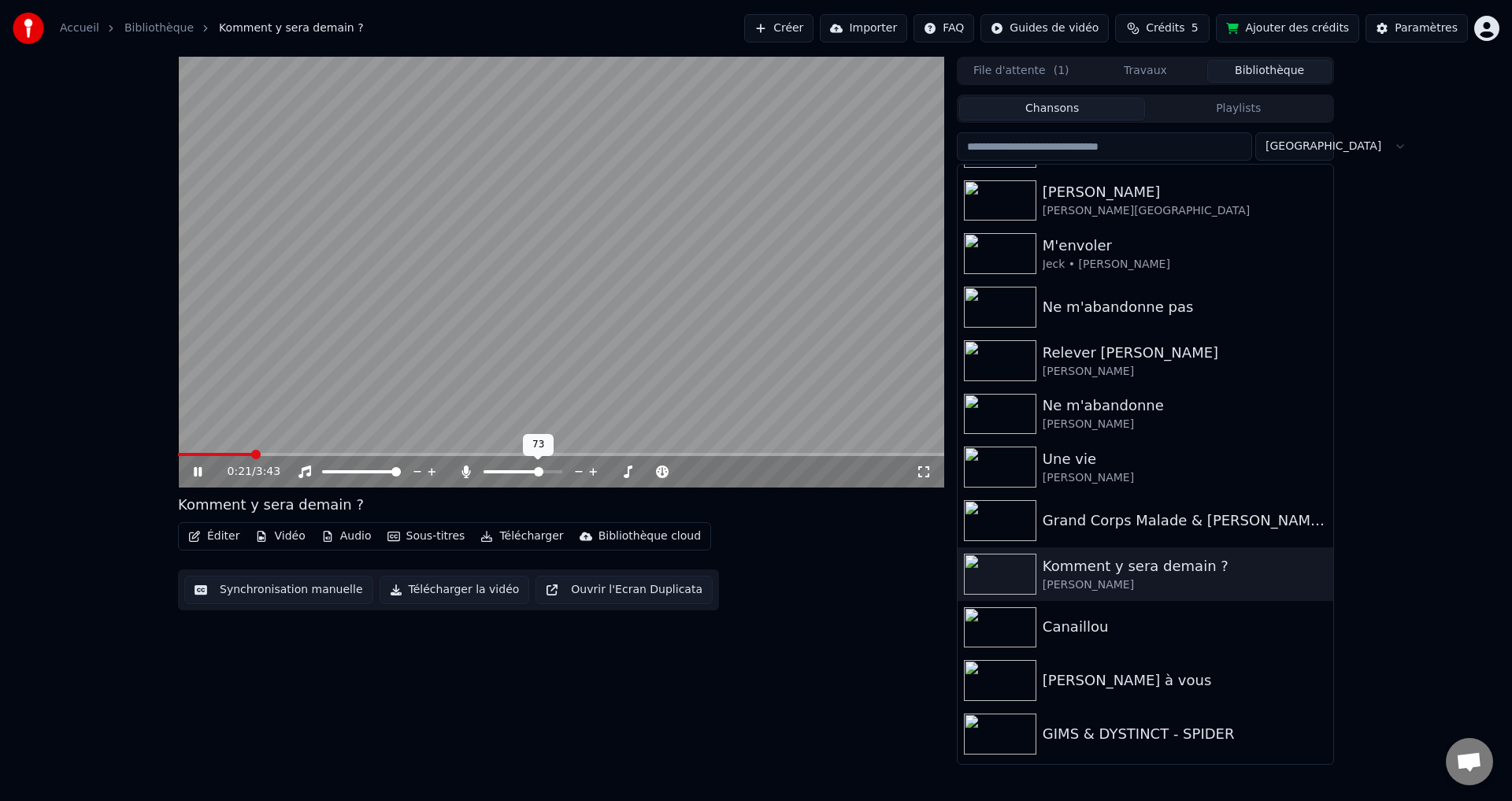
click at [541, 477] on span at bounding box center [539, 471] width 10 height 10
click at [196, 469] on icon at bounding box center [197, 471] width 8 height 10
click at [197, 469] on icon at bounding box center [197, 471] width 10 height 11
click at [178, 455] on span at bounding box center [178, 455] width 0 height 4
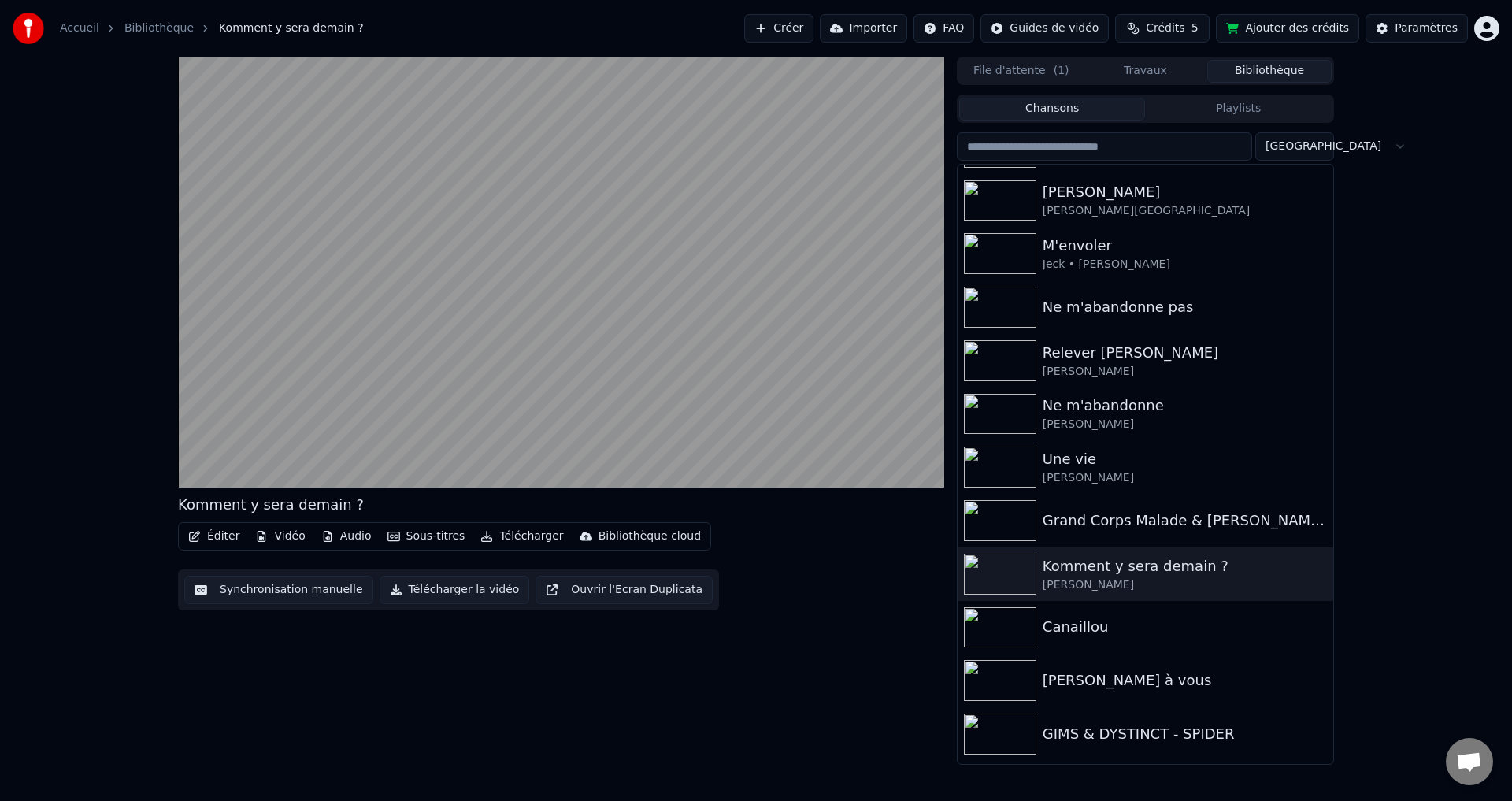
click at [597, 704] on div "Komment y sera demain ? Éditer Vidéo Audio Sous-titres Télécharger Bibliothèque…" at bounding box center [561, 411] width 766 height 708
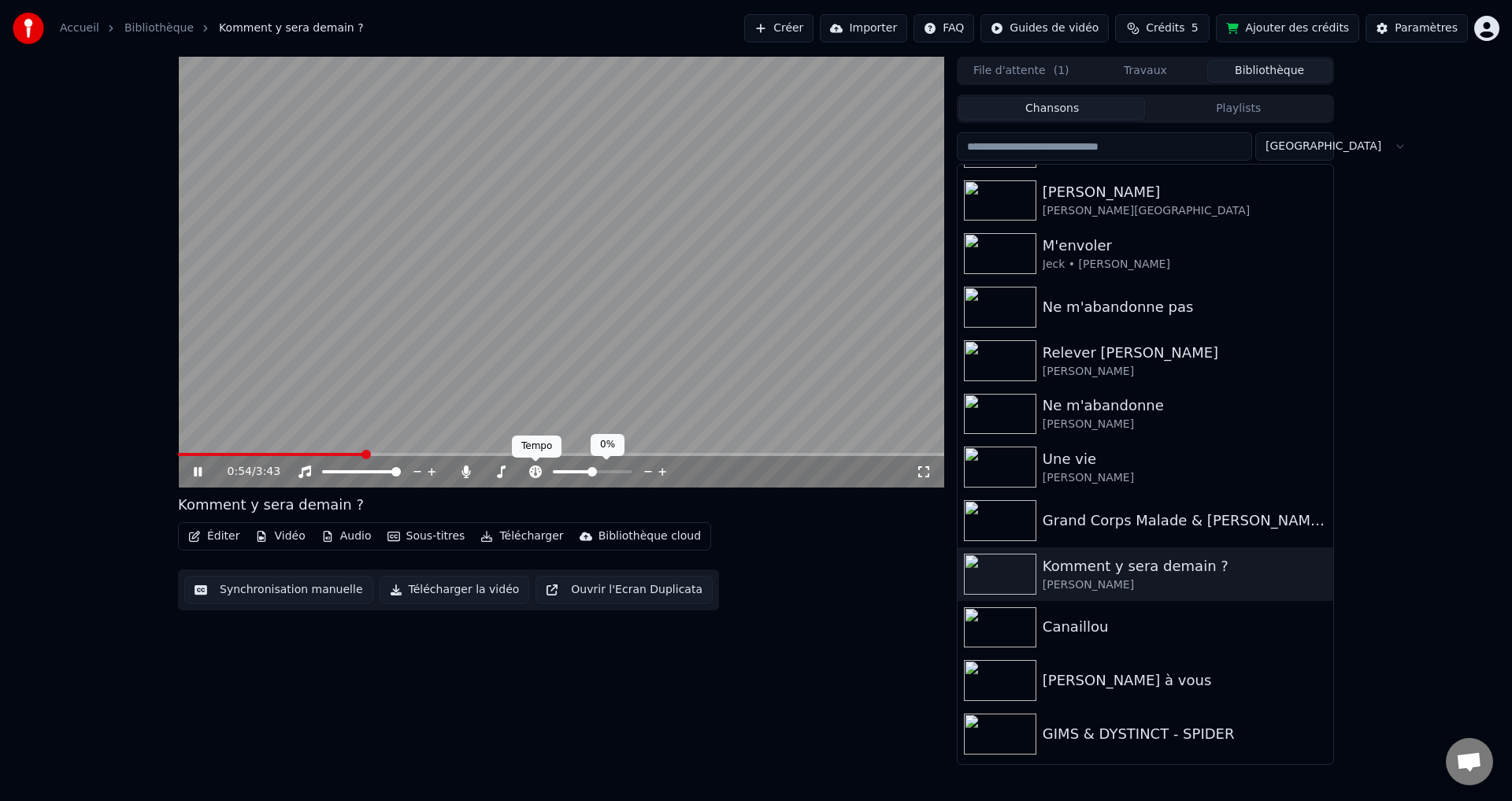
click at [537, 473] on icon at bounding box center [536, 471] width 13 height 13
click at [593, 471] on span at bounding box center [592, 471] width 10 height 10
click at [588, 470] on span at bounding box center [592, 471] width 10 height 10
click at [537, 470] on icon at bounding box center [536, 471] width 13 height 13
click at [197, 471] on icon at bounding box center [208, 471] width 37 height 13
